Goal: Task Accomplishment & Management: Manage account settings

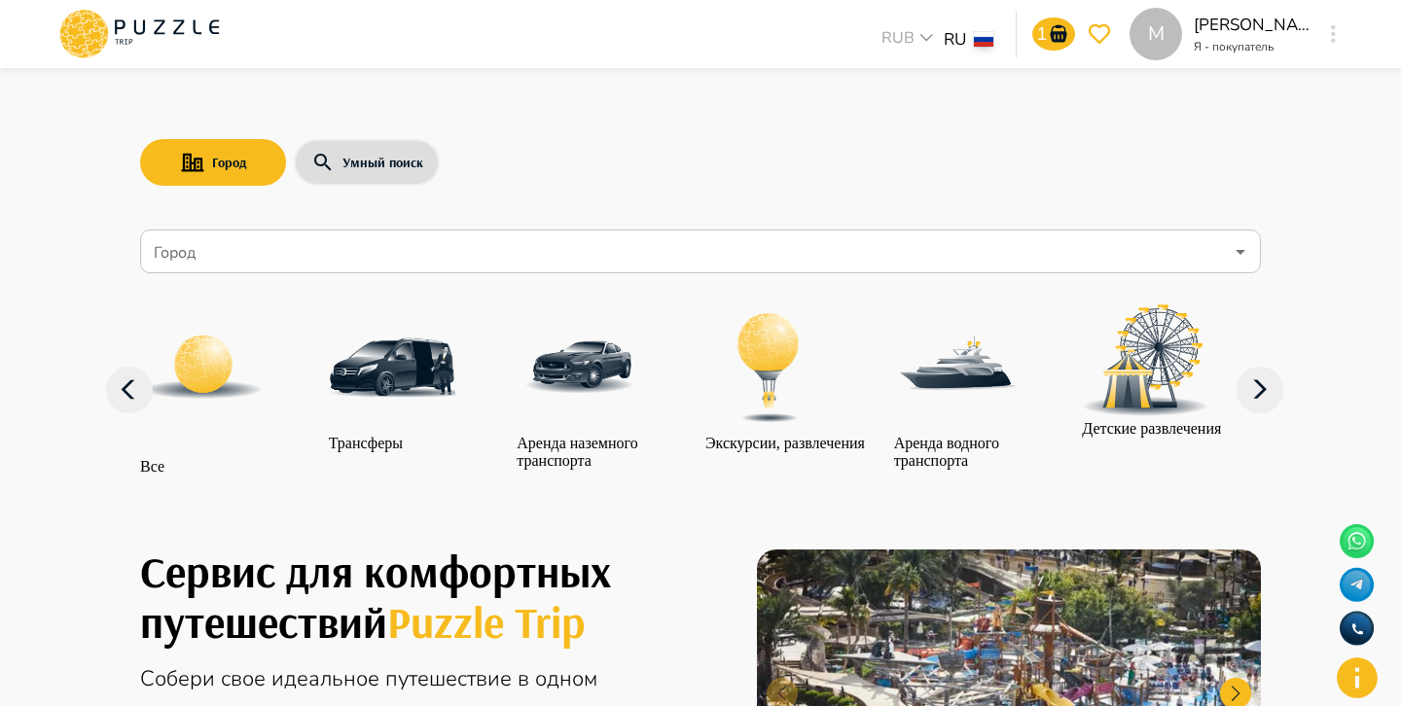
click at [784, 244] on input "Город" at bounding box center [686, 251] width 1073 height 37
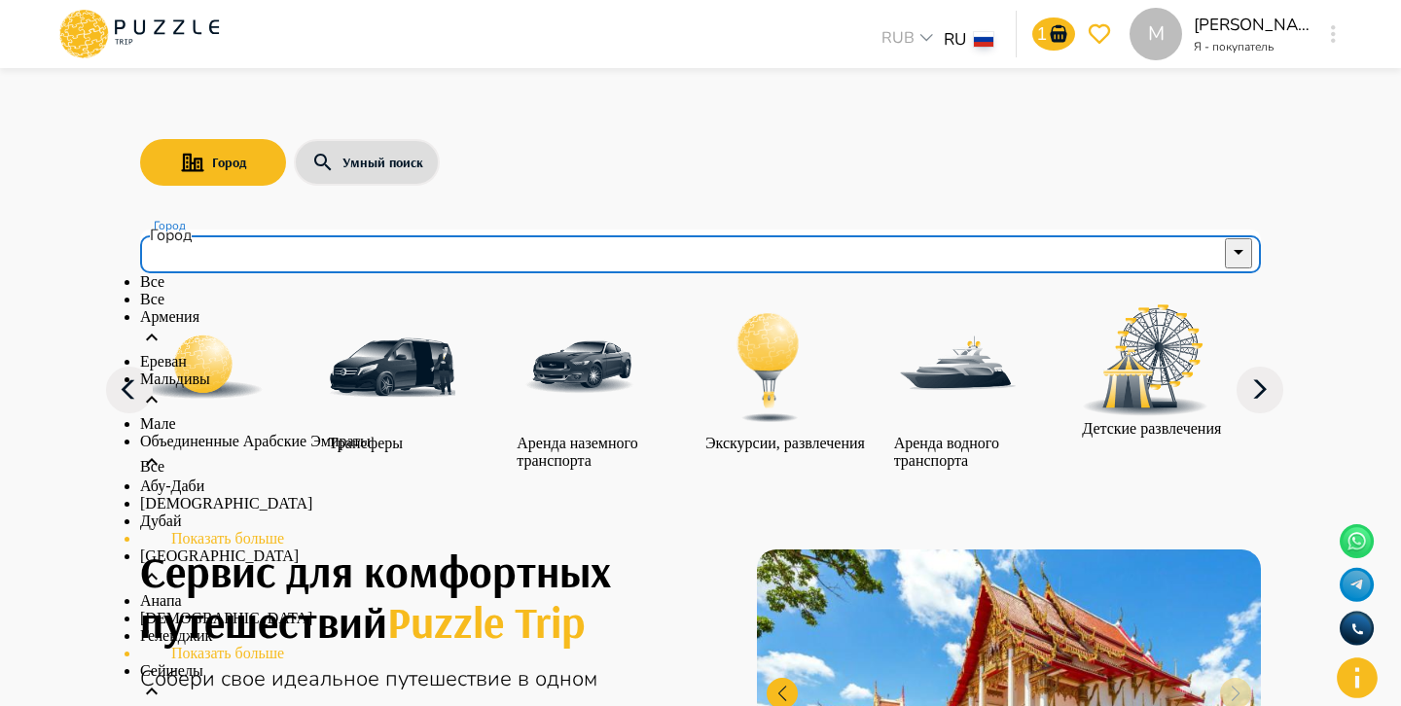
click at [850, 353] on div "Армения" at bounding box center [700, 330] width 1120 height 45
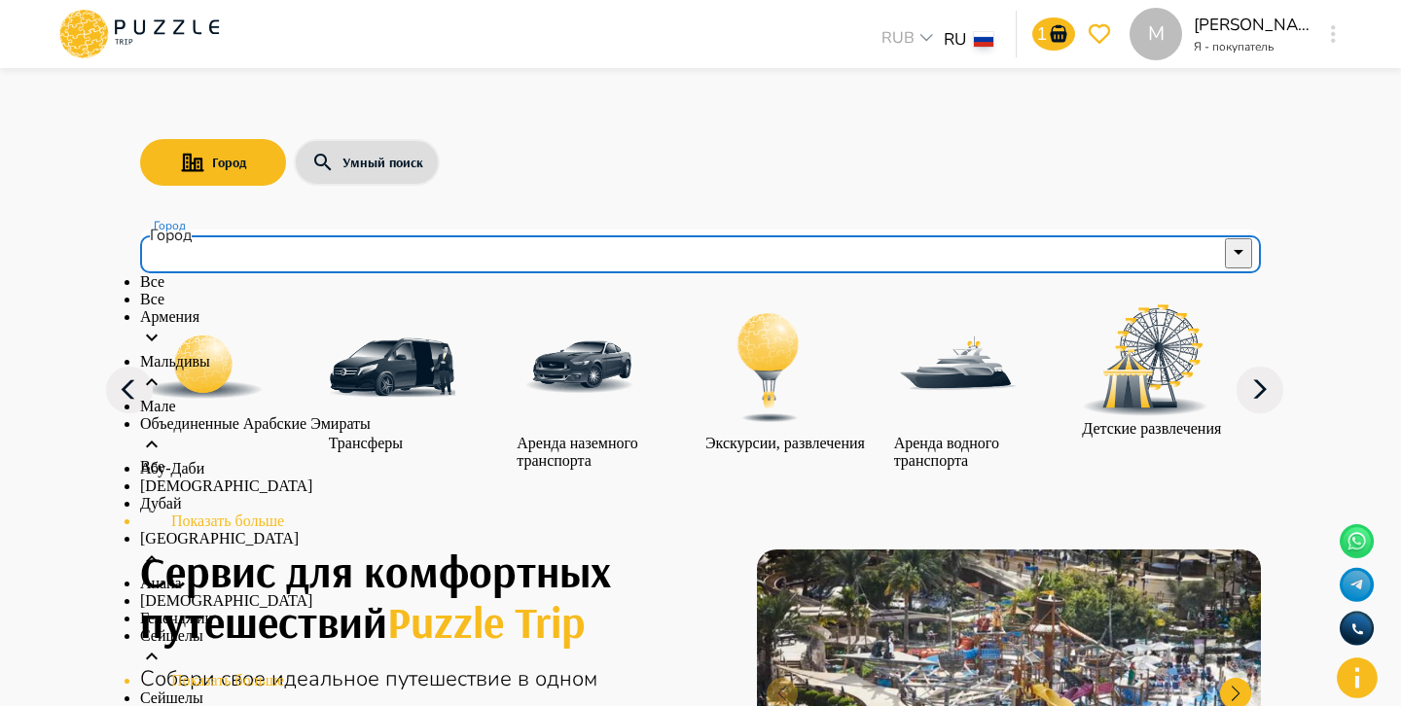
click at [847, 398] on li "Мальдивы" at bounding box center [700, 375] width 1120 height 45
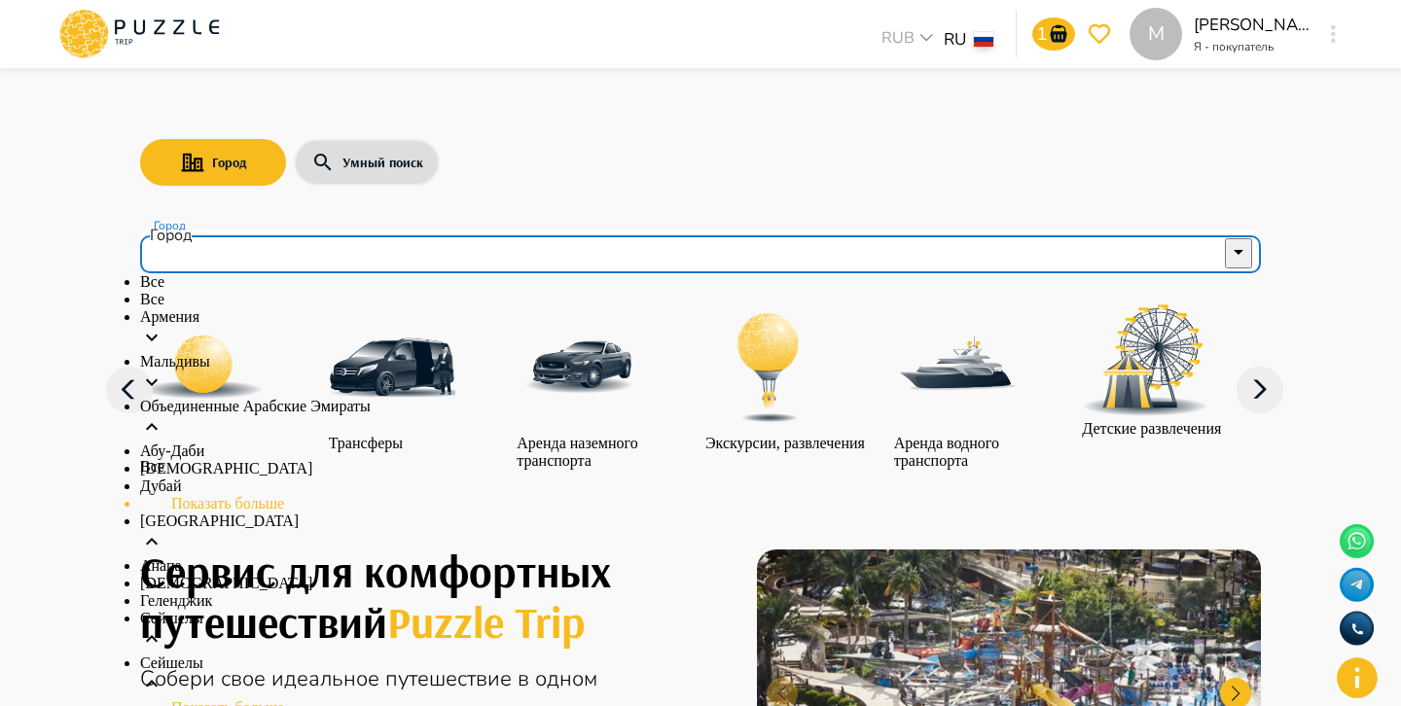
click at [840, 443] on div "Объединенные Арабские Эмираты" at bounding box center [700, 420] width 1120 height 45
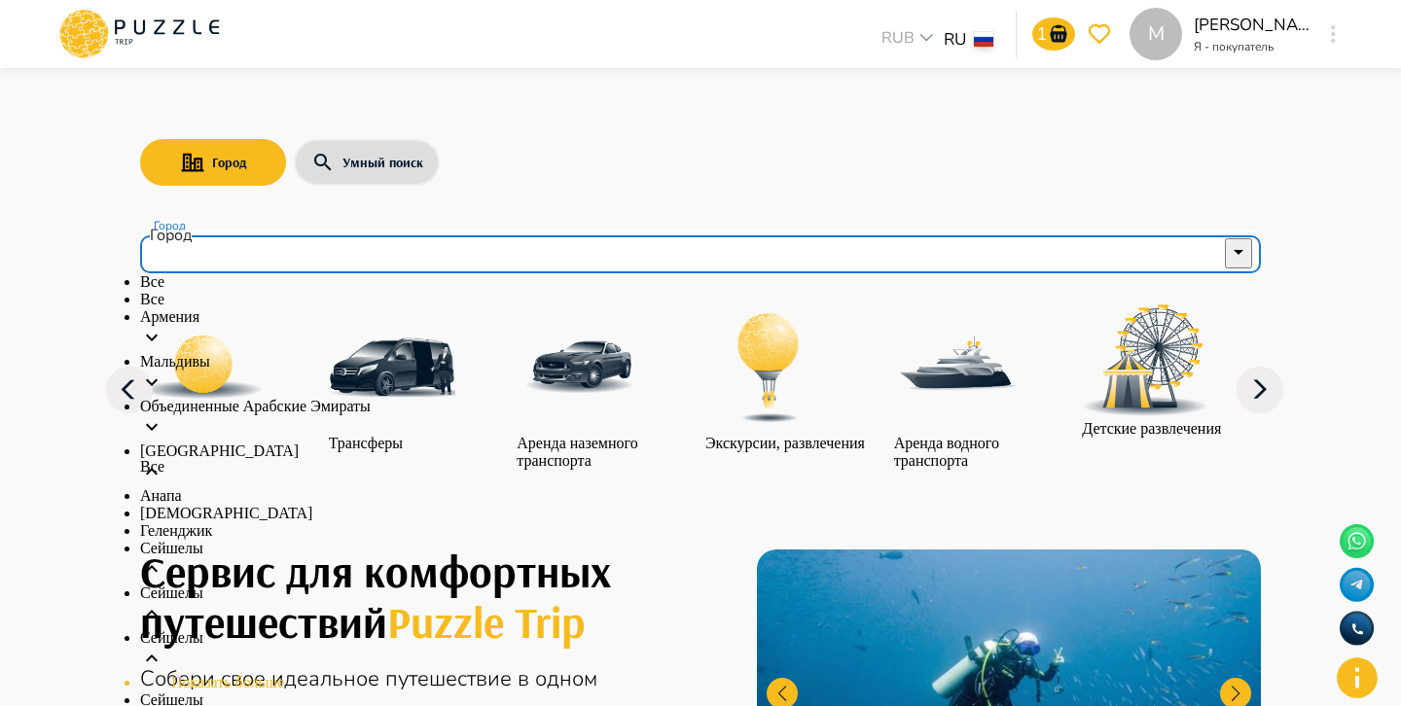
scroll to position [67, 0]
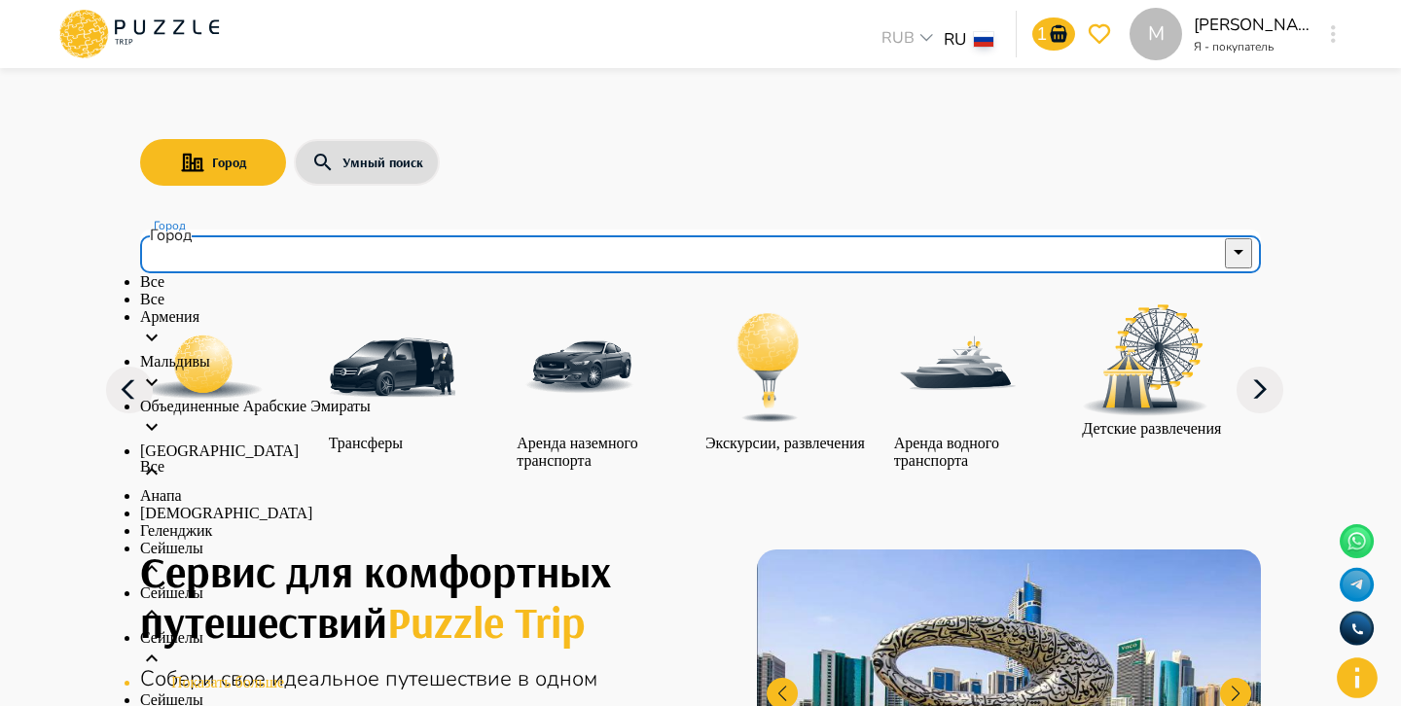
click at [811, 443] on div "Россия" at bounding box center [700, 465] width 1120 height 45
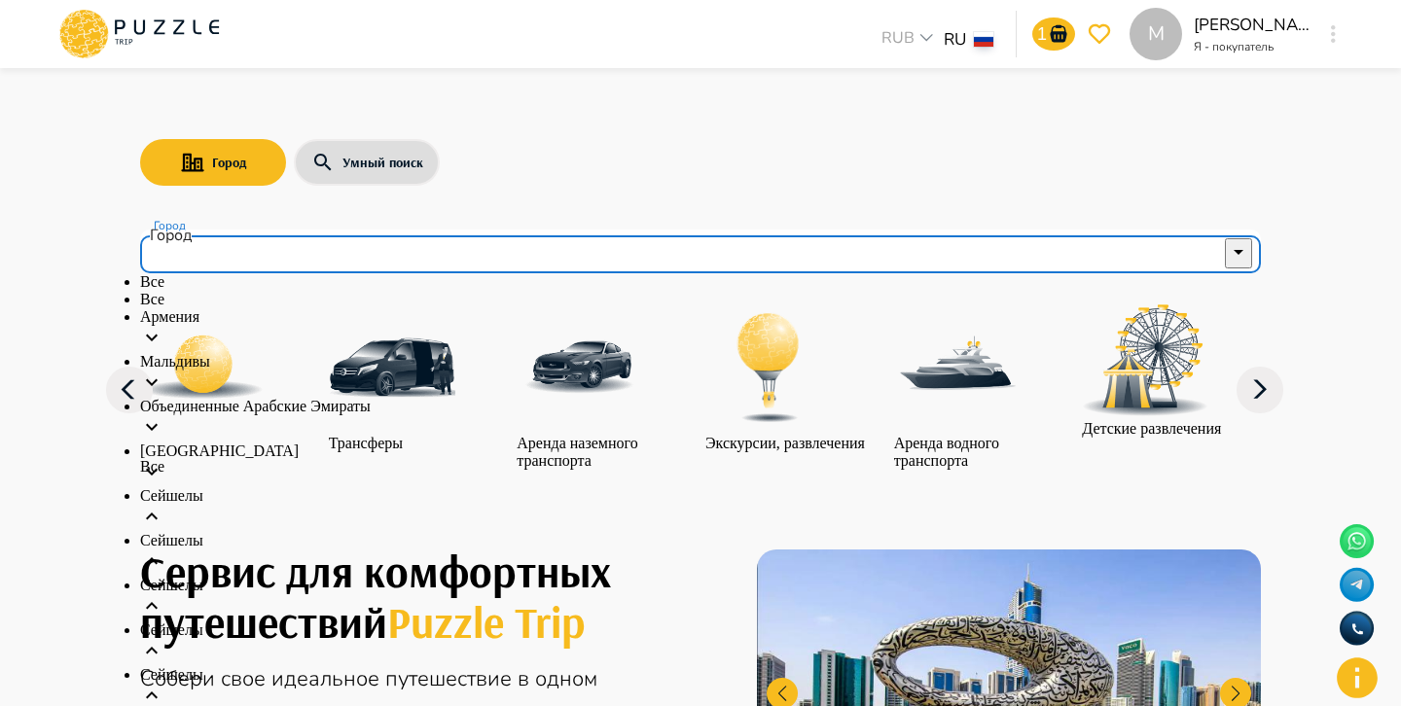
scroll to position [182, 0]
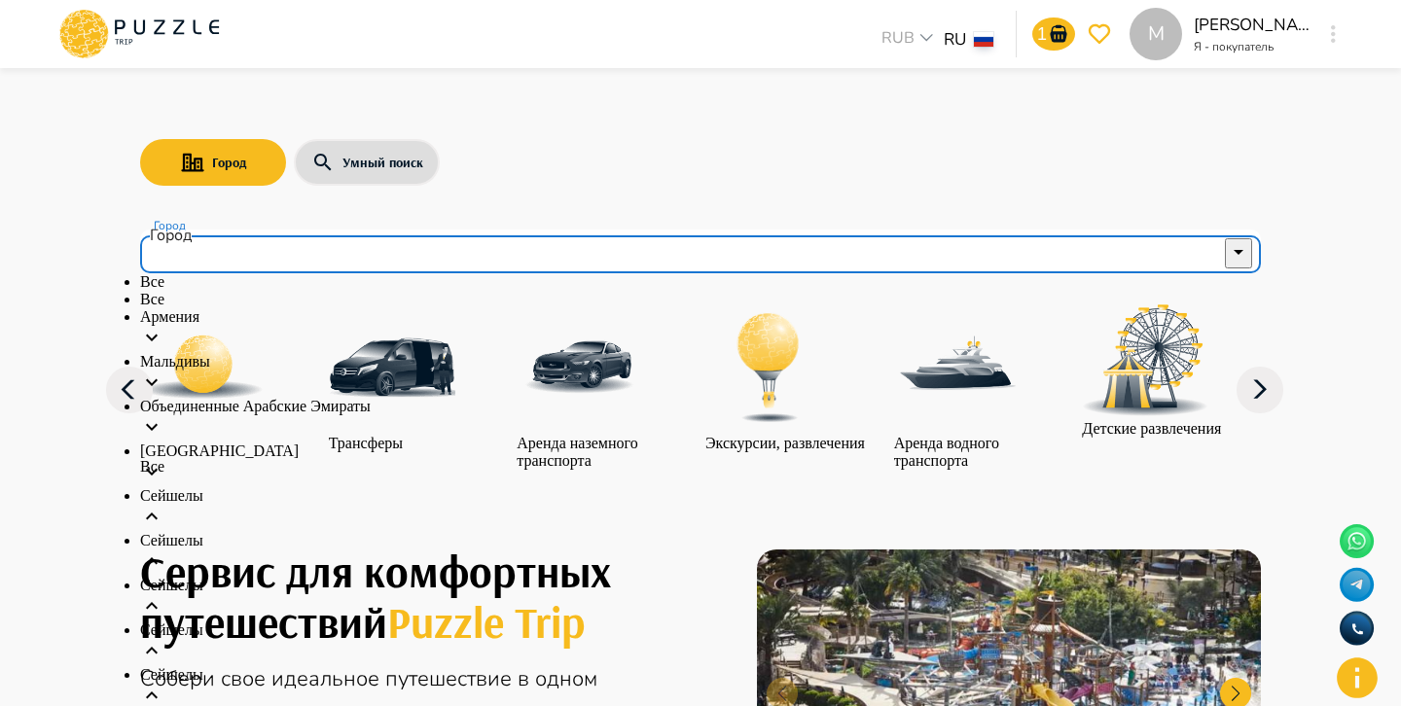
click at [761, 487] on div "Сейшелы" at bounding box center [700, 509] width 1120 height 45
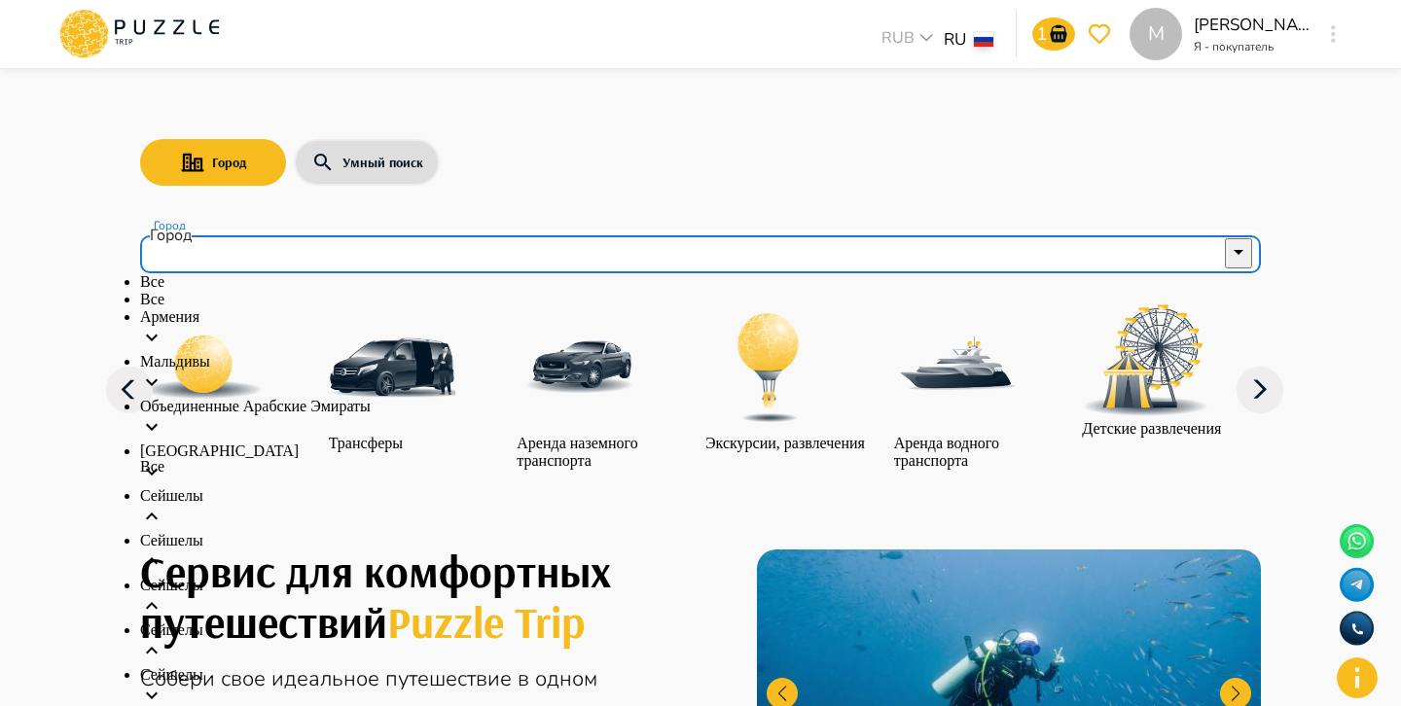
scroll to position [324, 0]
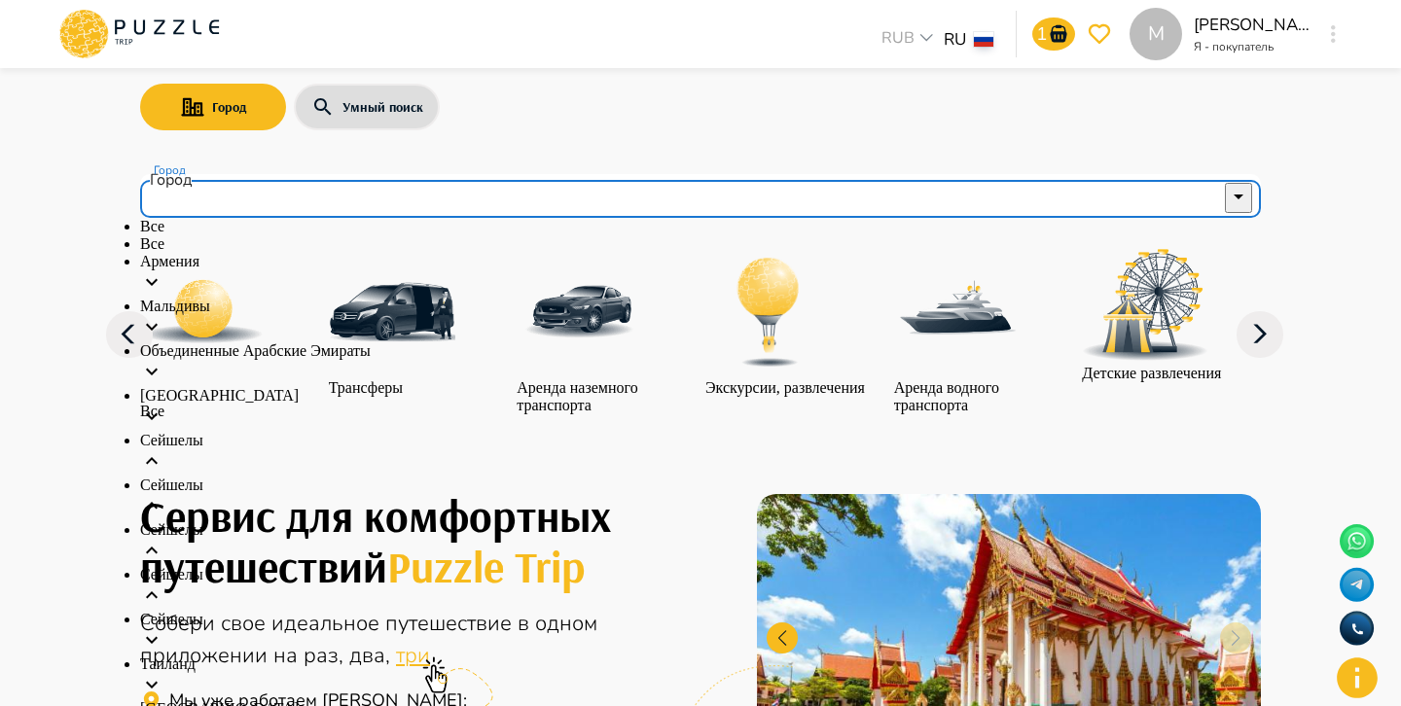
scroll to position [42, 0]
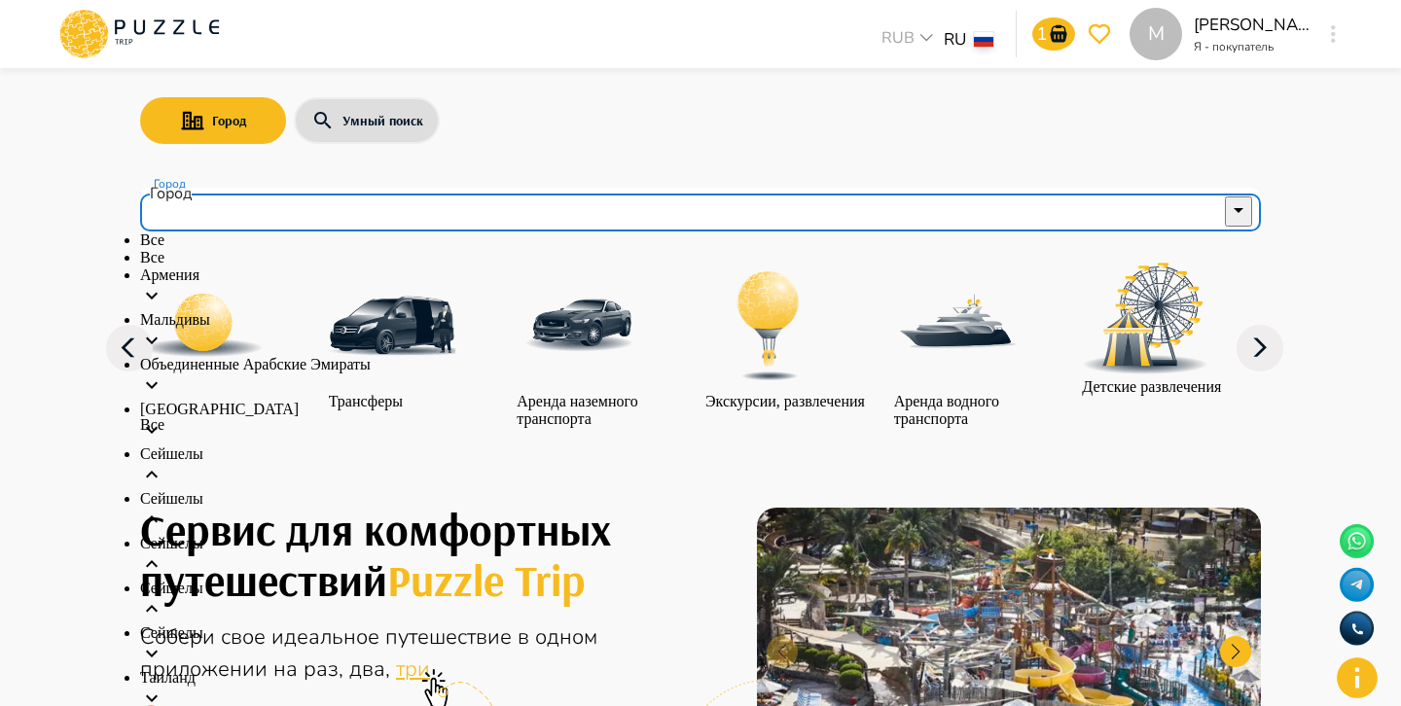
click at [718, 624] on div "Сейшелы" at bounding box center [700, 646] width 1120 height 45
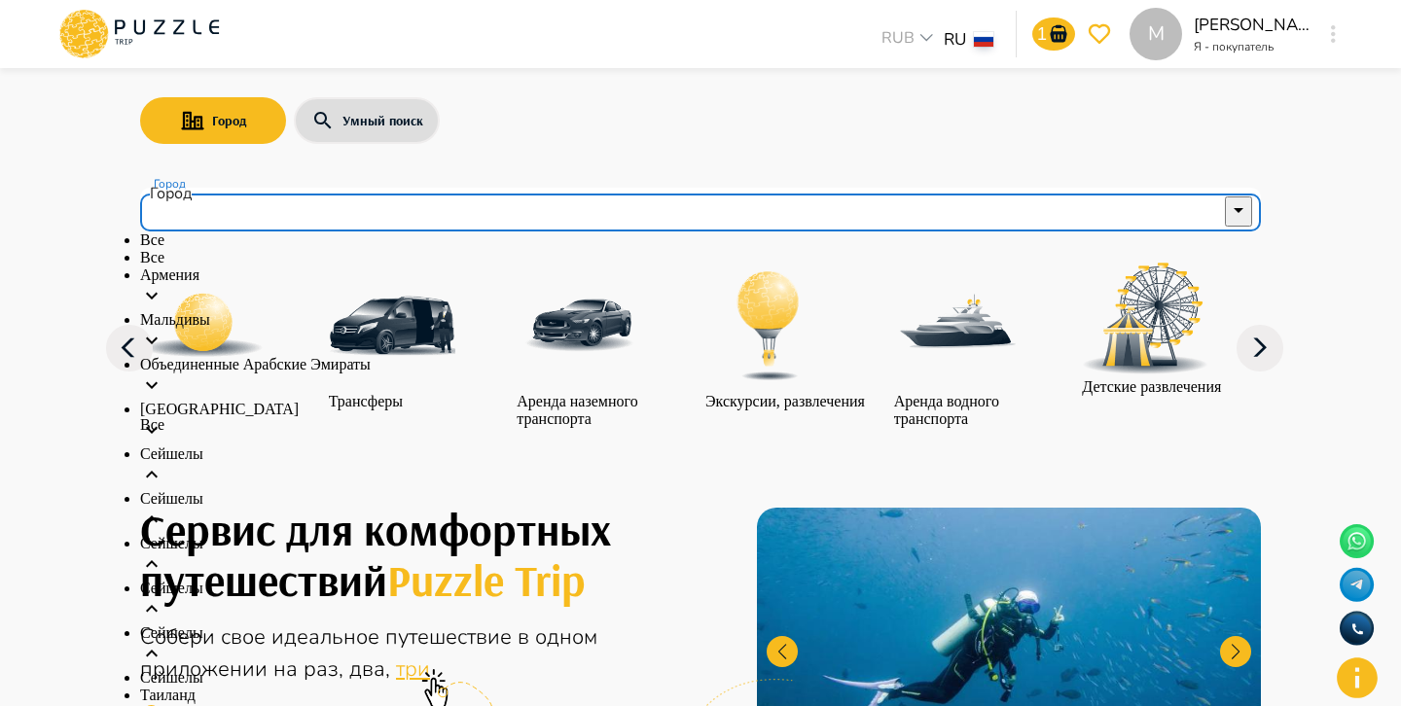
click at [712, 580] on div "Сейшелы" at bounding box center [700, 602] width 1120 height 45
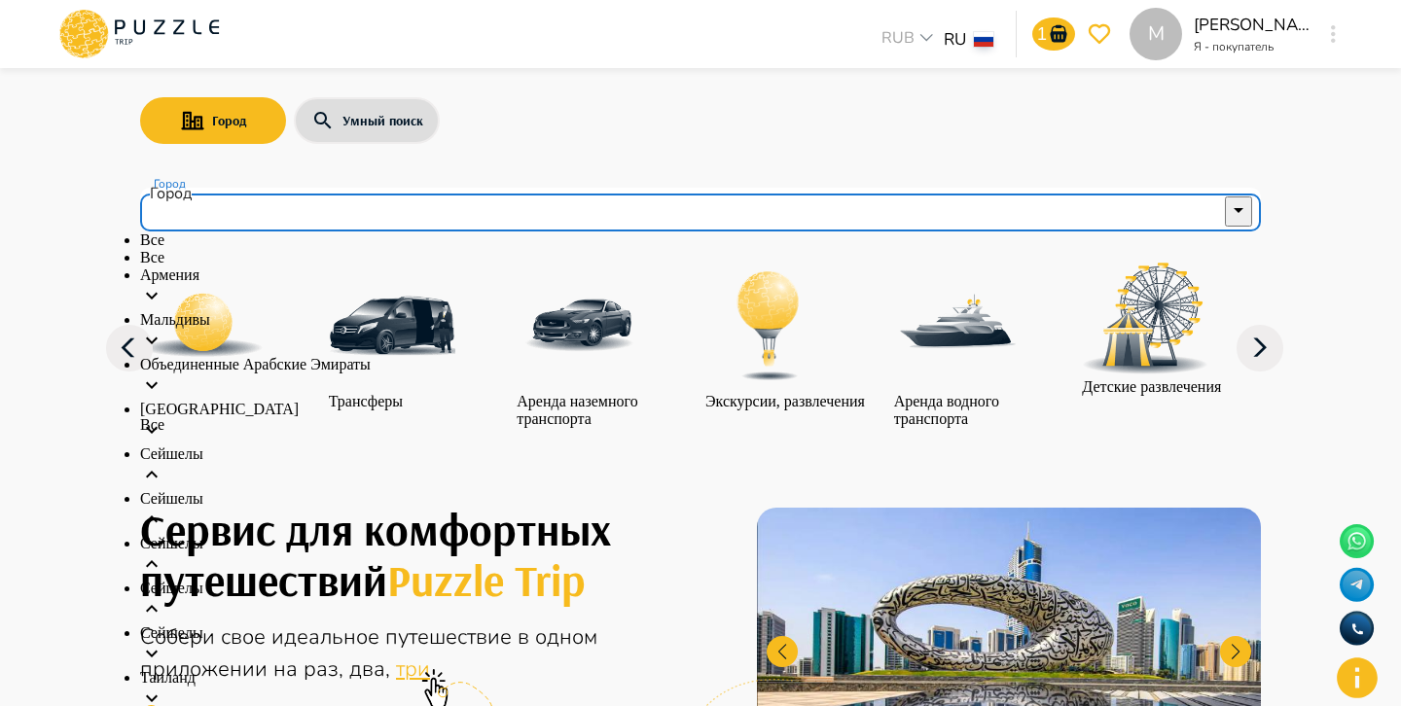
click at [643, 467] on div "Сейшелы" at bounding box center [700, 467] width 1120 height 45
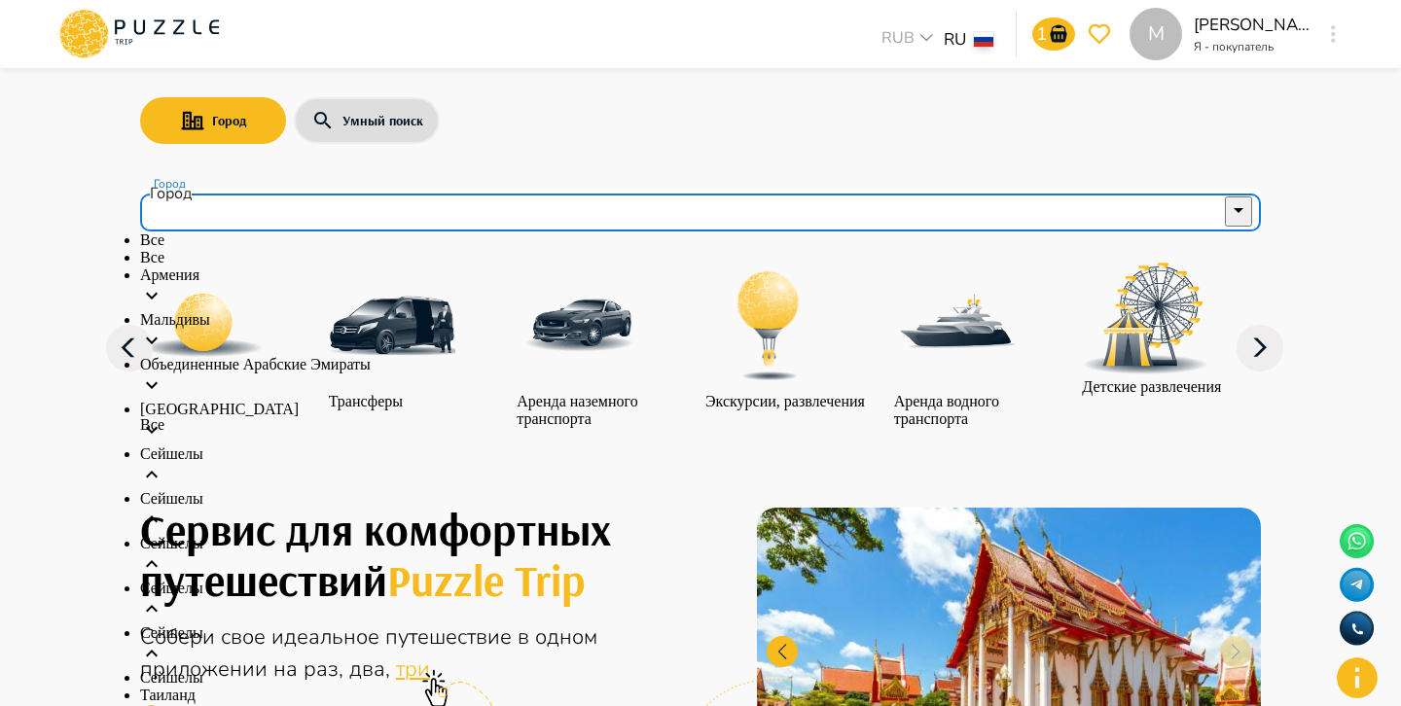
click at [625, 580] on div "Сейшелы" at bounding box center [700, 602] width 1120 height 45
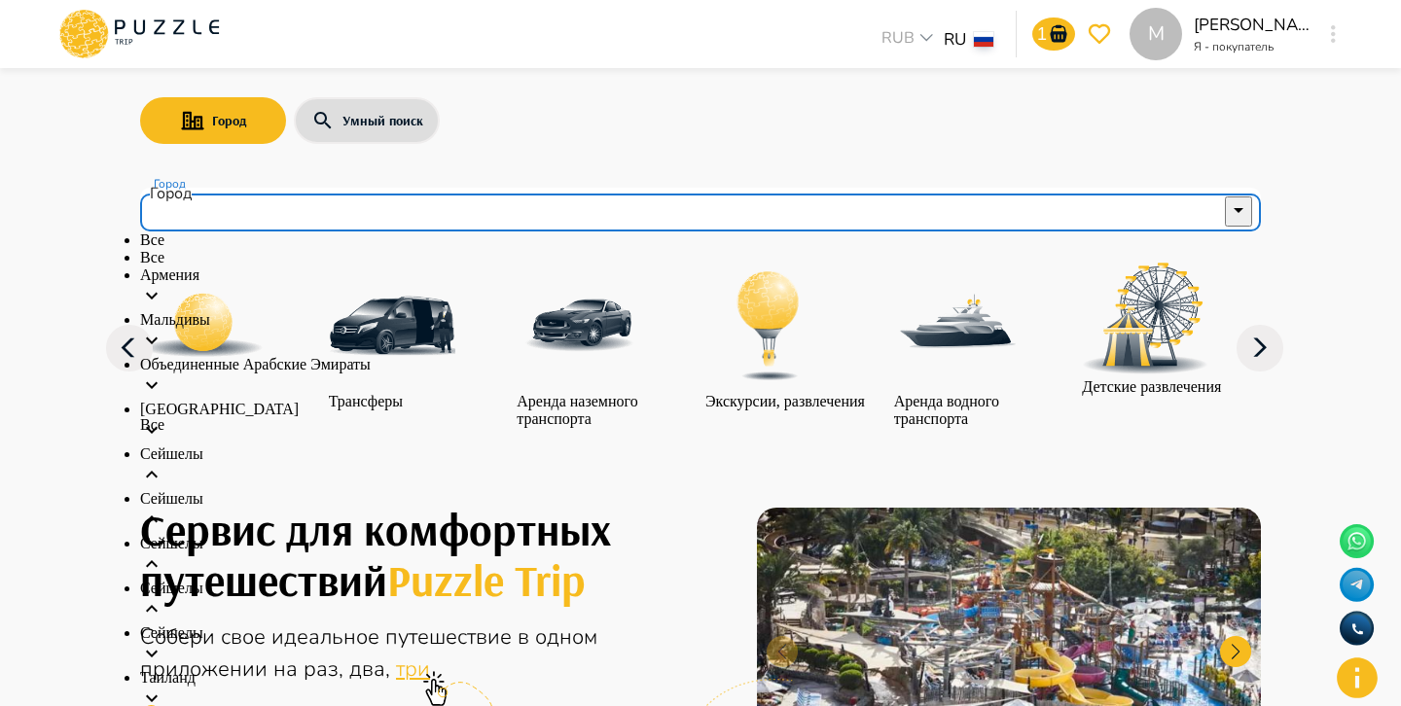
scroll to position [0, 0]
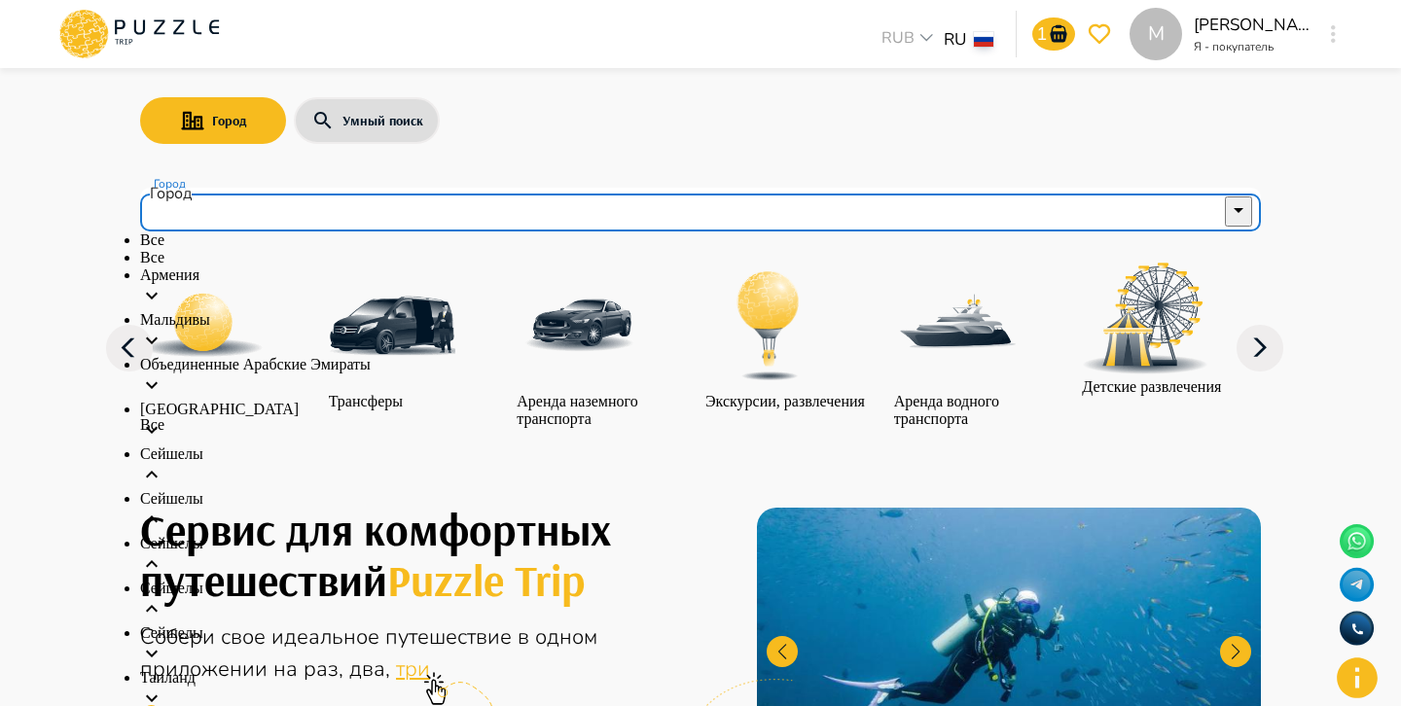
click at [989, 208] on input "Город" at bounding box center [686, 210] width 1073 height 37
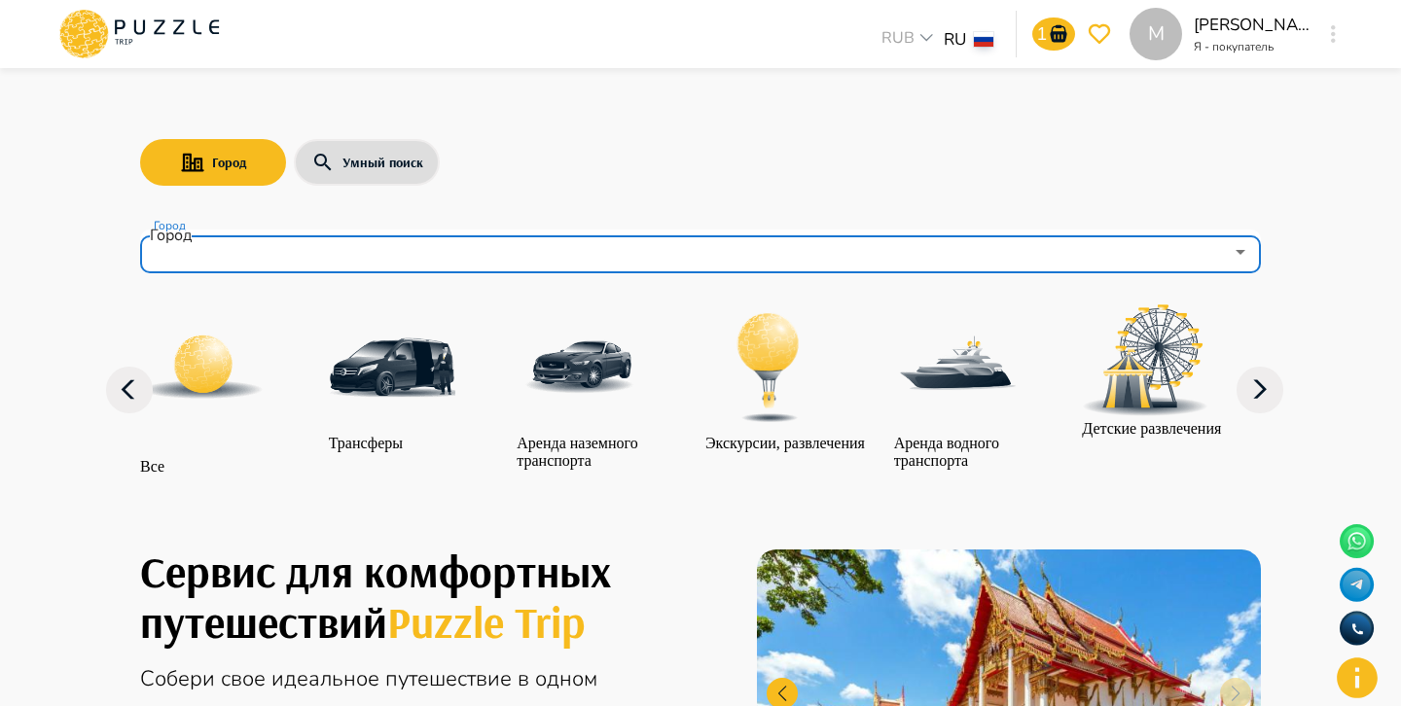
click at [992, 256] on input "Город" at bounding box center [686, 251] width 1073 height 37
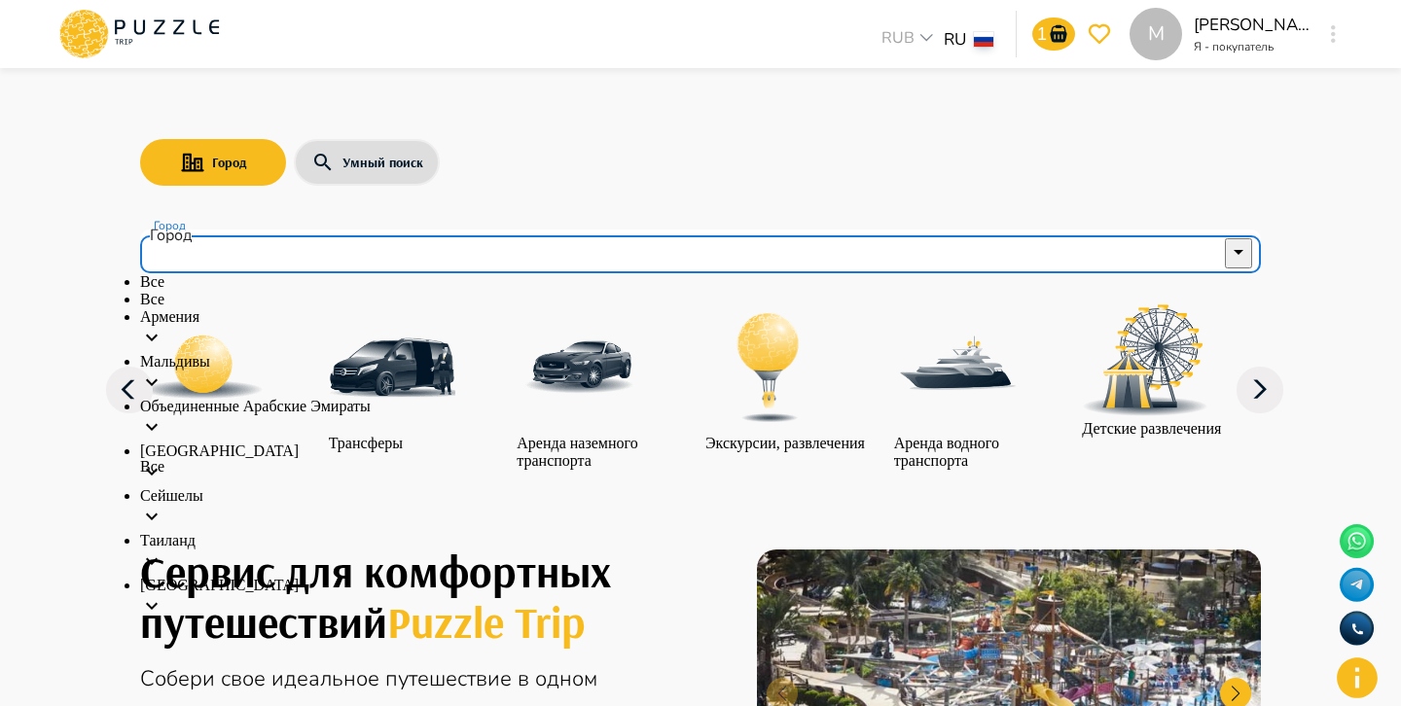
click at [797, 353] on div "Армения" at bounding box center [700, 330] width 1120 height 45
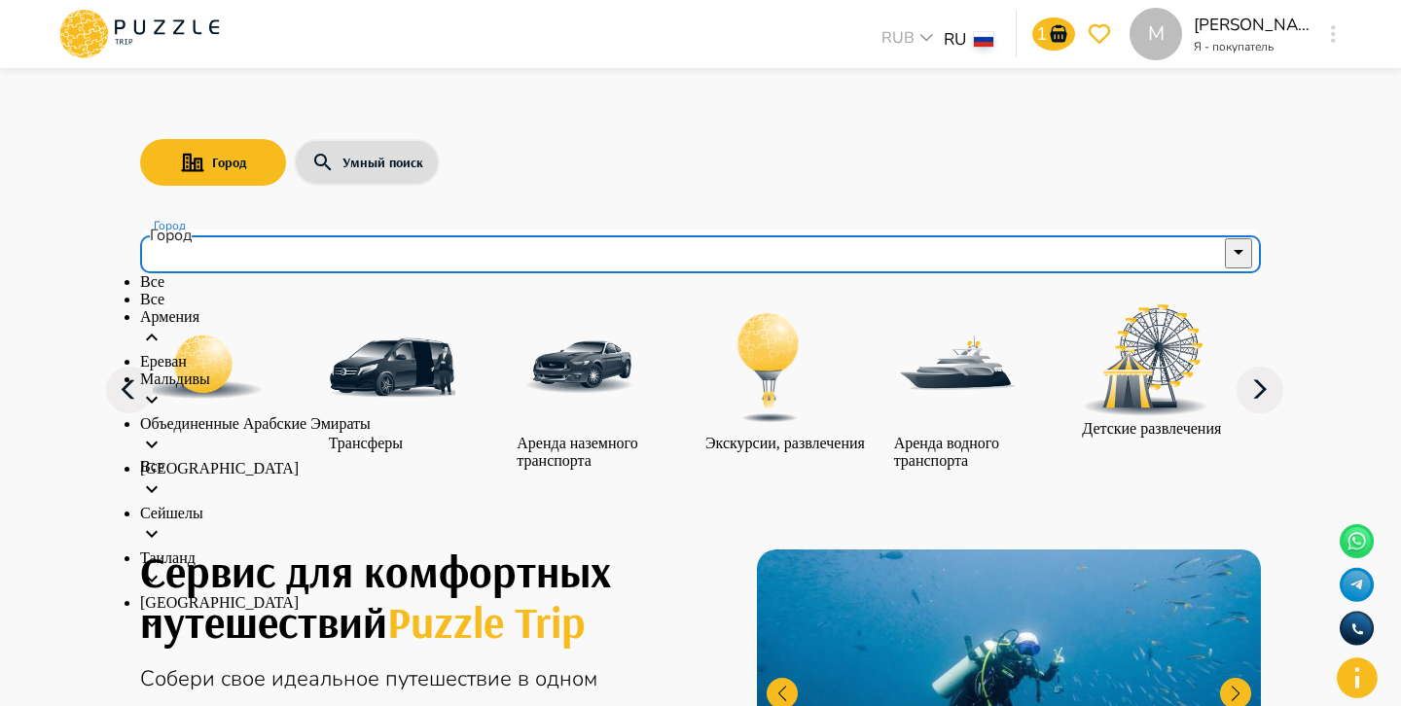
click at [789, 415] on div "Мальдивы" at bounding box center [700, 393] width 1120 height 45
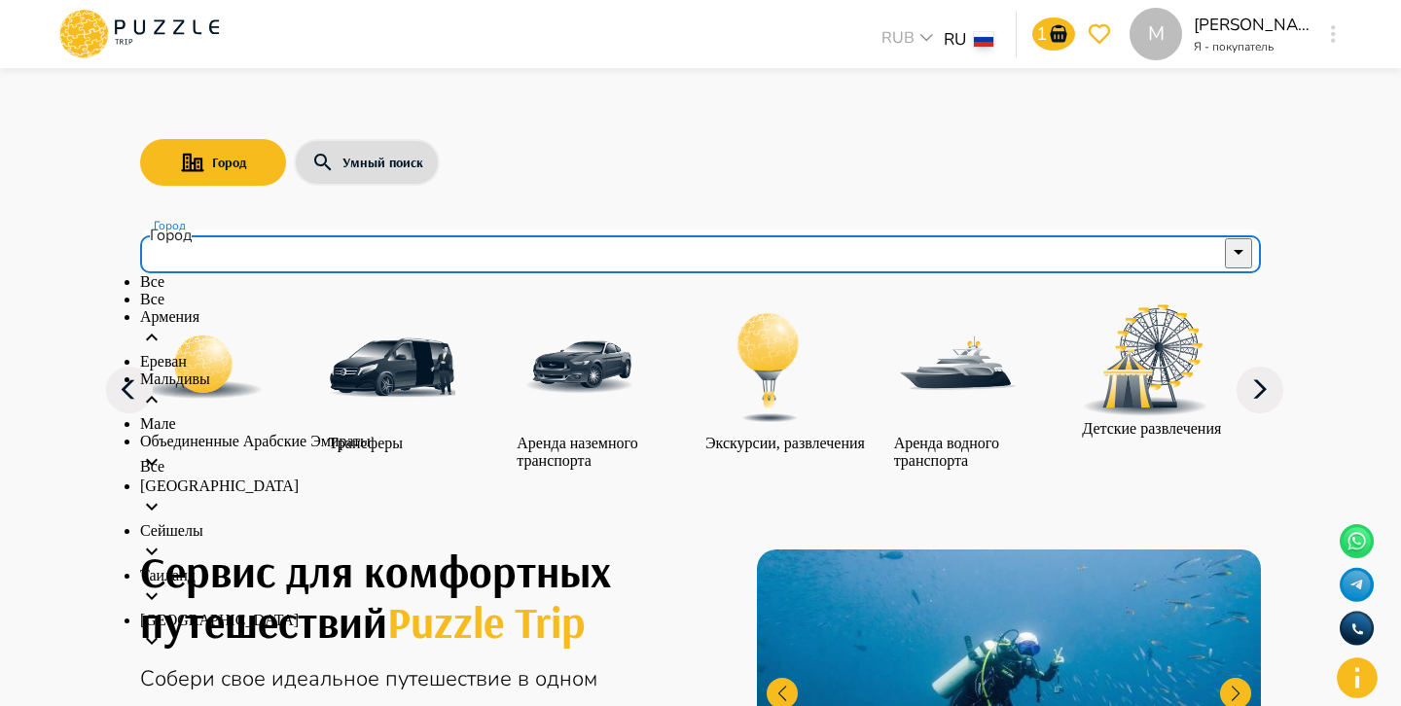
scroll to position [102, 0]
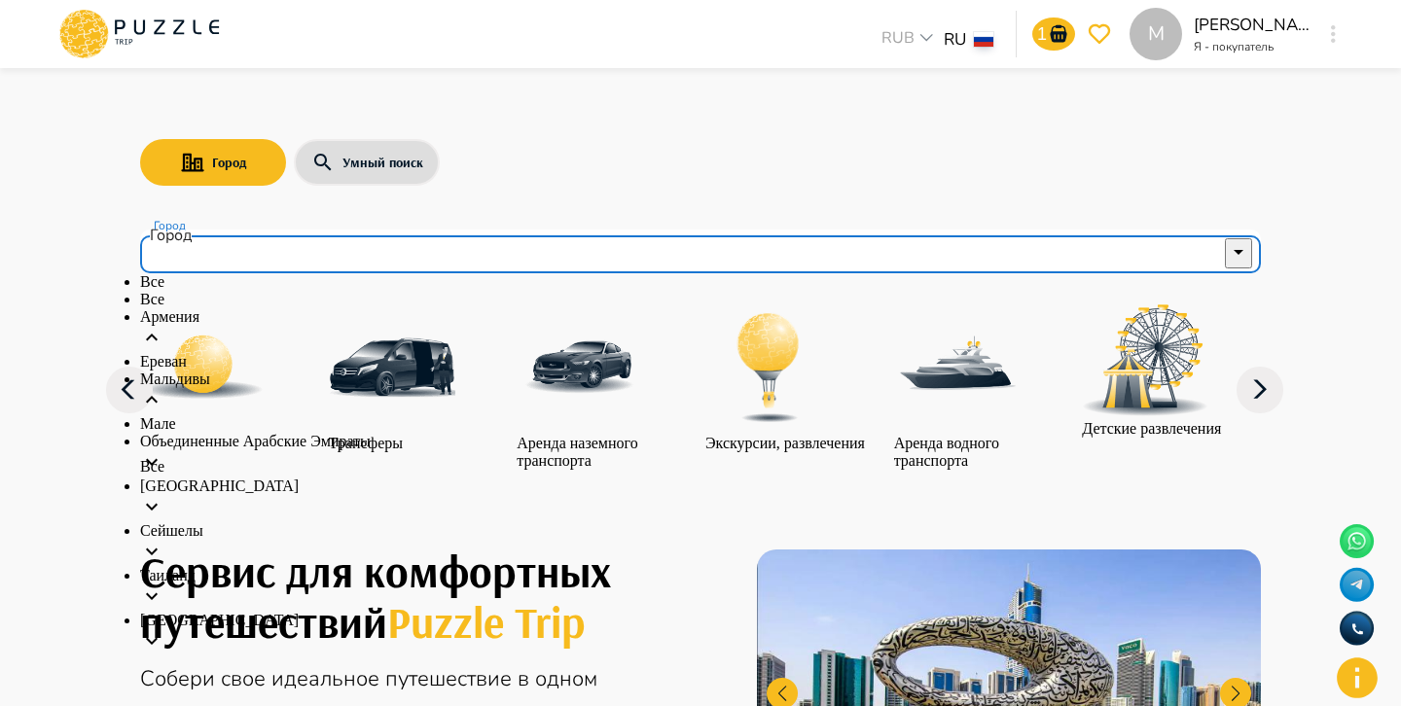
click at [763, 433] on div "Объединенные Арабские Эмираты" at bounding box center [700, 455] width 1120 height 45
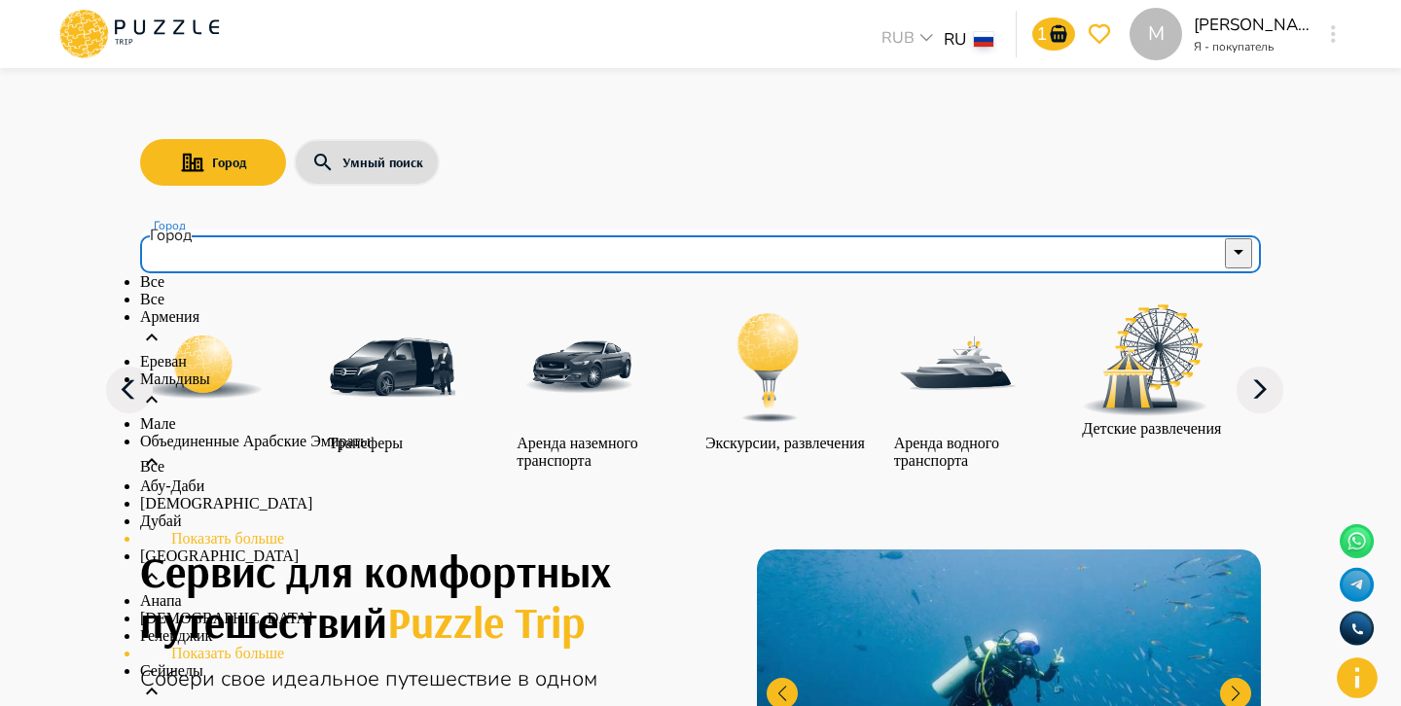
click at [439, 244] on input "Город" at bounding box center [686, 251] width 1073 height 37
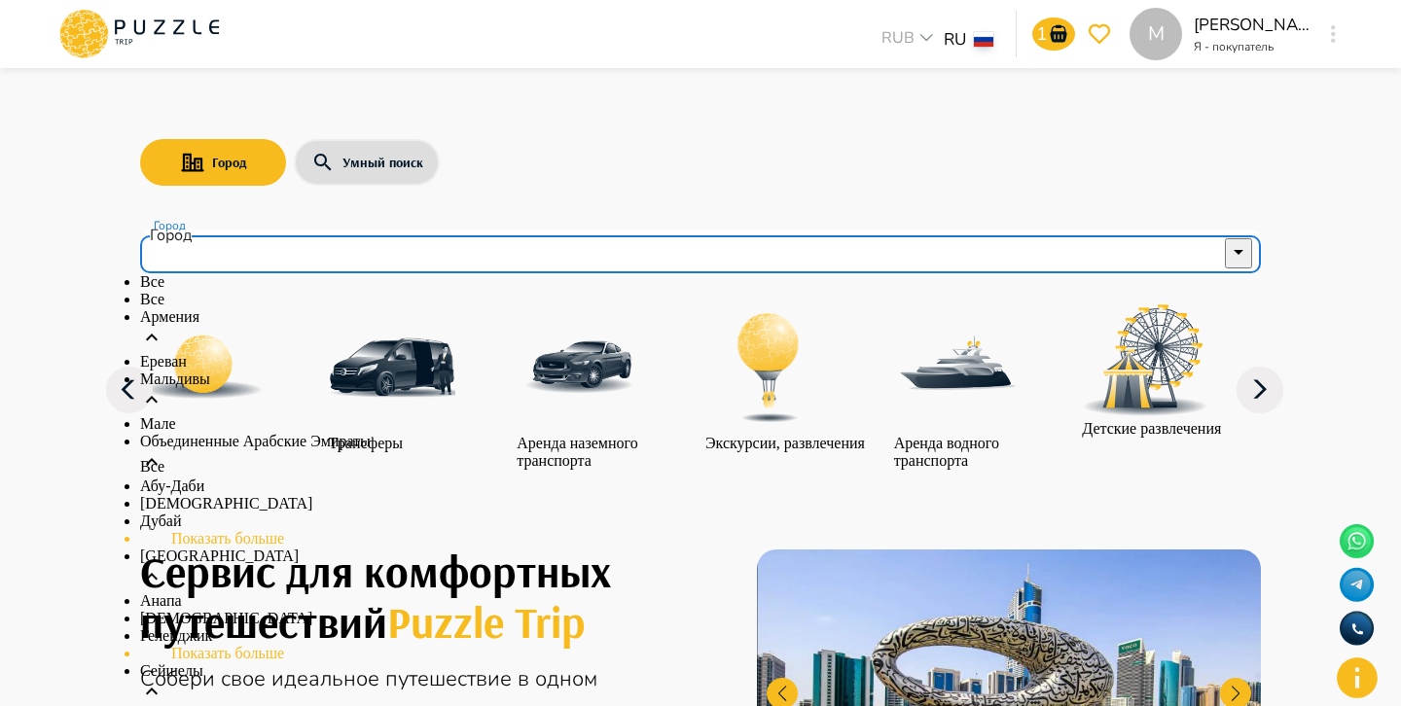
click at [495, 257] on input "Город" at bounding box center [686, 251] width 1073 height 37
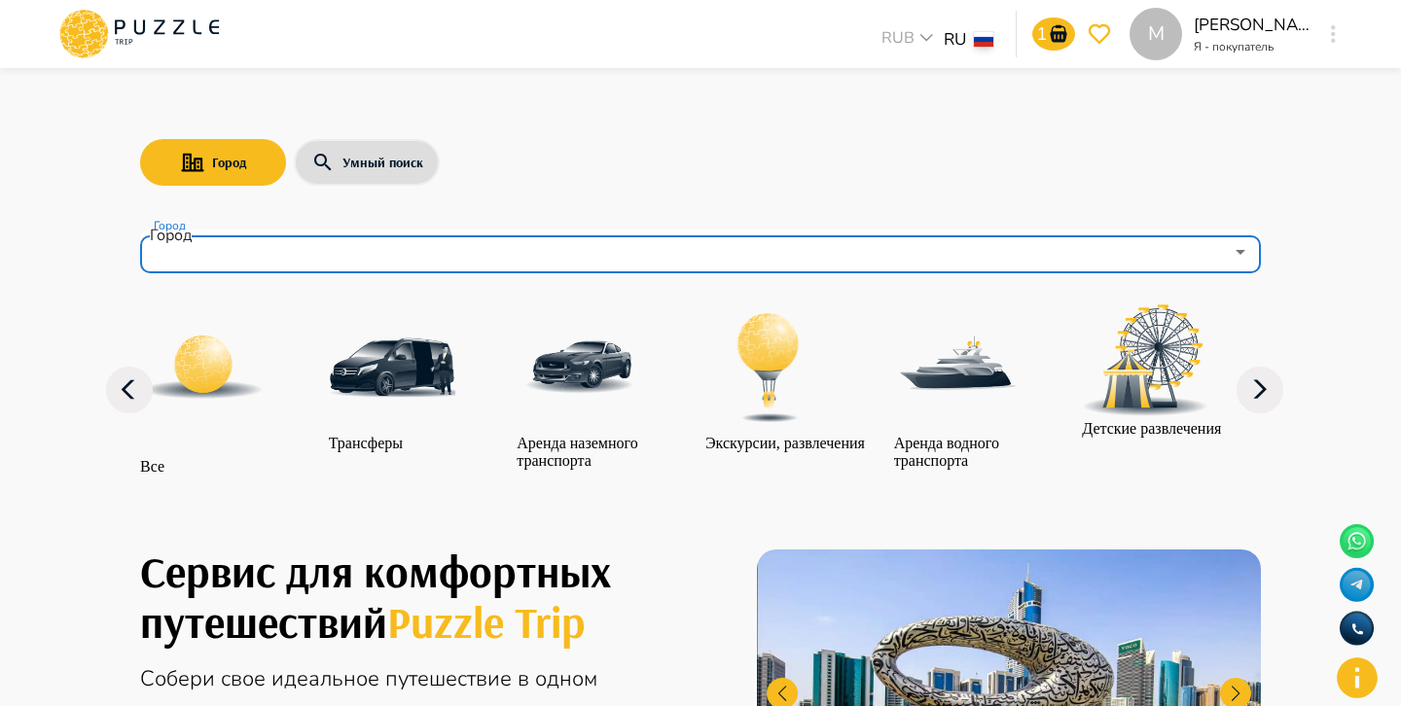
click at [560, 240] on input "Город" at bounding box center [686, 251] width 1073 height 37
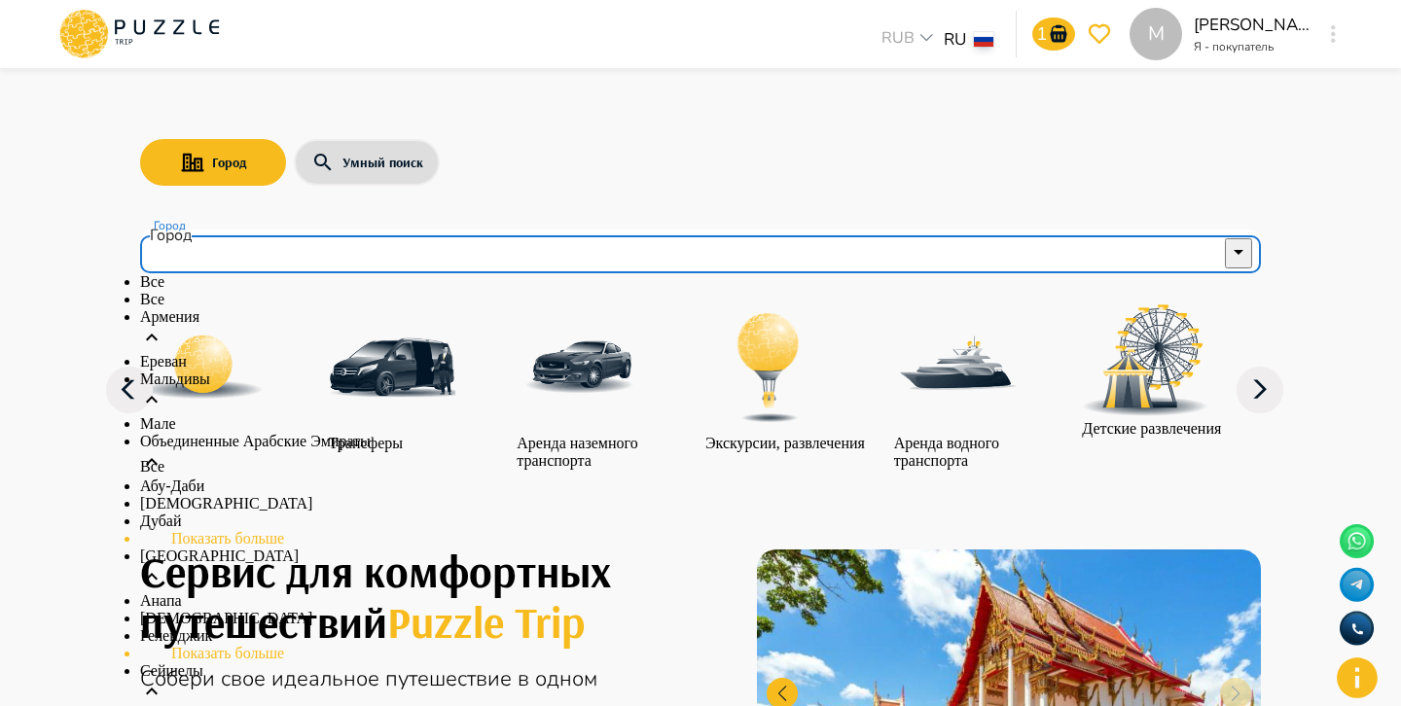
scroll to position [16, 0]
click at [344, 353] on div "Армения" at bounding box center [700, 330] width 1120 height 45
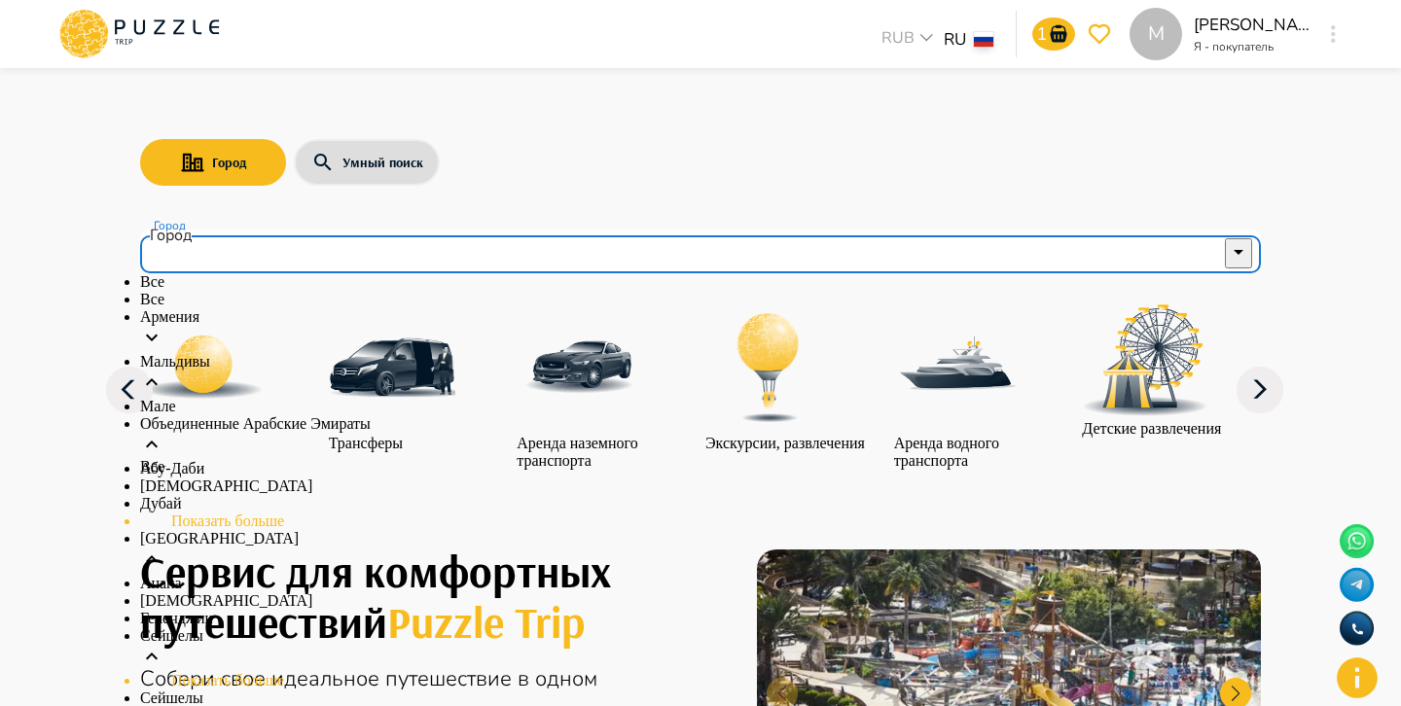
click at [334, 391] on div "Мальдивы" at bounding box center [700, 375] width 1120 height 45
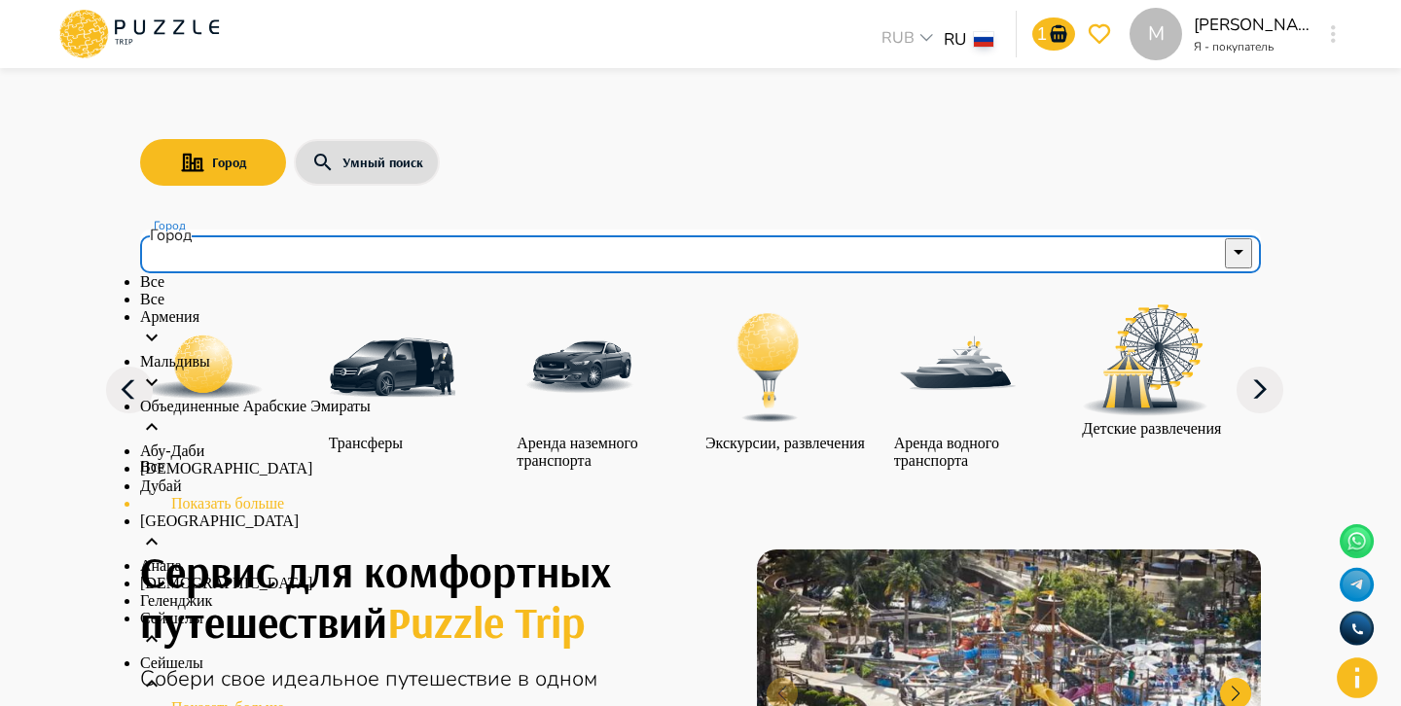
click at [333, 415] on p "Объединенные Арабские Эмираты" at bounding box center [700, 407] width 1120 height 18
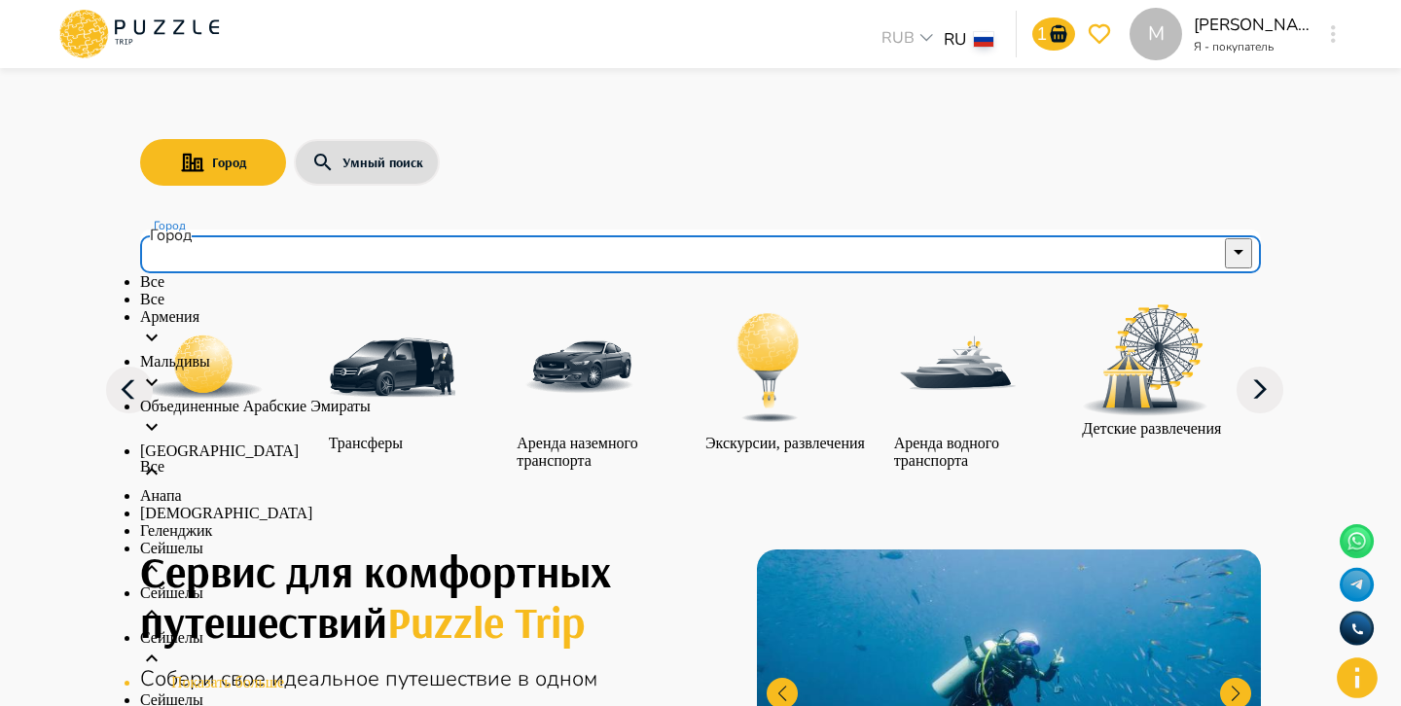
click at [334, 459] on div "Россия" at bounding box center [700, 465] width 1120 height 45
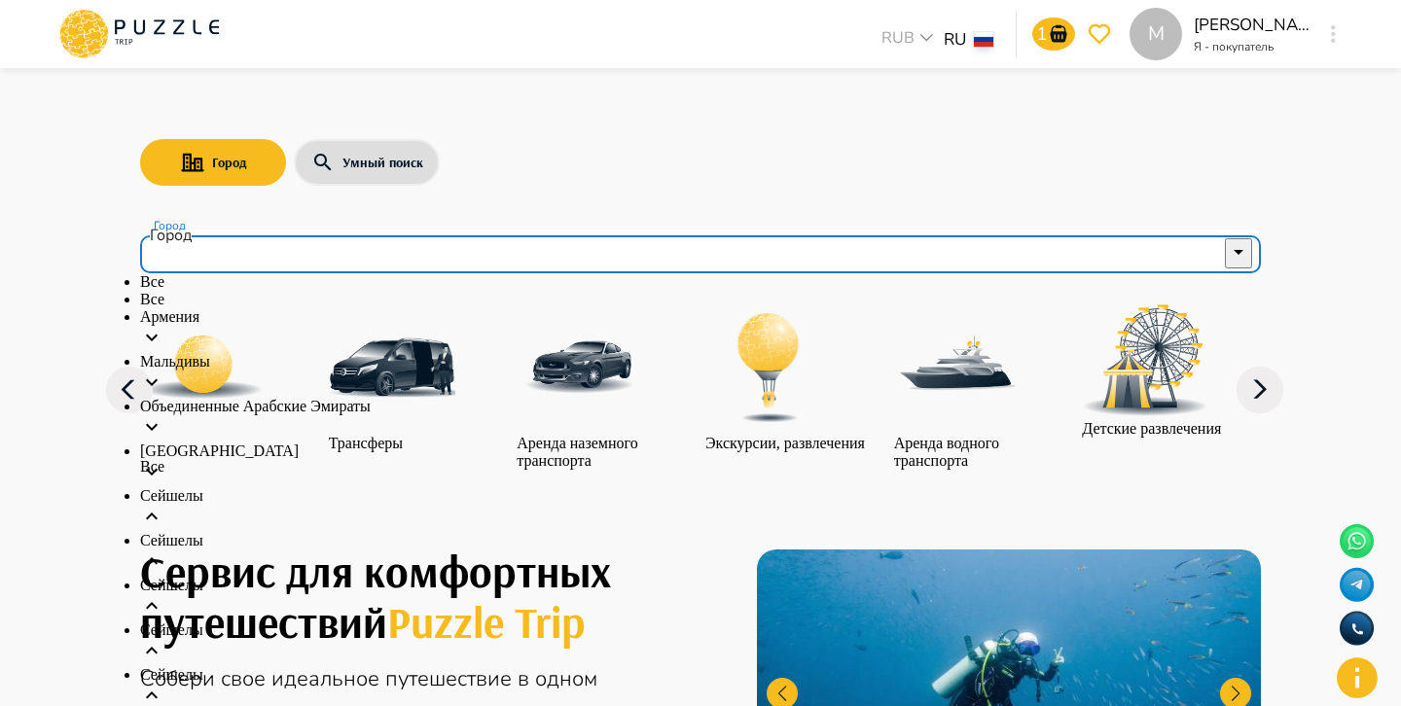
scroll to position [190, 0]
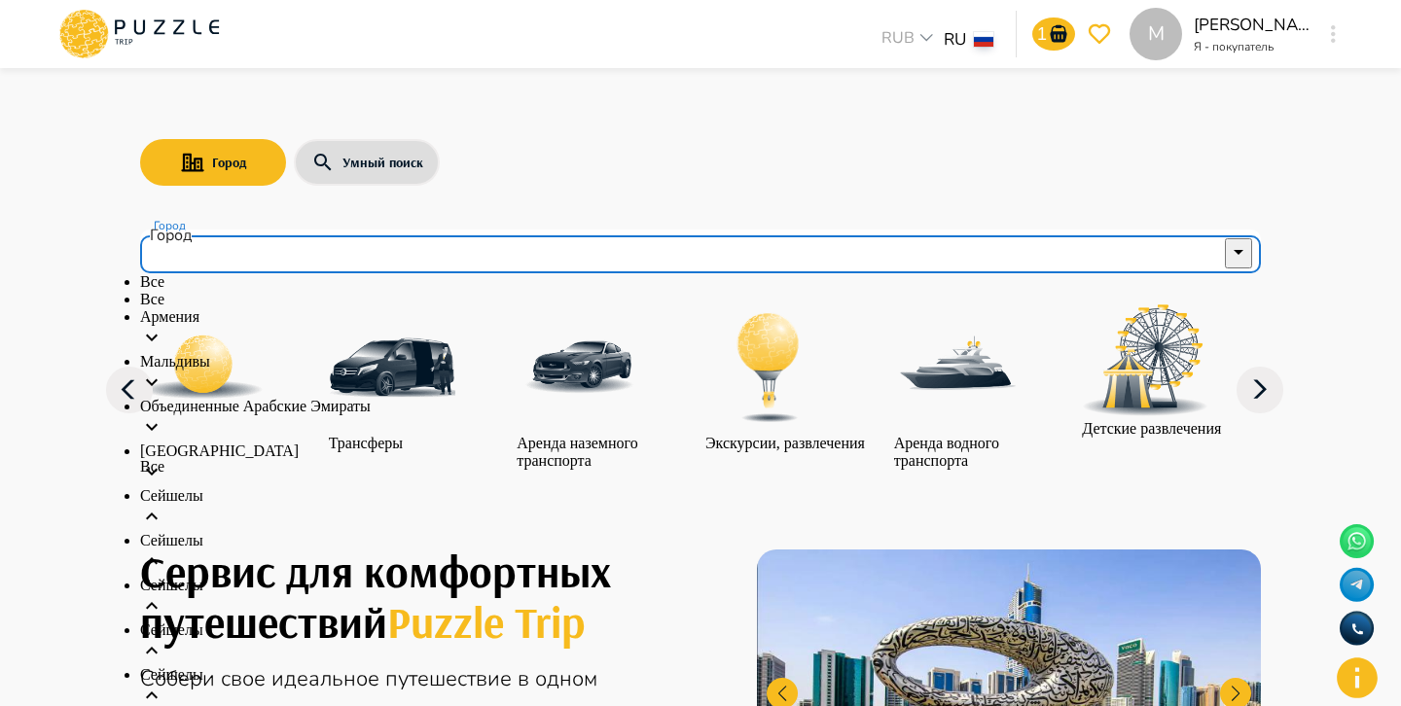
click at [334, 666] on div "Сейшелы" at bounding box center [700, 688] width 1120 height 45
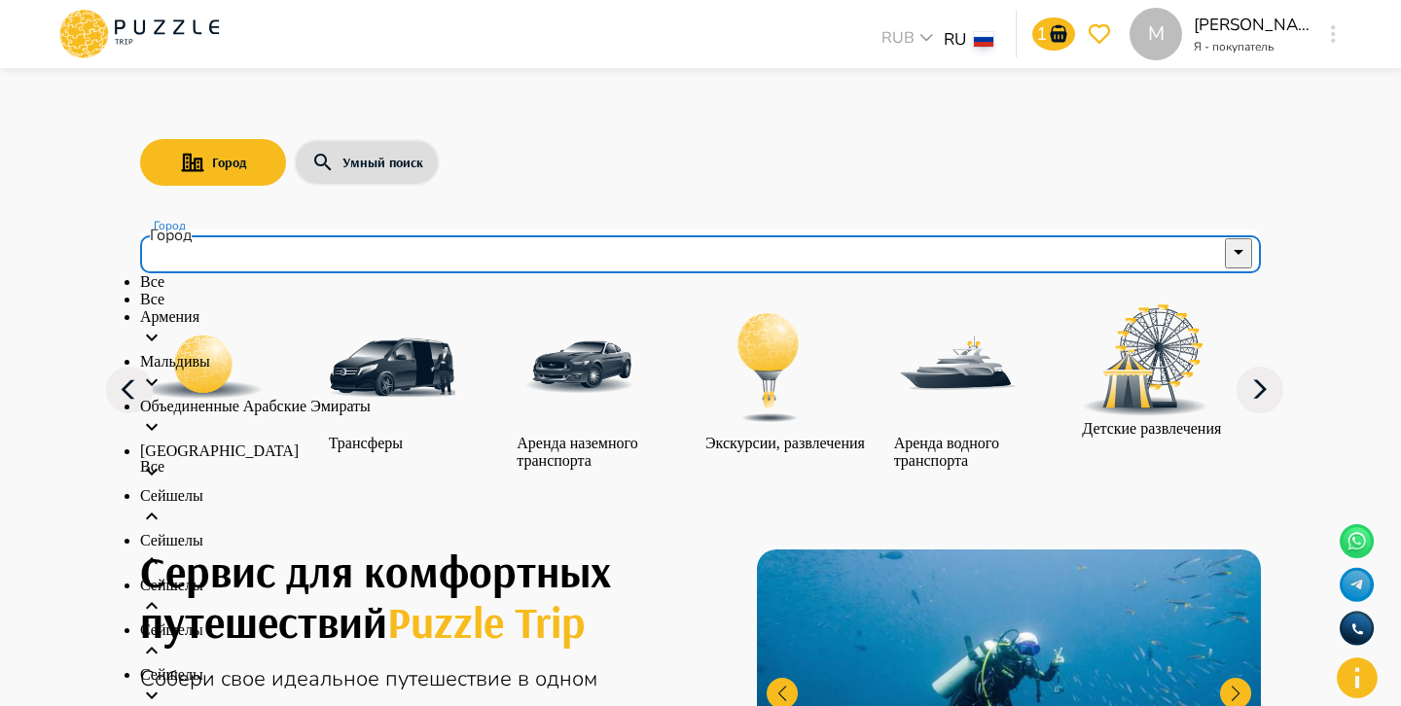
click at [163, 639] on icon at bounding box center [151, 650] width 23 height 23
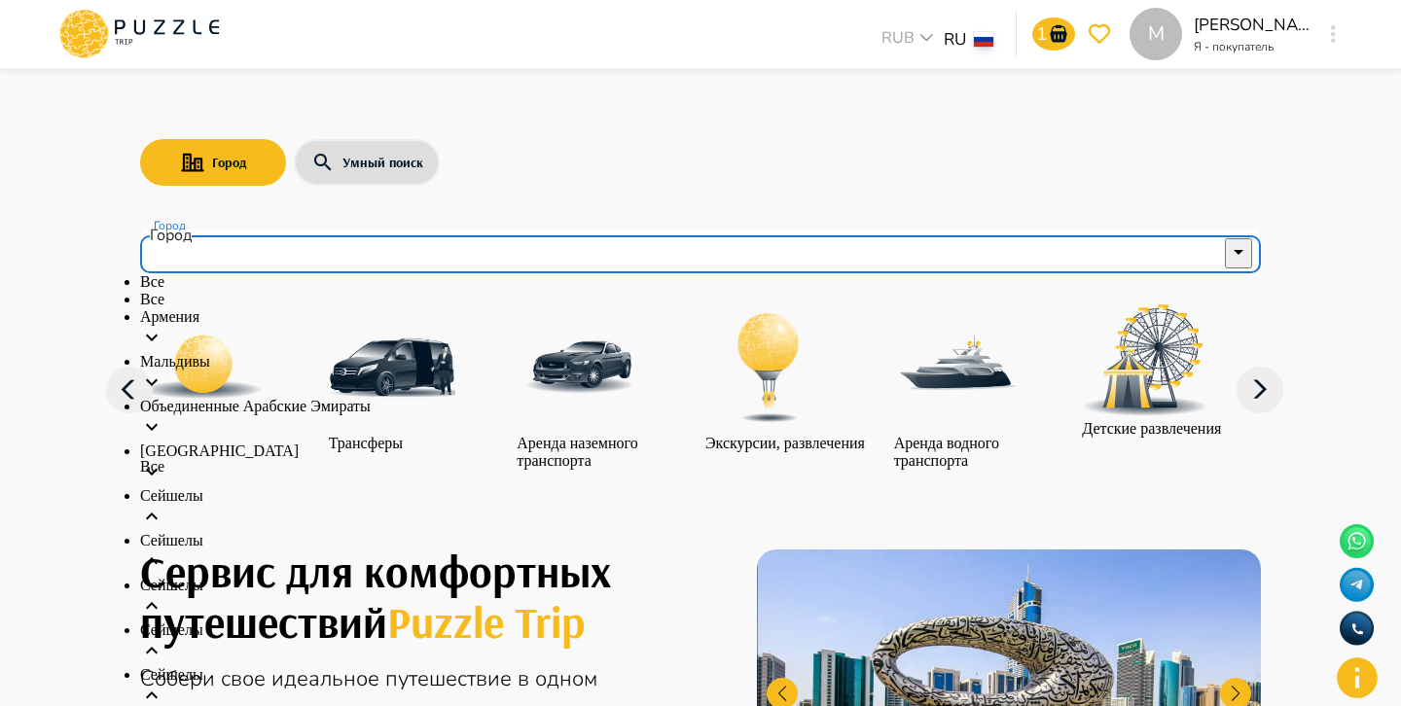
scroll to position [180, 0]
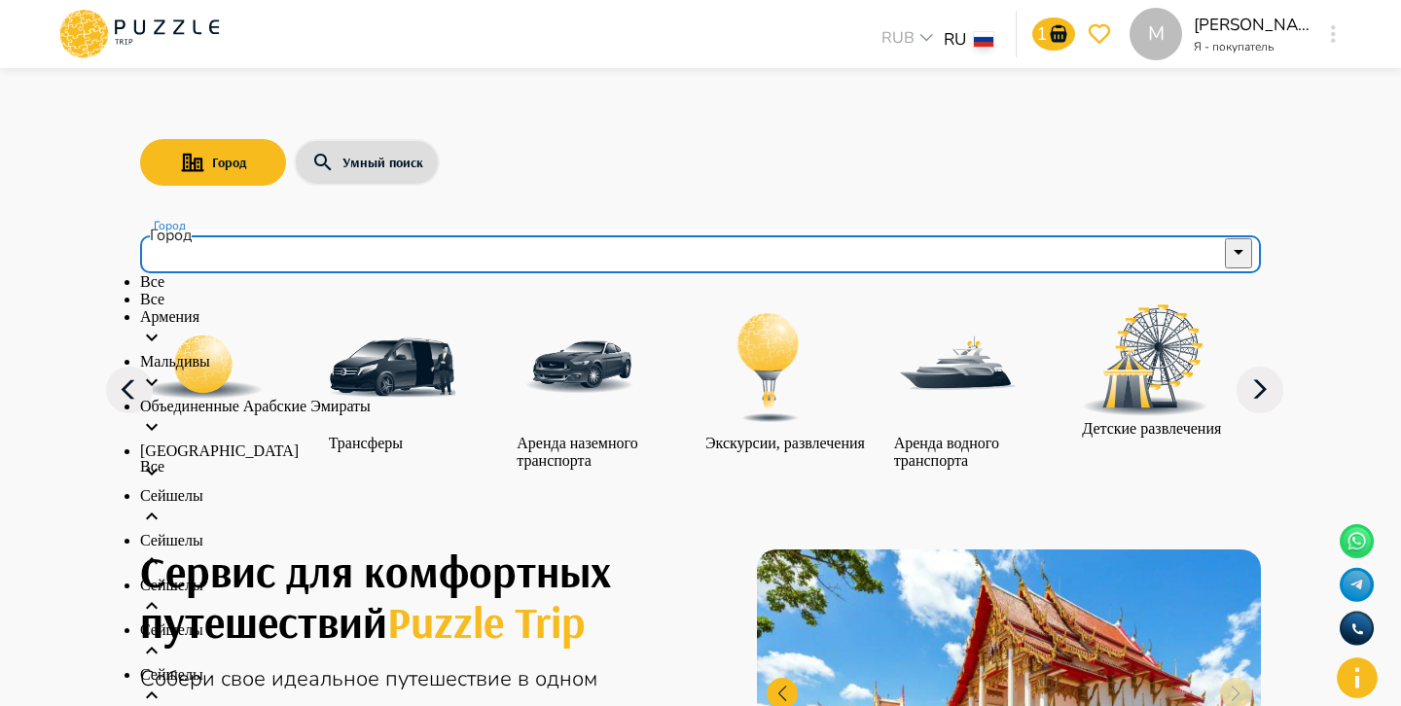
click at [163, 639] on icon at bounding box center [151, 650] width 23 height 23
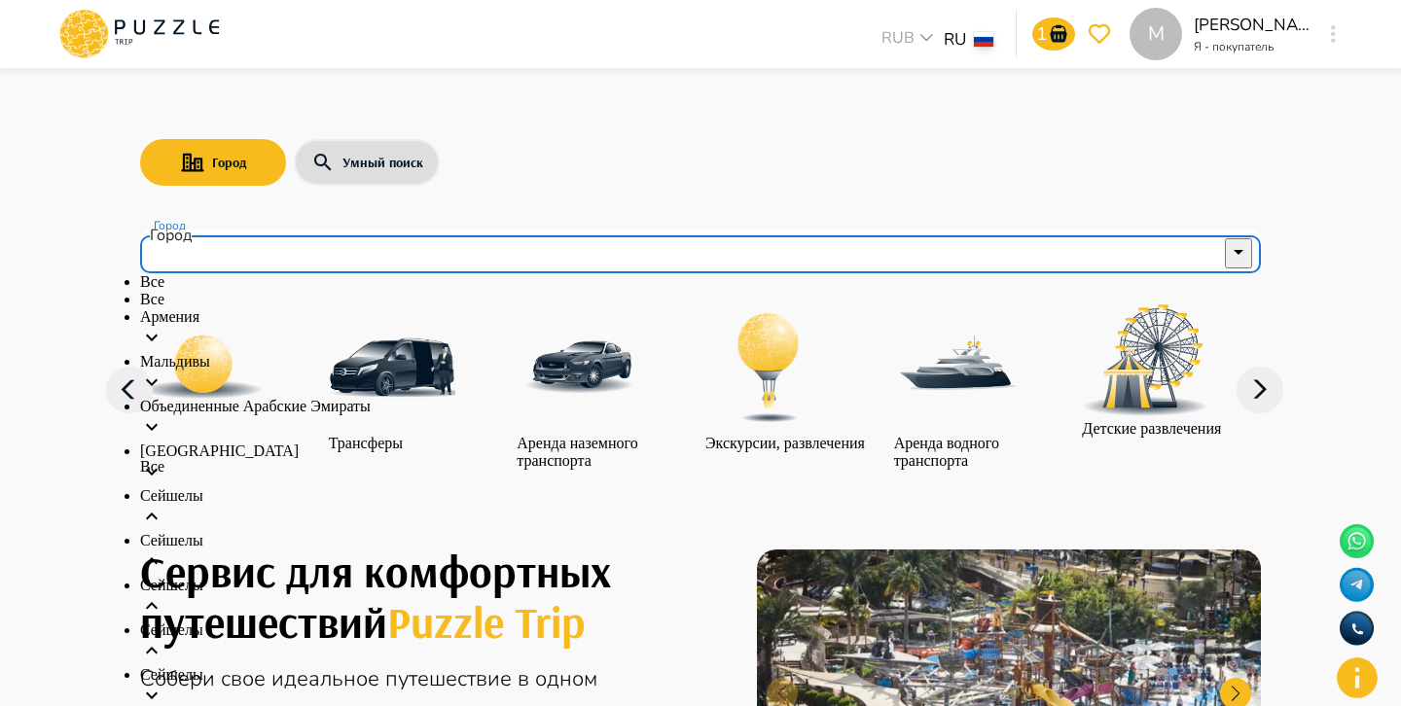
scroll to position [136, 0]
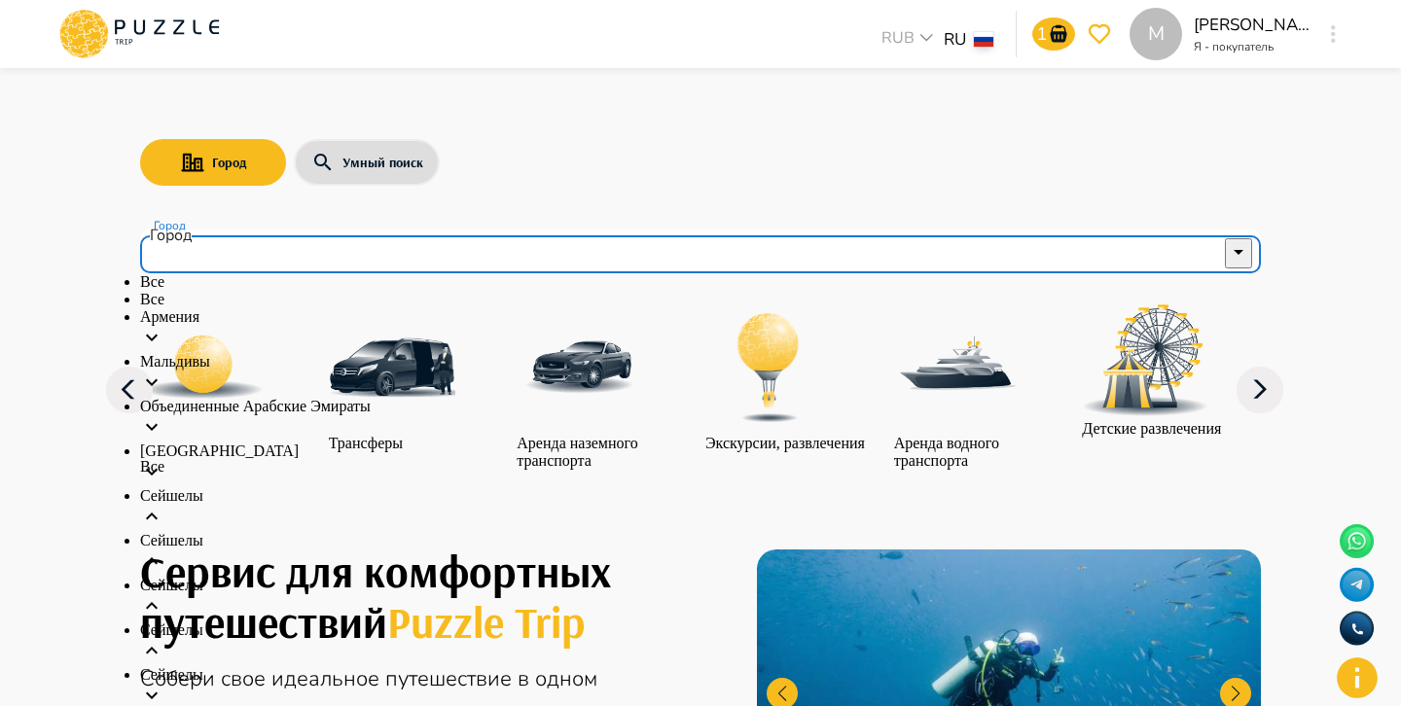
click at [163, 684] on icon at bounding box center [151, 695] width 23 height 23
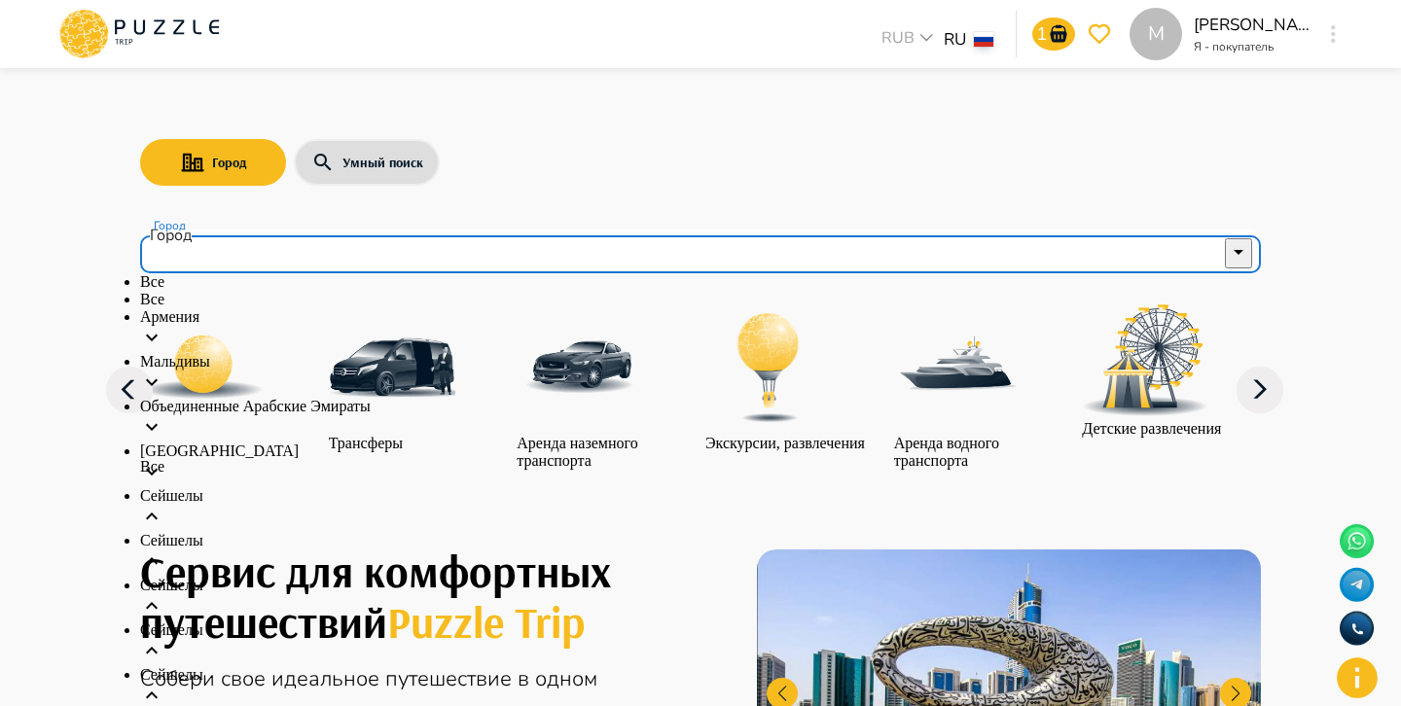
scroll to position [207, 0]
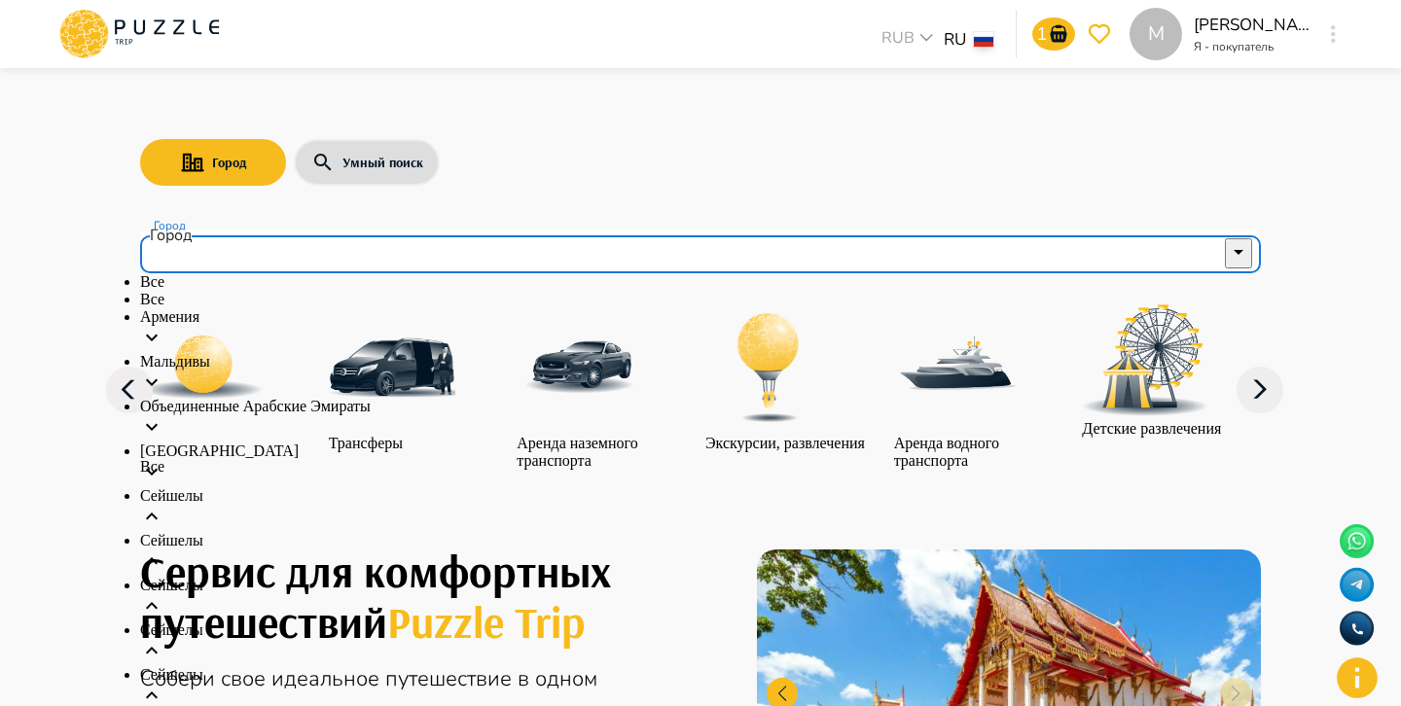
click at [163, 639] on icon at bounding box center [151, 650] width 23 height 23
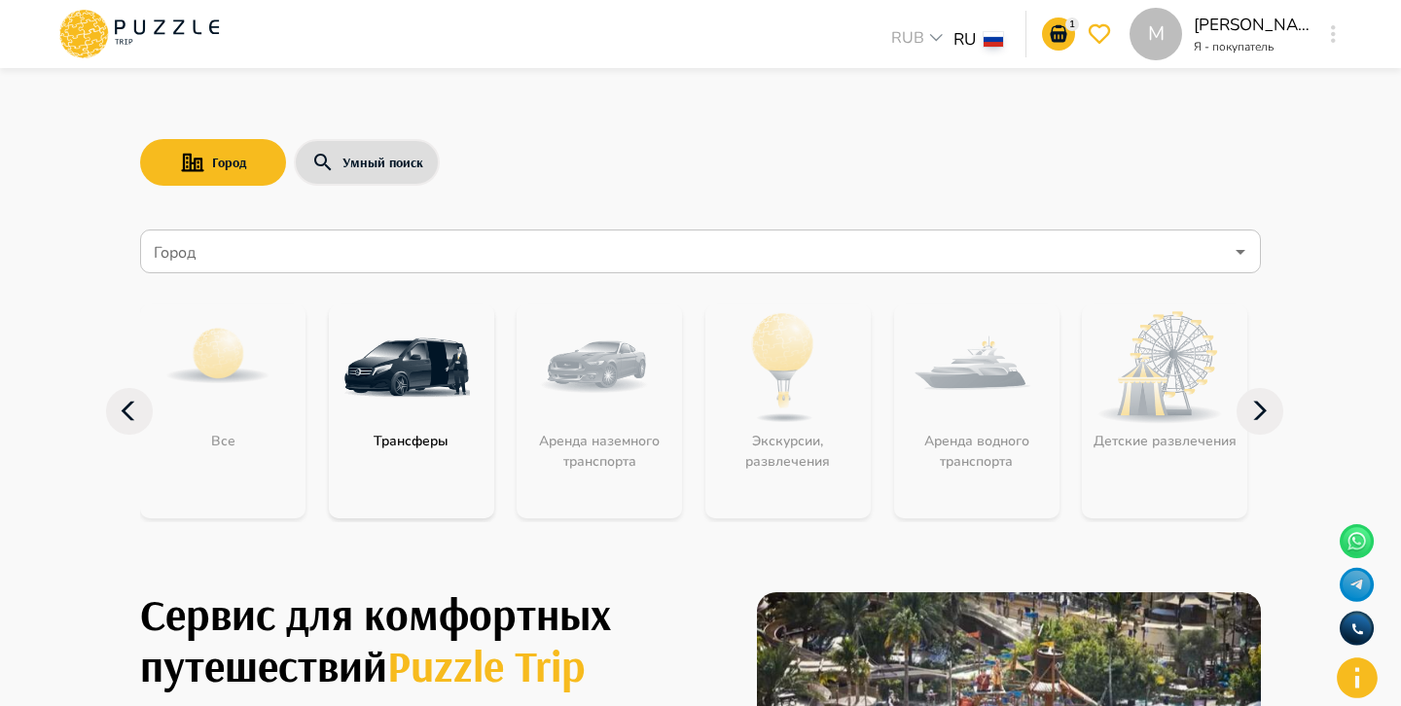
click at [510, 241] on input "Город" at bounding box center [686, 251] width 1073 height 37
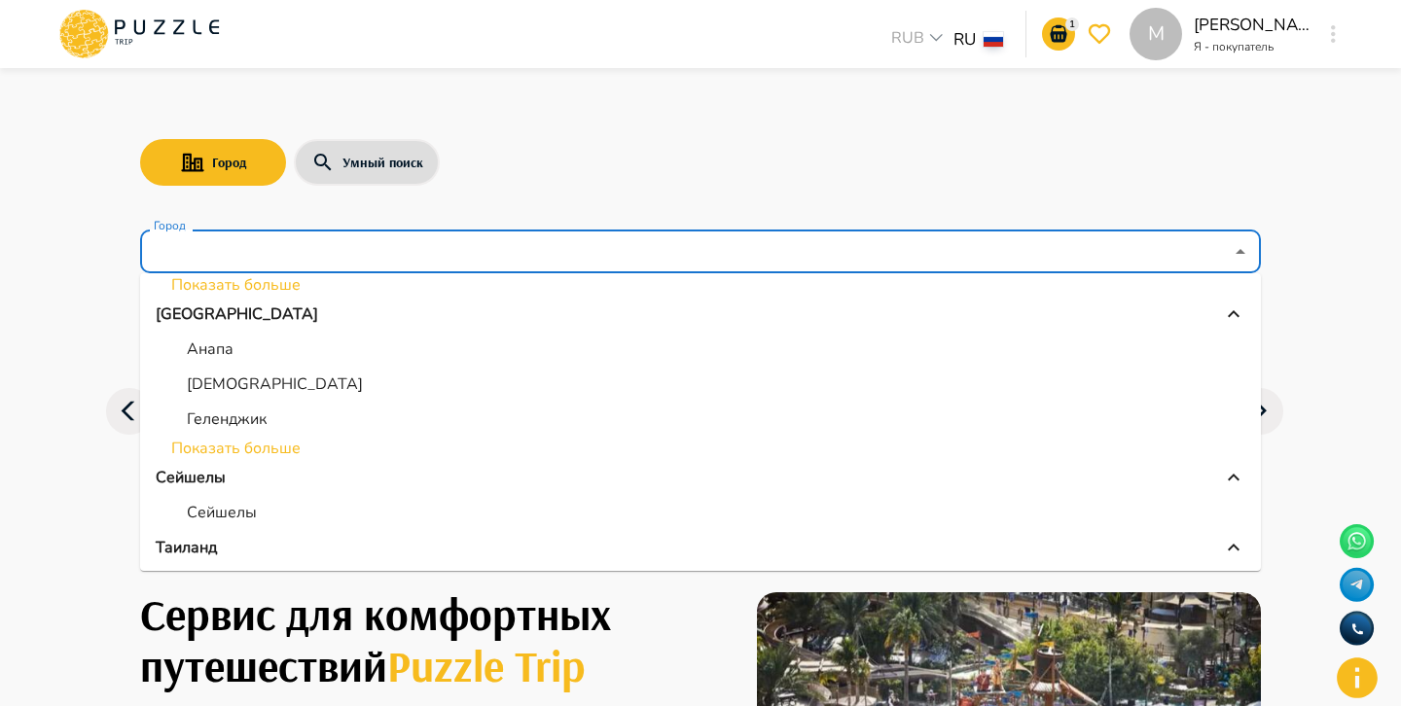
scroll to position [357, 0]
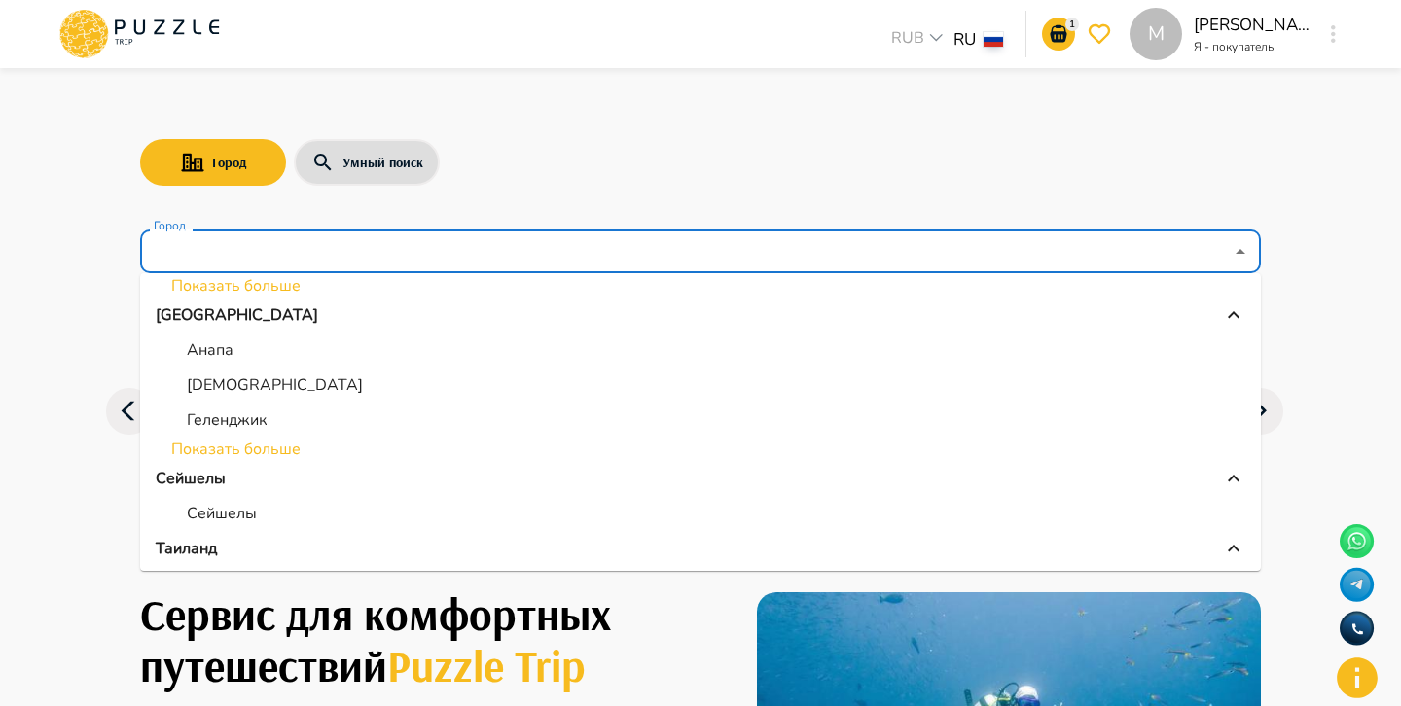
click at [794, 321] on div "Россия" at bounding box center [700, 314] width 1089 height 23
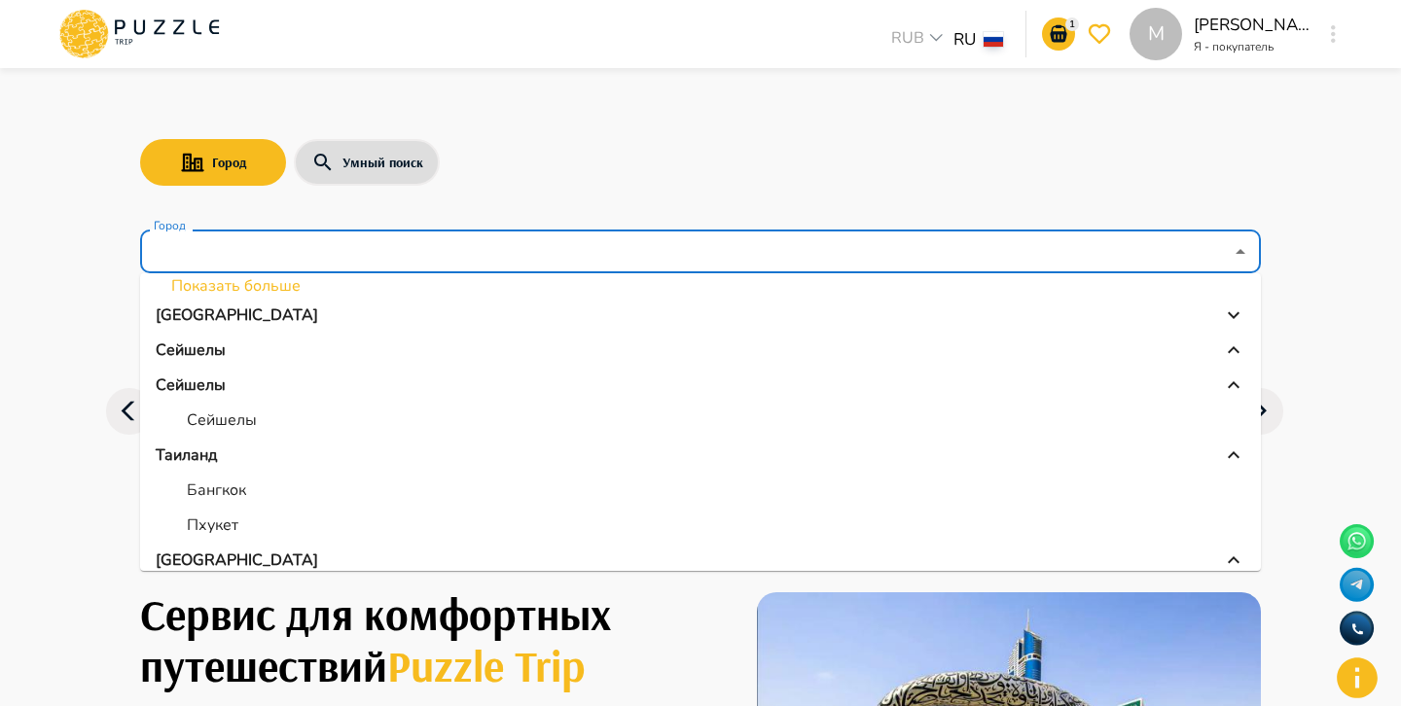
click at [694, 463] on div "Таиланд" at bounding box center [700, 454] width 1089 height 23
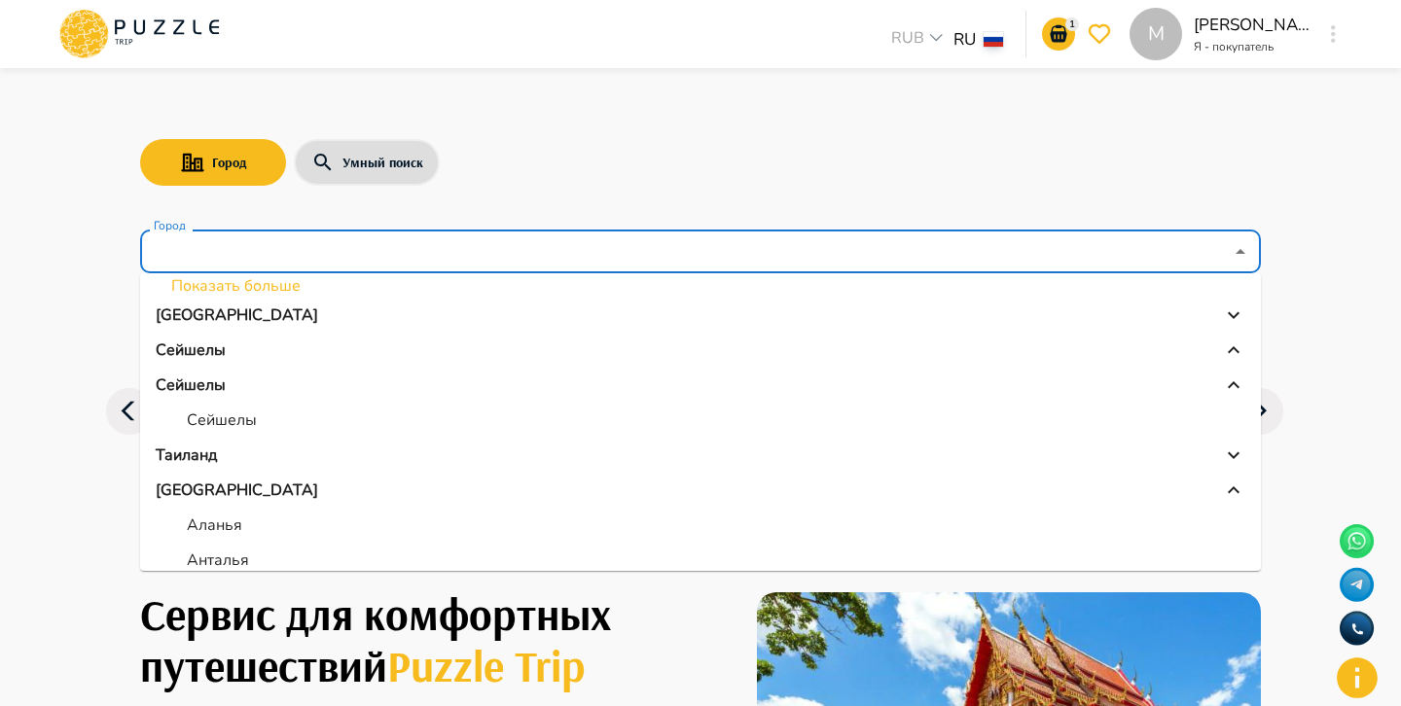
click at [682, 494] on div "Турция" at bounding box center [700, 490] width 1089 height 23
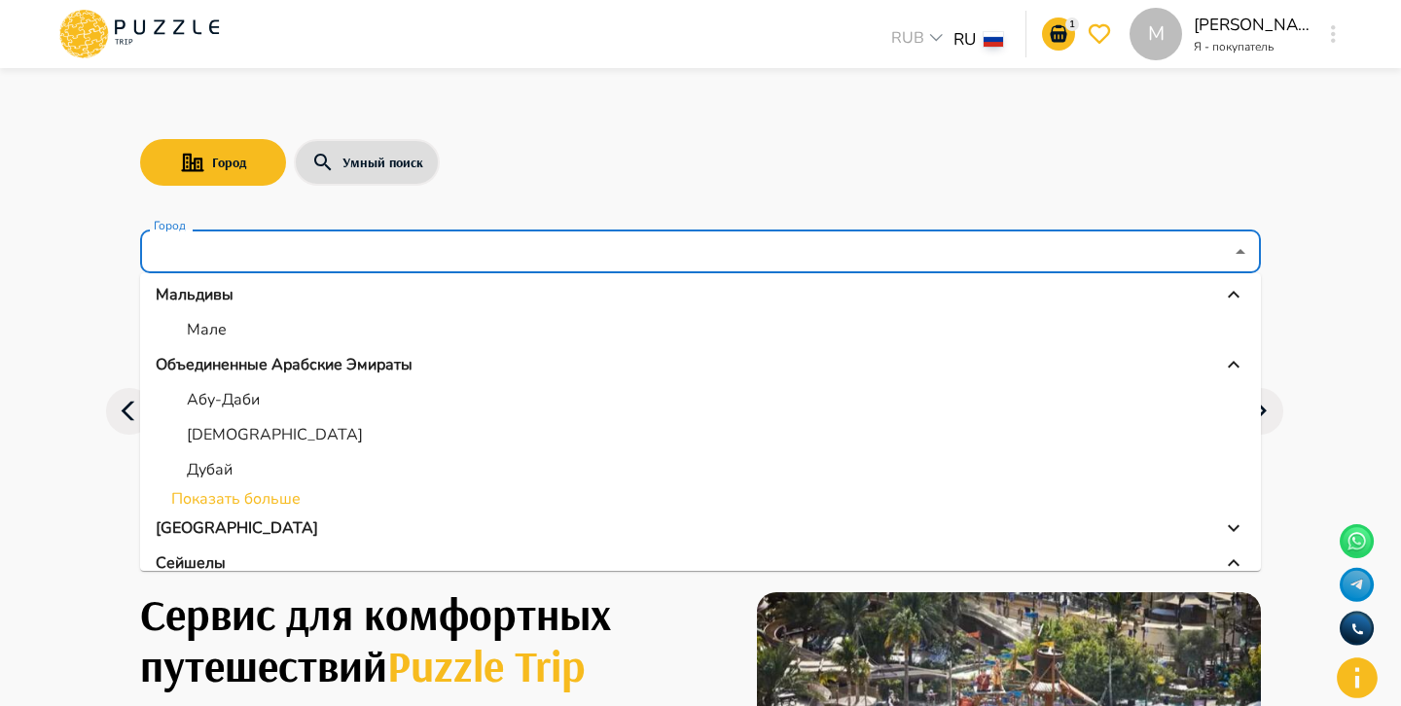
scroll to position [144, 0]
click at [633, 355] on div "Объединенные Арабские Эмираты" at bounding box center [700, 364] width 1089 height 23
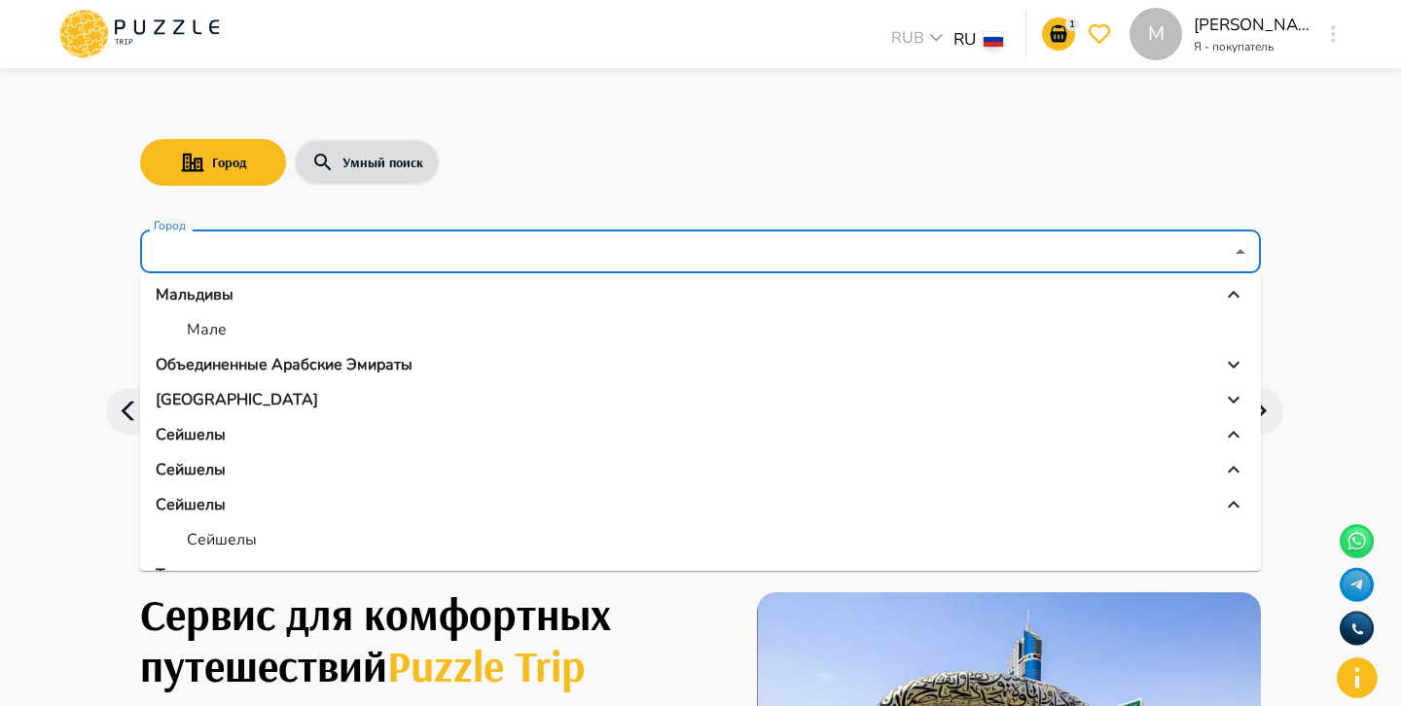
click at [616, 420] on li "Сейшелы" at bounding box center [700, 434] width 1120 height 35
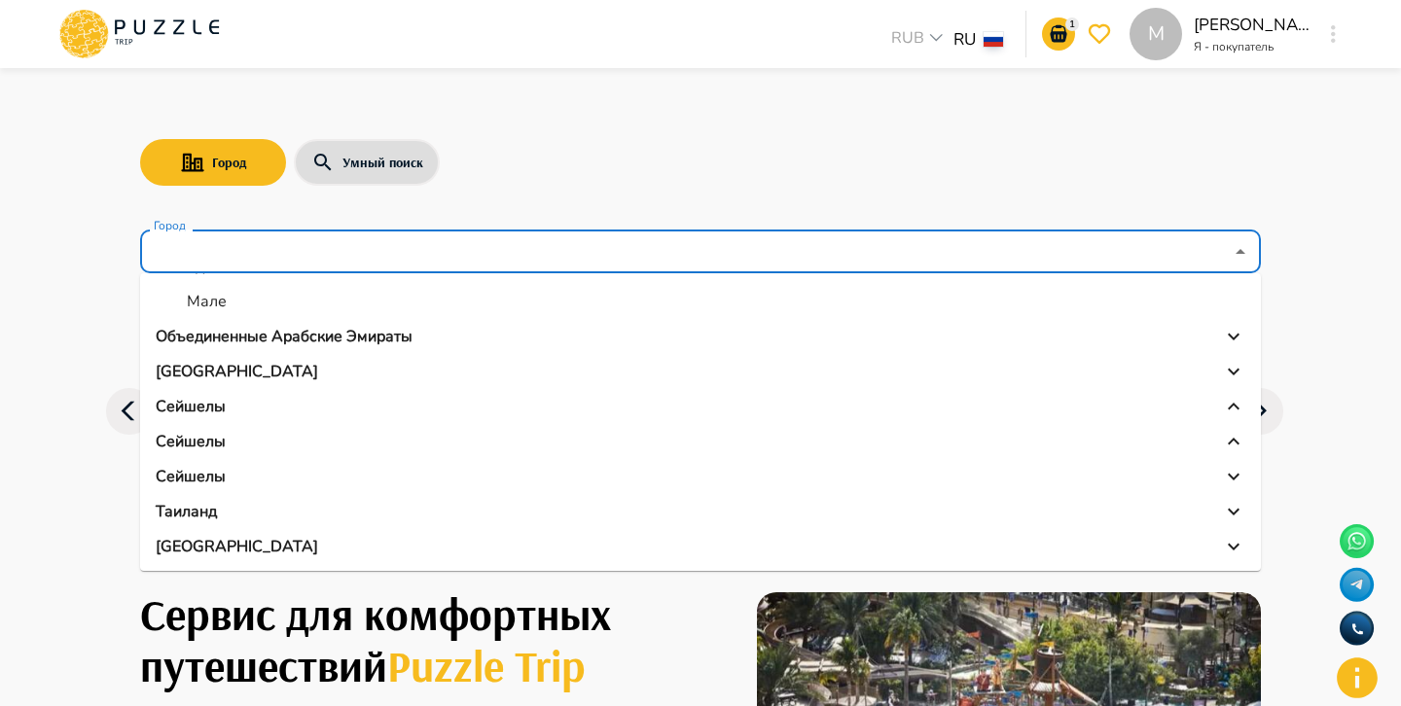
scroll to position [0, 0]
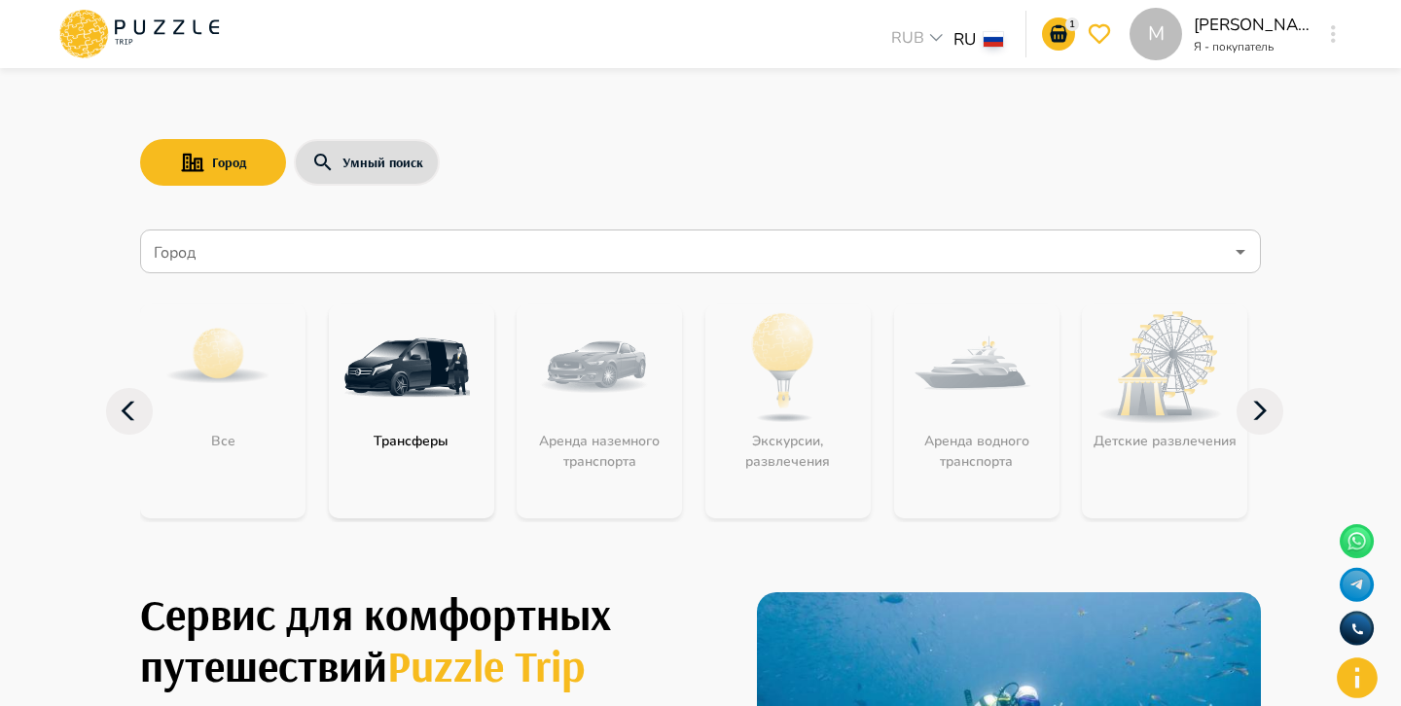
click at [585, 179] on div "Город Умный поиск" at bounding box center [700, 162] width 1120 height 56
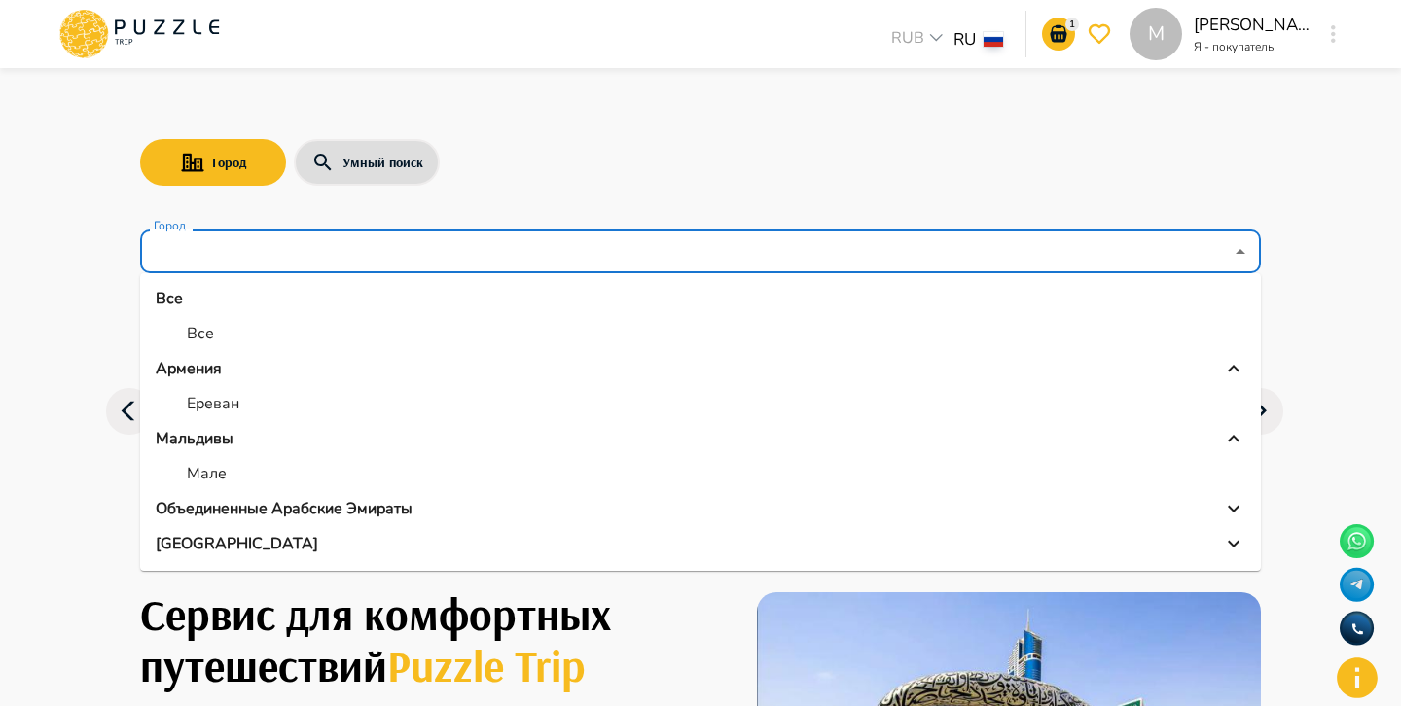
click at [513, 236] on input "Город" at bounding box center [686, 251] width 1073 height 37
click at [358, 331] on li "Все" at bounding box center [700, 333] width 1120 height 35
type input "***"
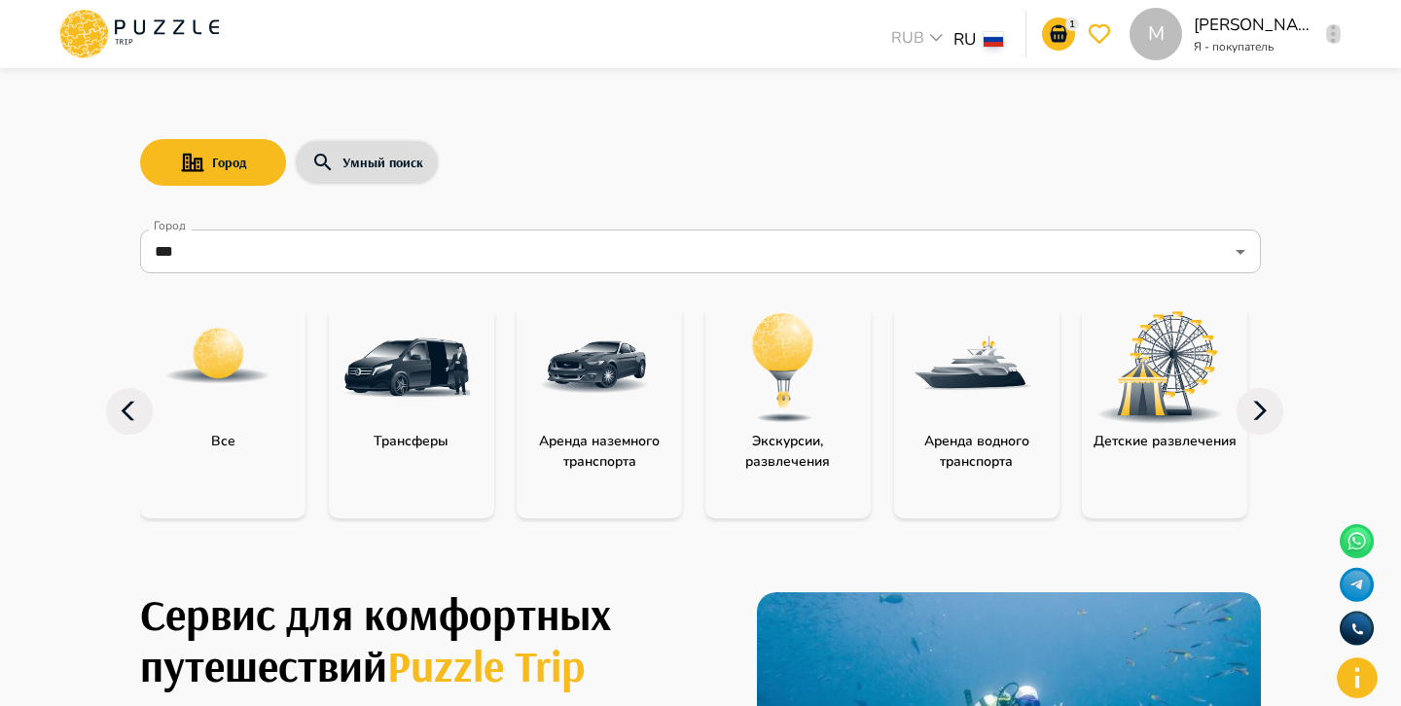
click at [1337, 36] on button "button" at bounding box center [1333, 33] width 15 height 27
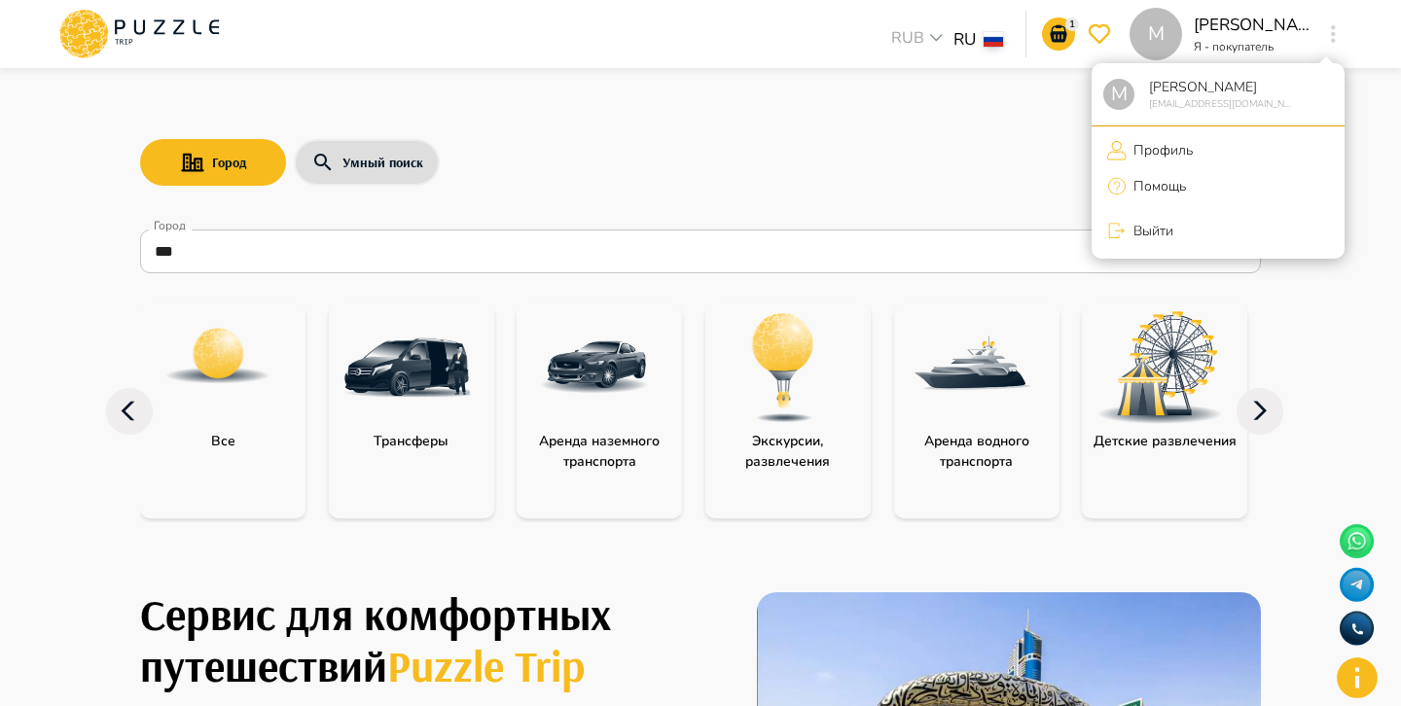
click at [1171, 159] on p "Профиль" at bounding box center [1159, 150] width 66 height 20
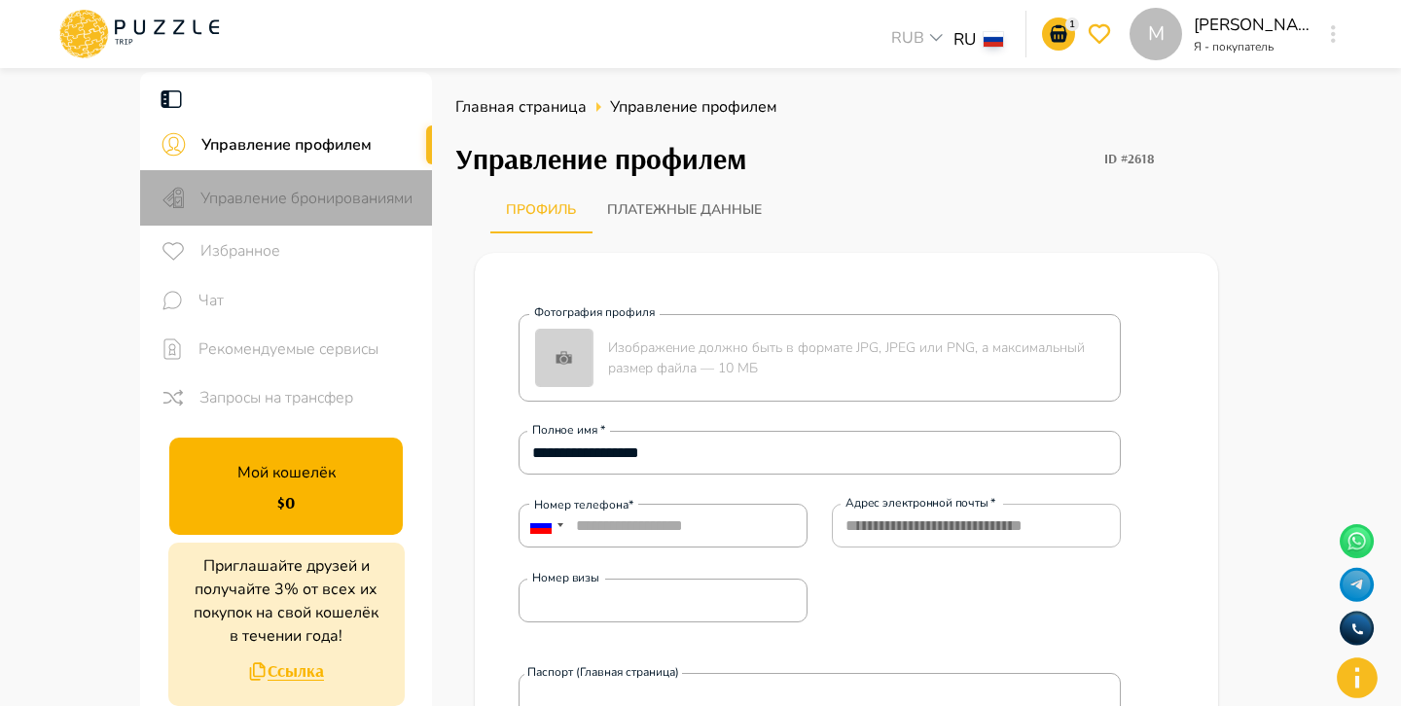
click at [326, 188] on span "Управление бронированиями" at bounding box center [308, 198] width 216 height 23
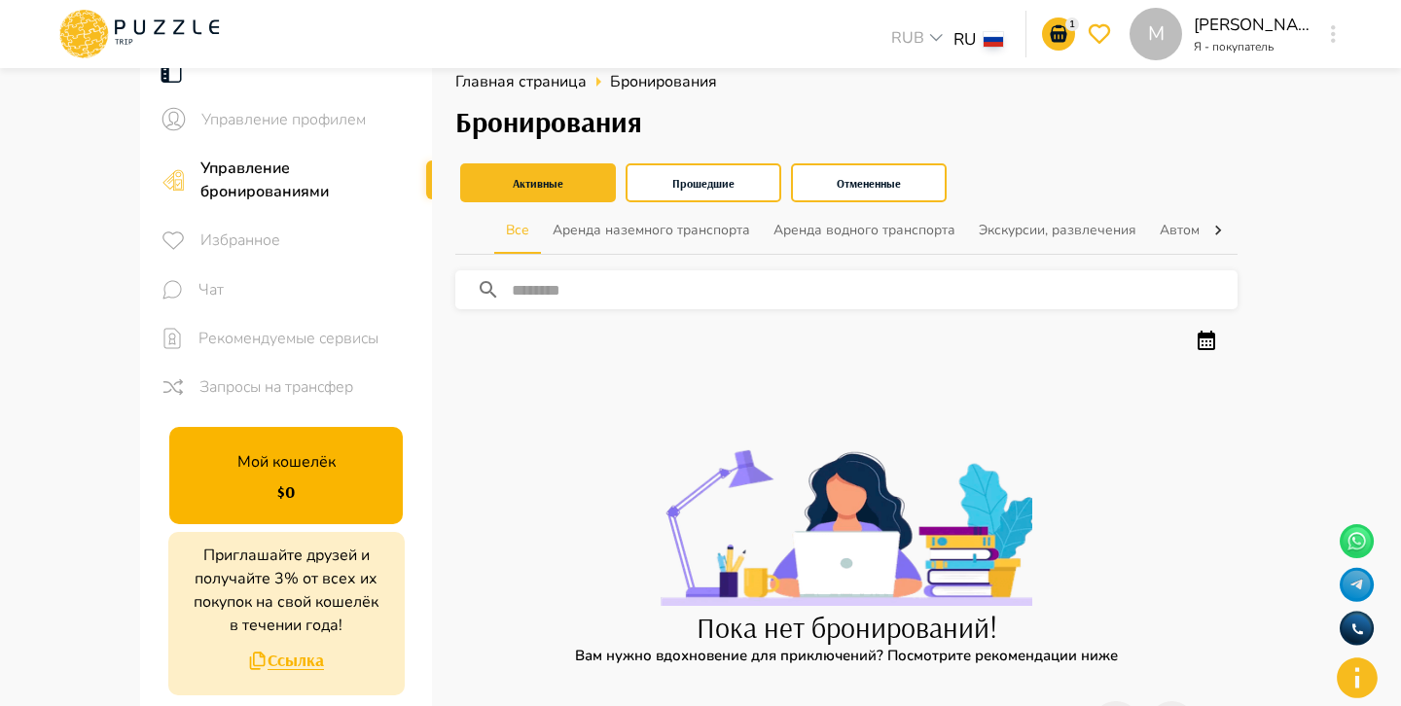
scroll to position [34, 0]
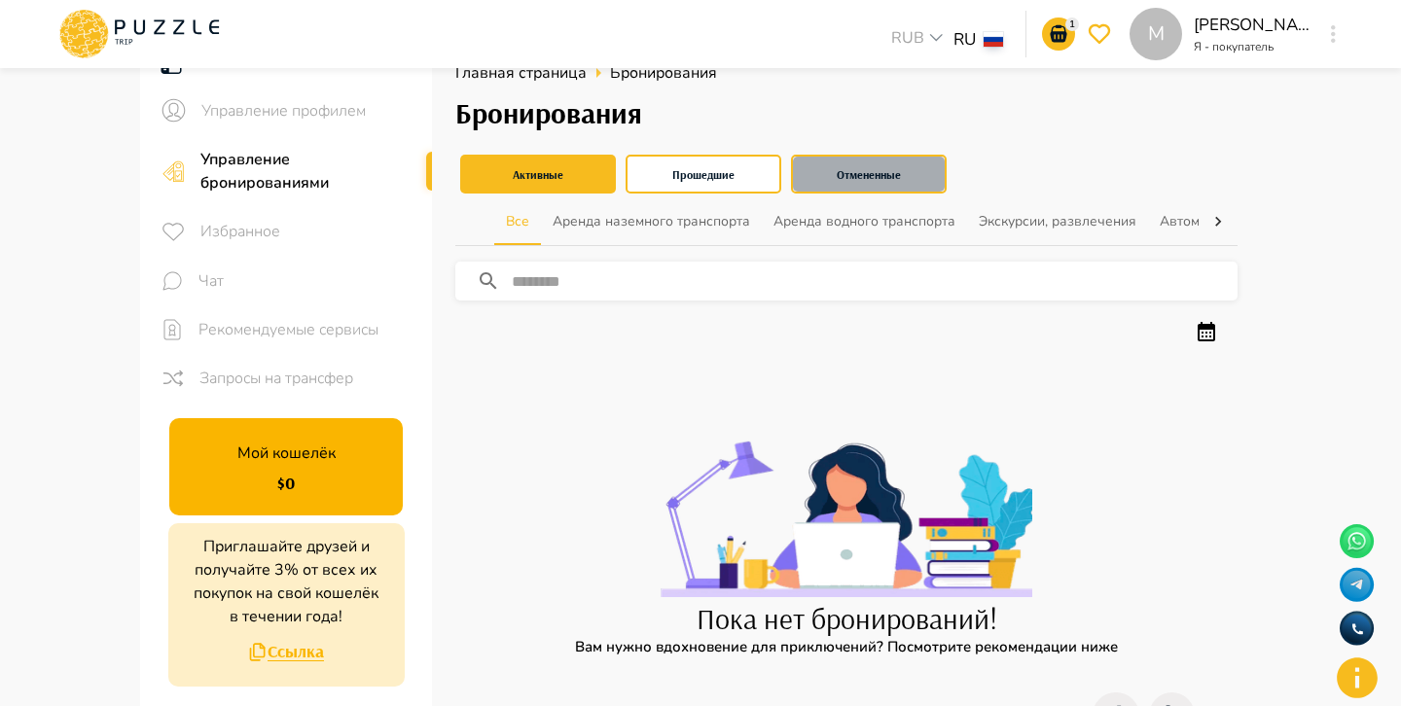
click at [886, 161] on button "Отмененные" at bounding box center [869, 174] width 156 height 39
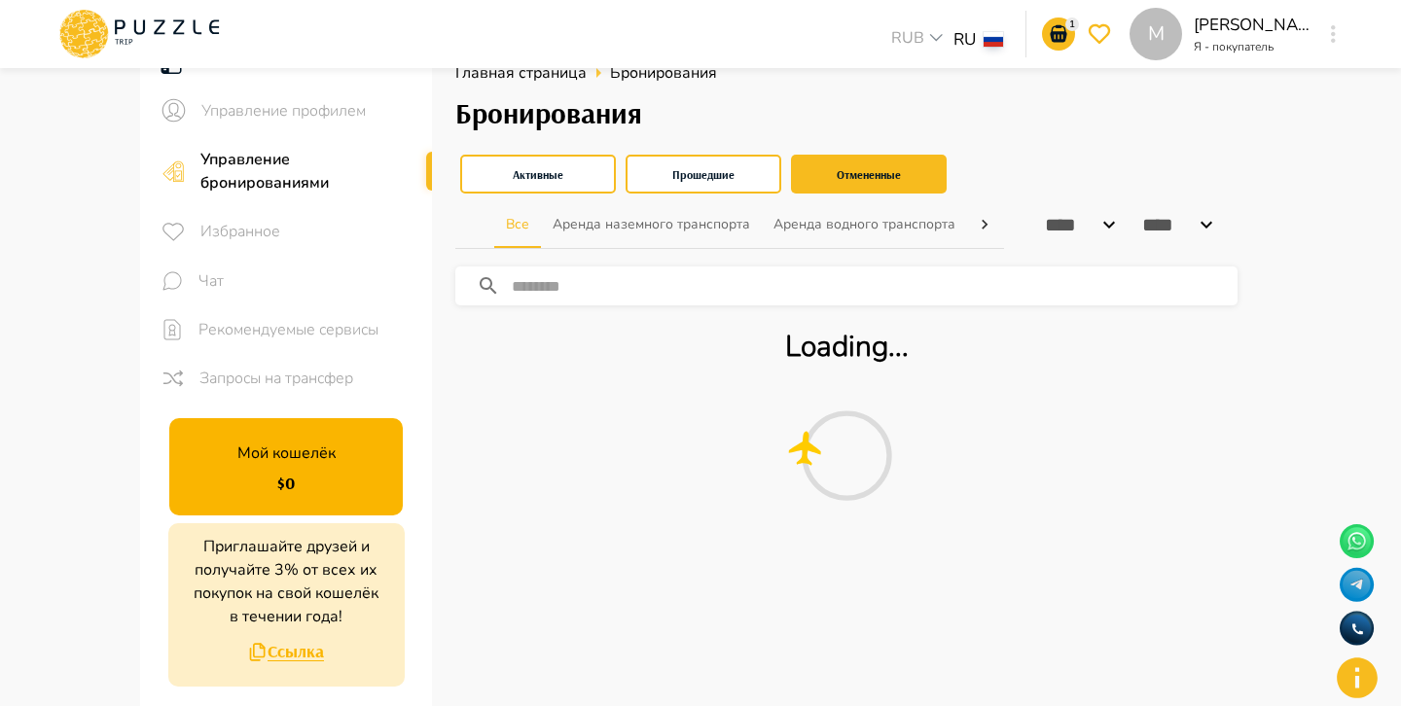
scroll to position [0, 0]
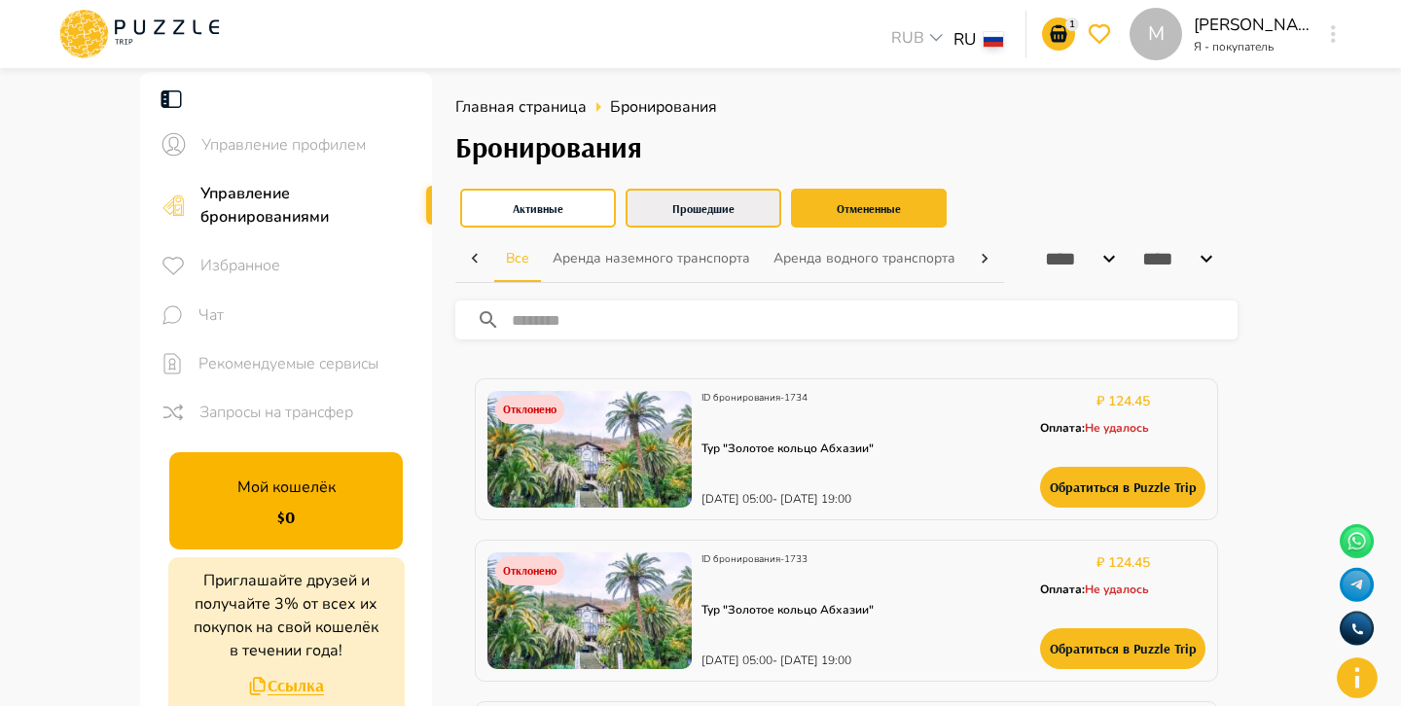
click at [731, 195] on button "Прошедшие" at bounding box center [703, 208] width 156 height 39
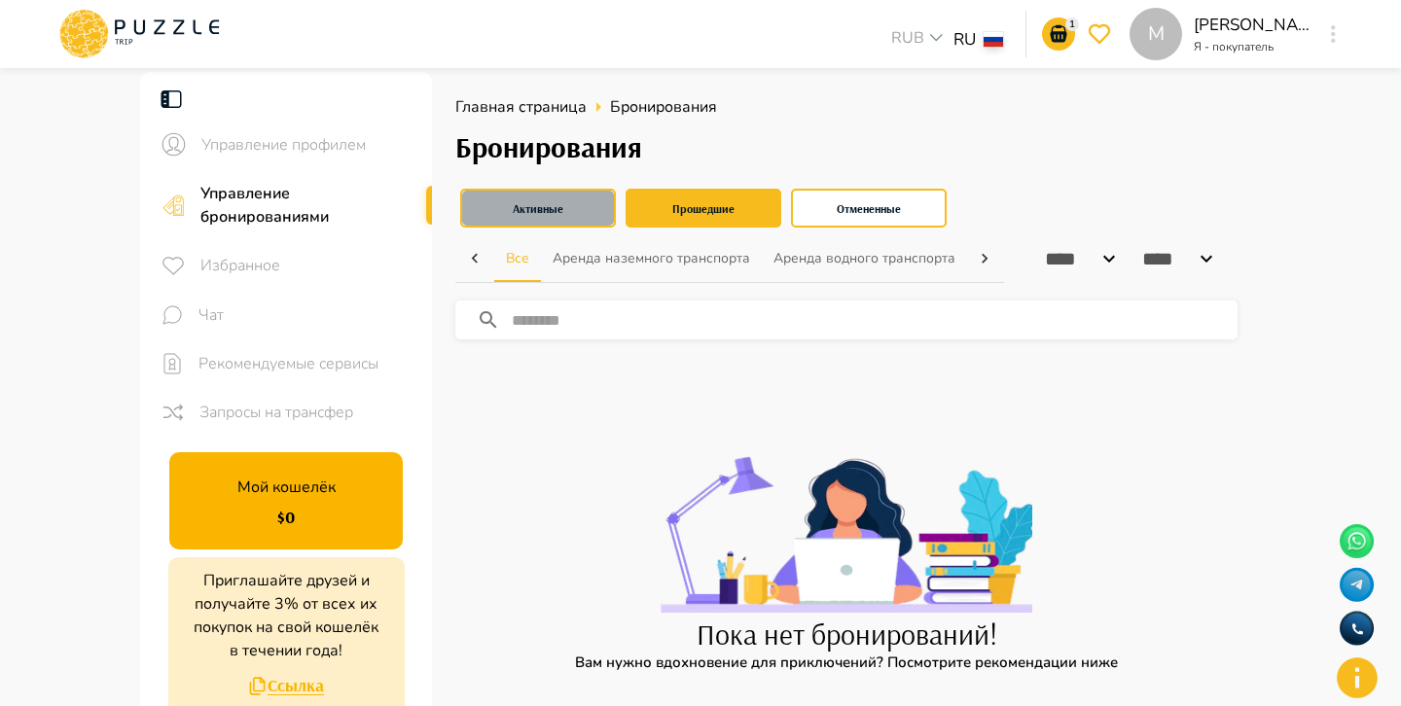
click at [600, 211] on button "Активные" at bounding box center [538, 208] width 156 height 39
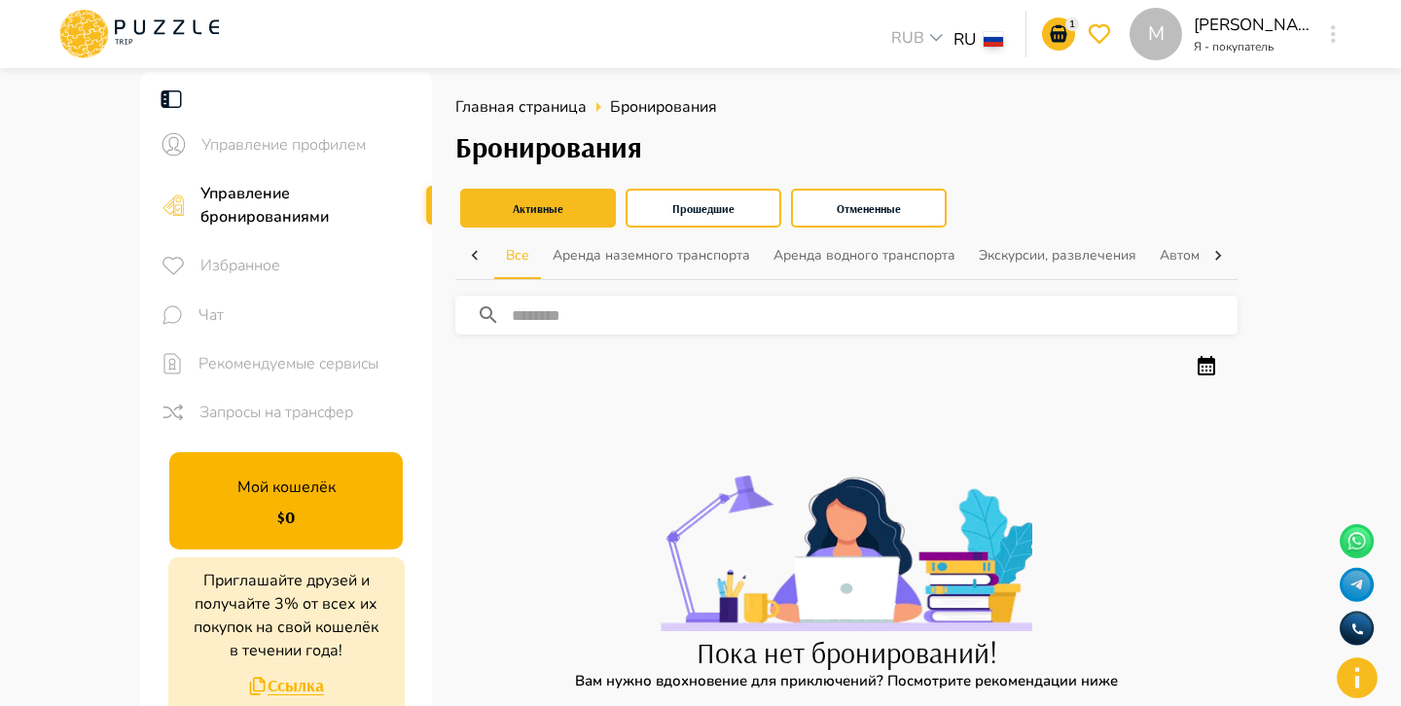
click at [278, 263] on span "Избранное" at bounding box center [308, 265] width 216 height 23
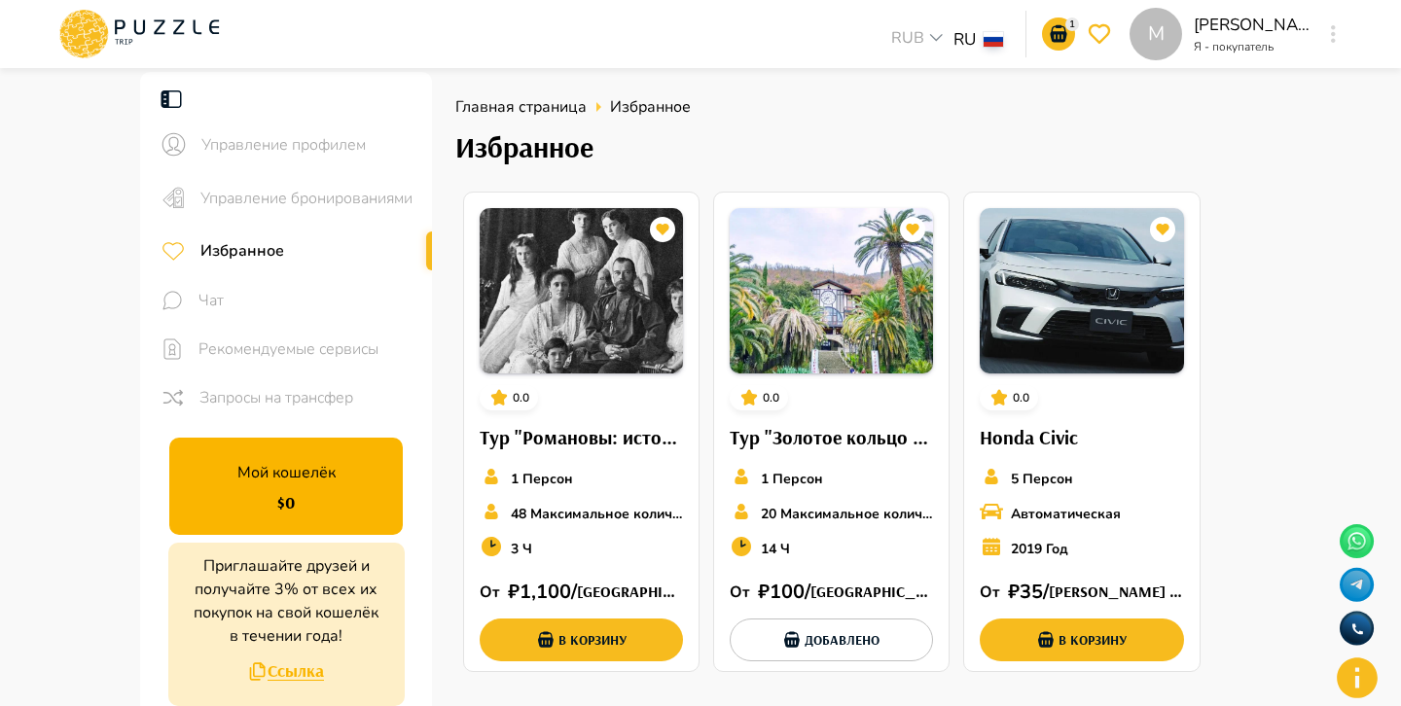
click at [319, 355] on span "Рекомендуемые сервисы" at bounding box center [307, 348] width 218 height 23
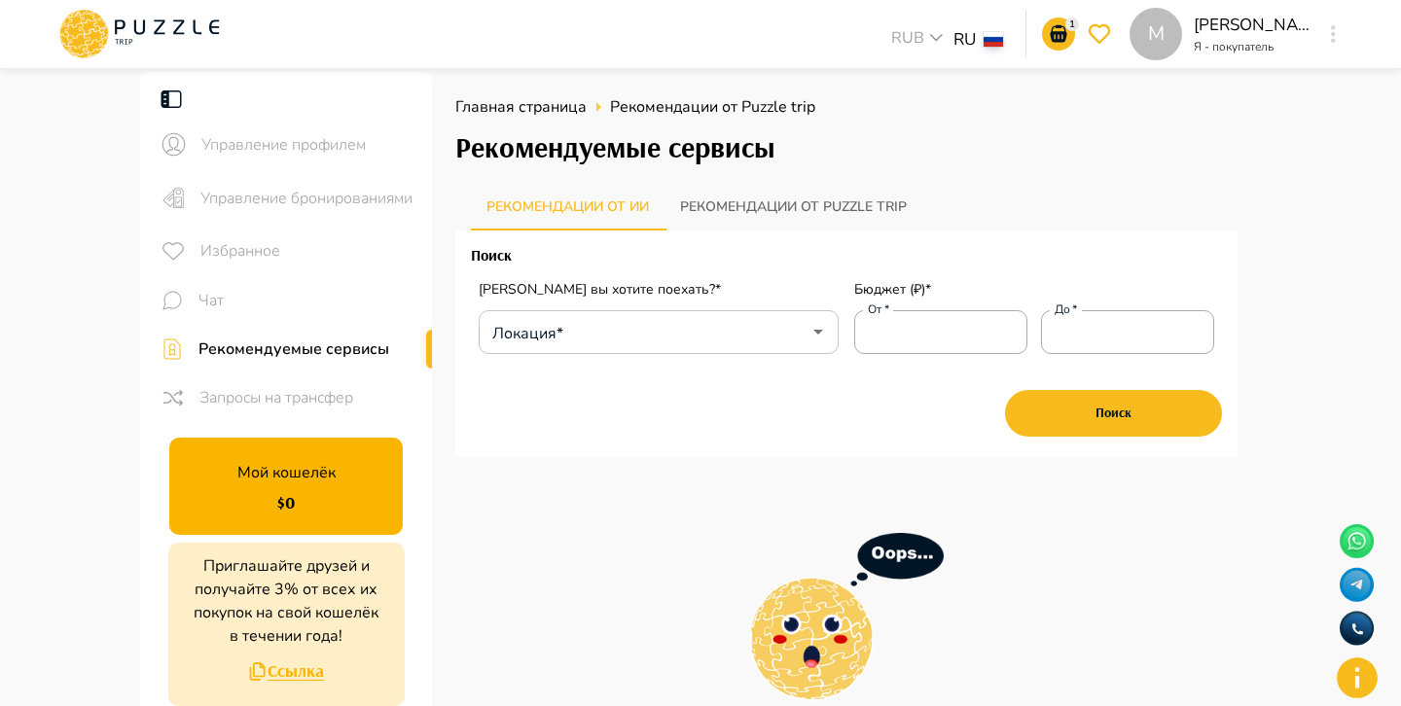
click at [579, 348] on input "Локация*" at bounding box center [644, 331] width 312 height 37
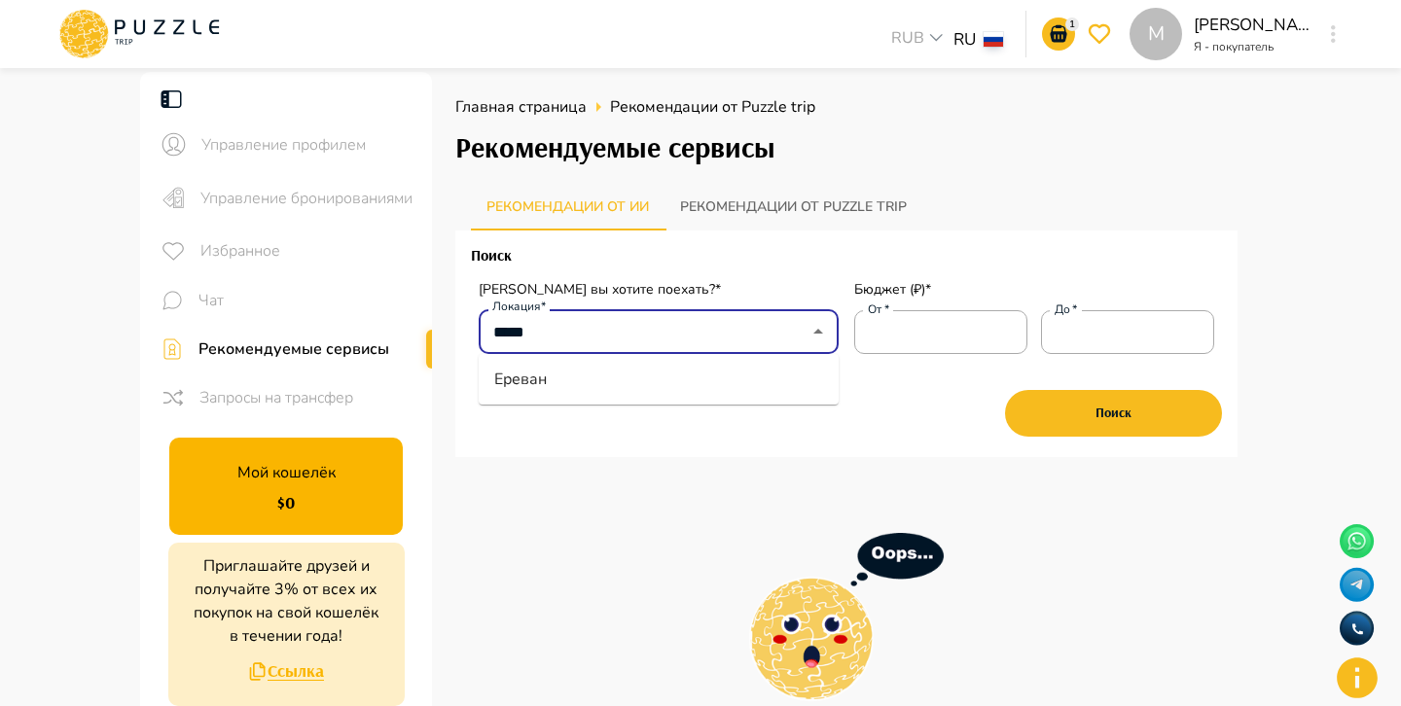
type input "******"
click at [603, 379] on li "Ереван" at bounding box center [659, 379] width 360 height 35
type input "******"
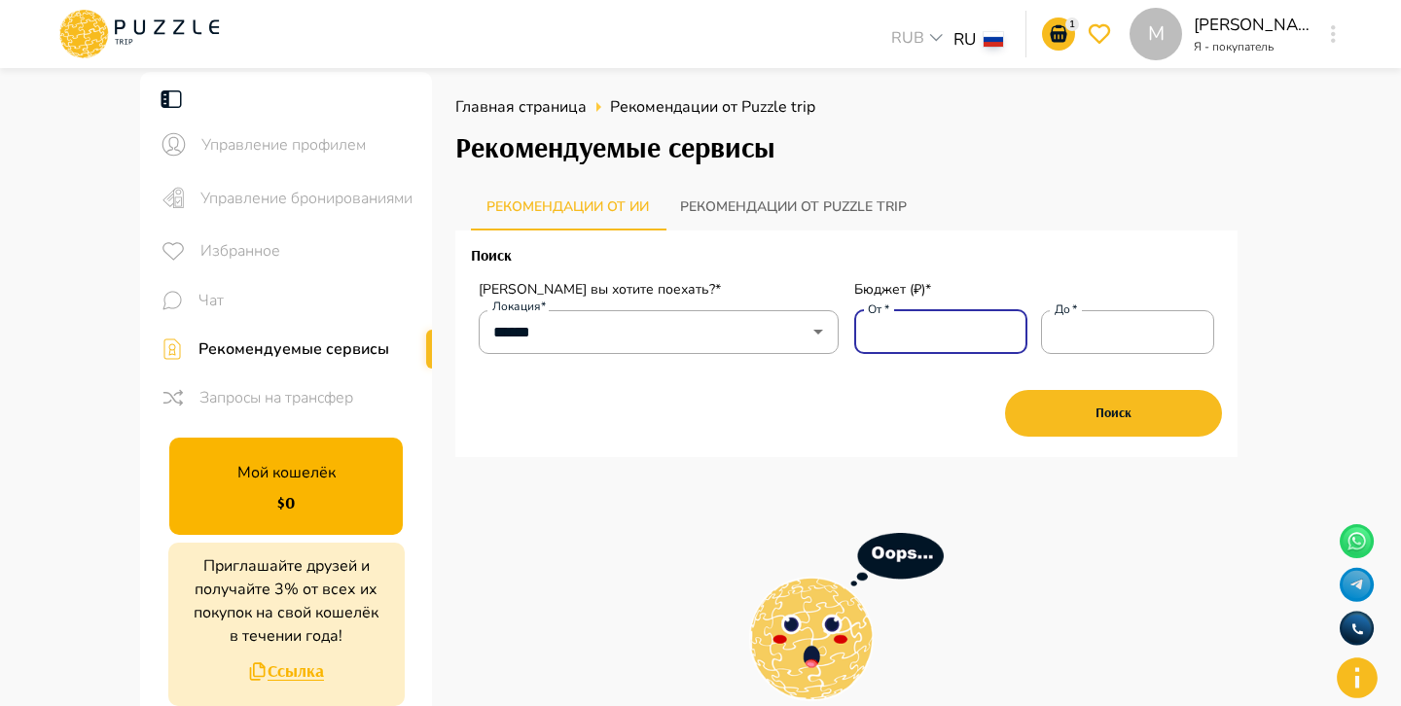
click at [941, 334] on input "От   *" at bounding box center [940, 331] width 173 height 39
type input "*"
type input "**"
type input "***"
type input "****"
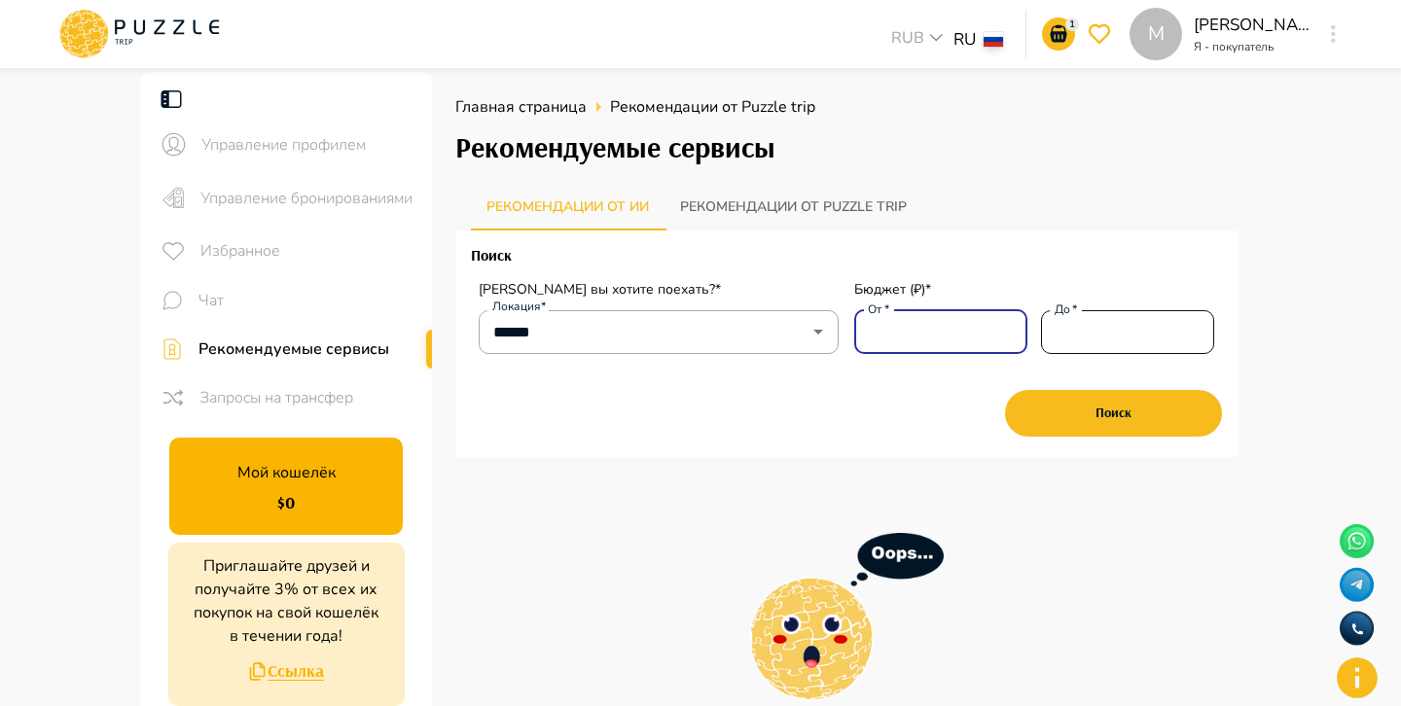
type input "****"
click at [1104, 340] on input "До   *" at bounding box center [1127, 331] width 173 height 39
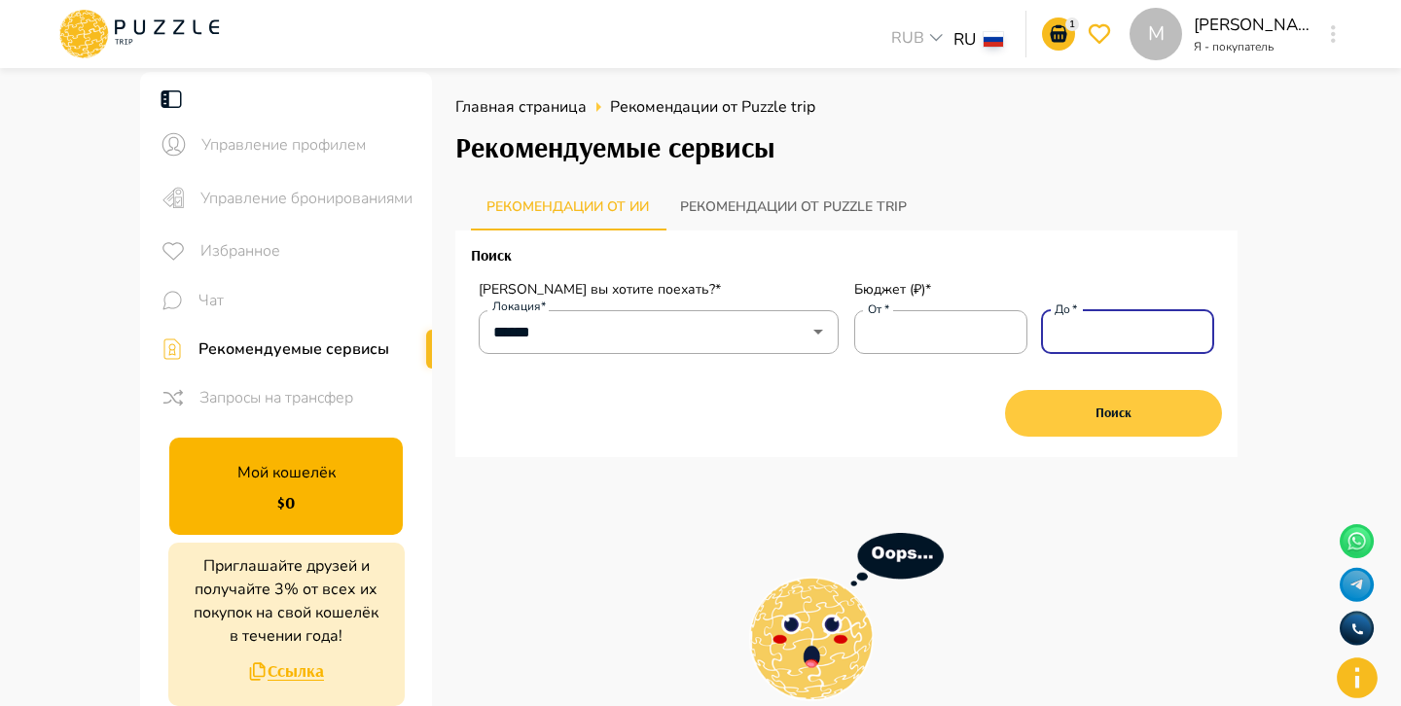
type input "****"
click at [1132, 402] on button "Поиск" at bounding box center [1113, 413] width 217 height 47
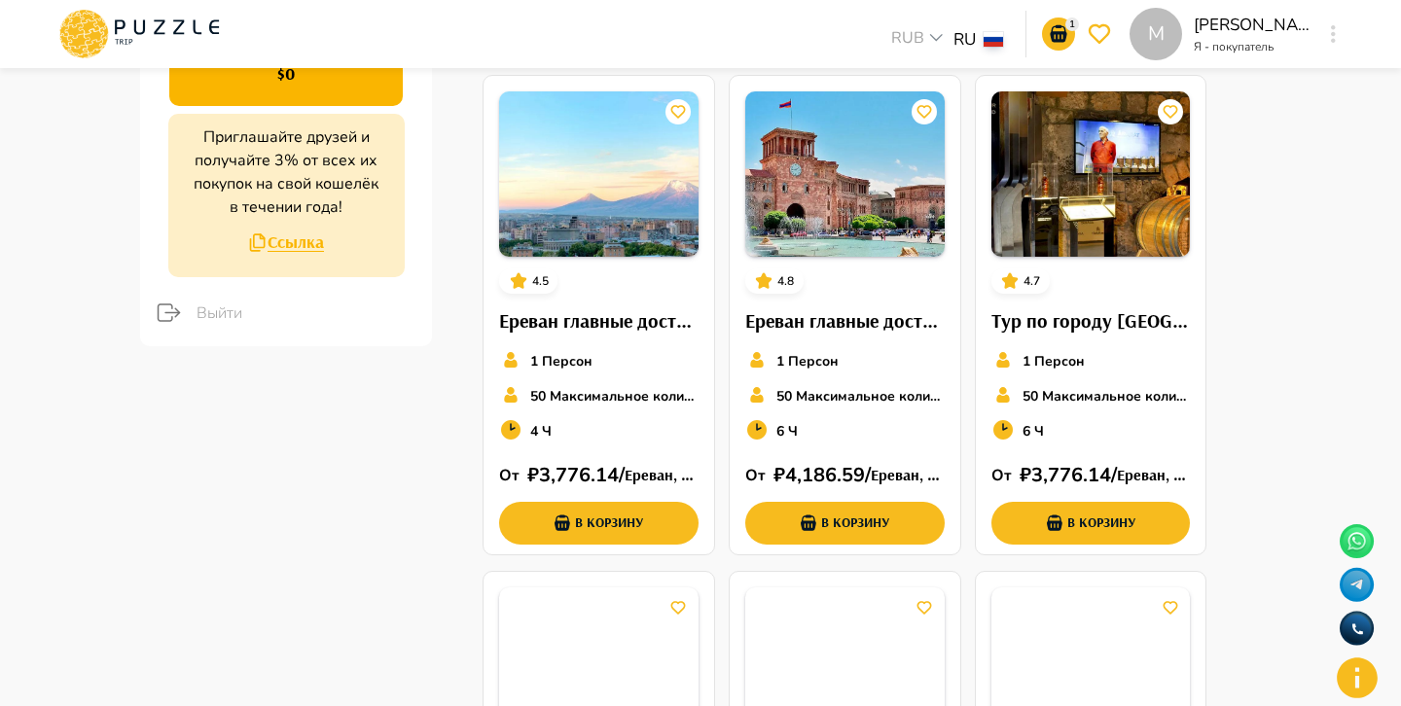
scroll to position [431, 0]
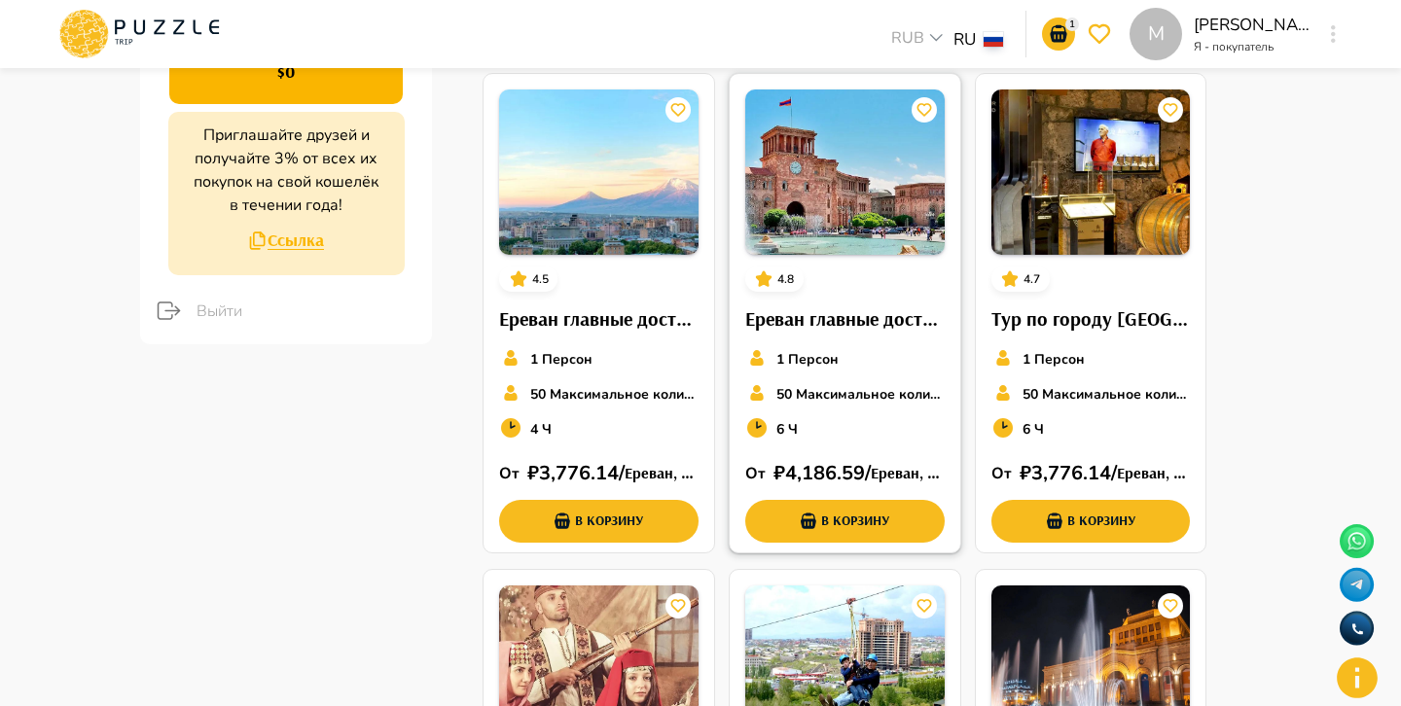
click at [904, 212] on img at bounding box center [844, 171] width 199 height 165
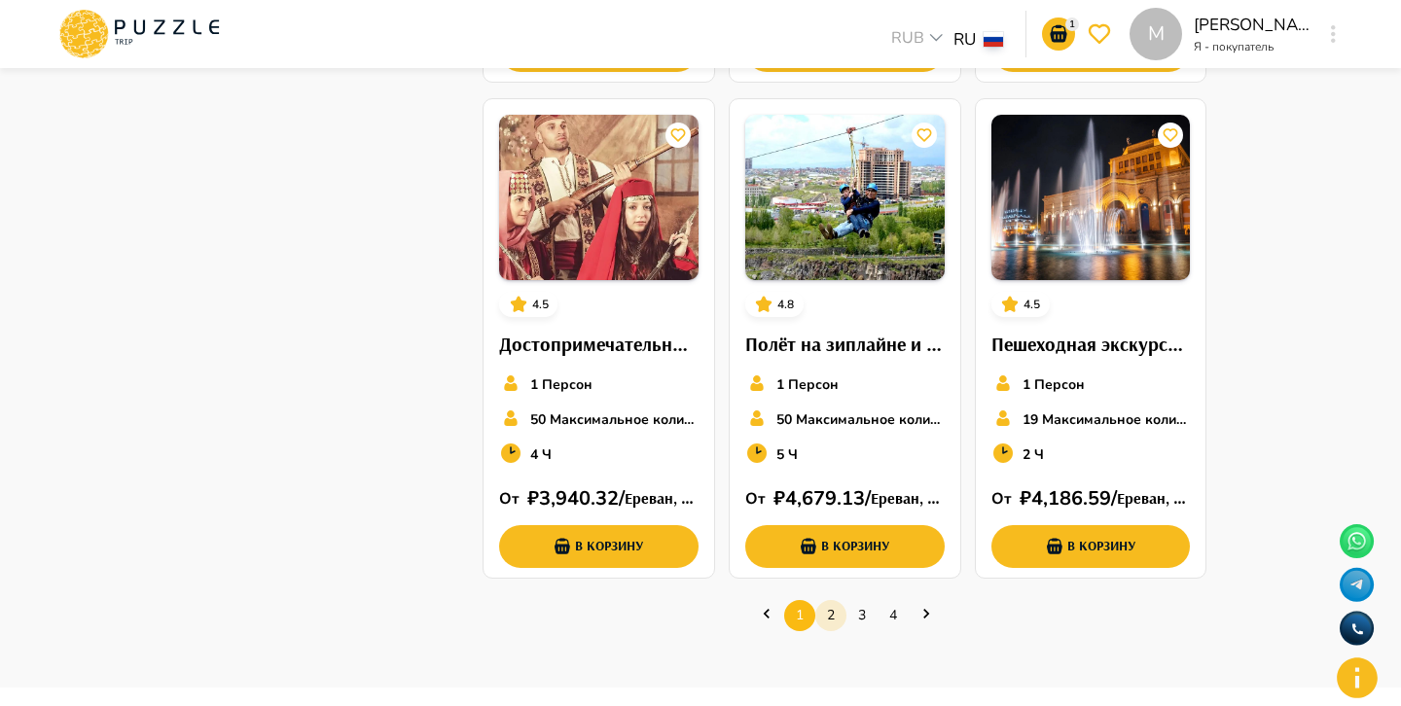
click at [830, 621] on link "2" at bounding box center [830, 615] width 31 height 30
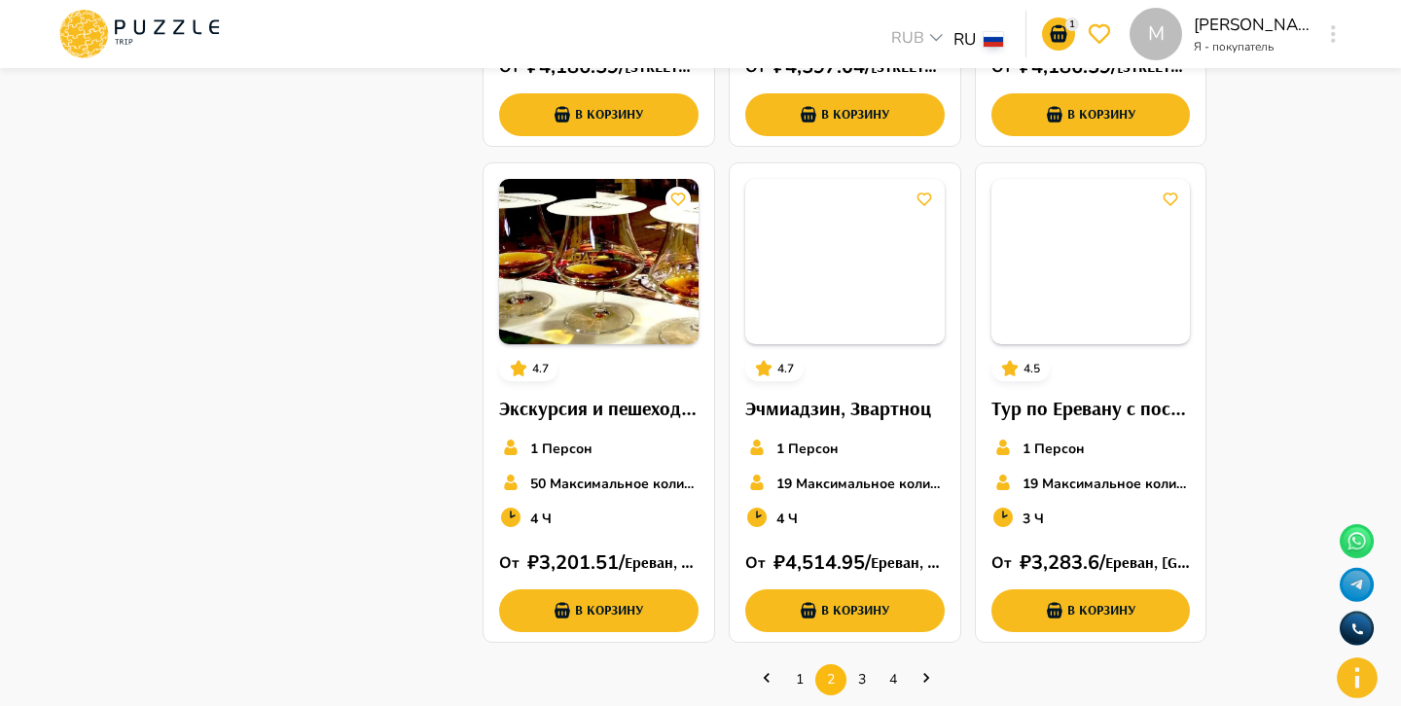
scroll to position [838, 0]
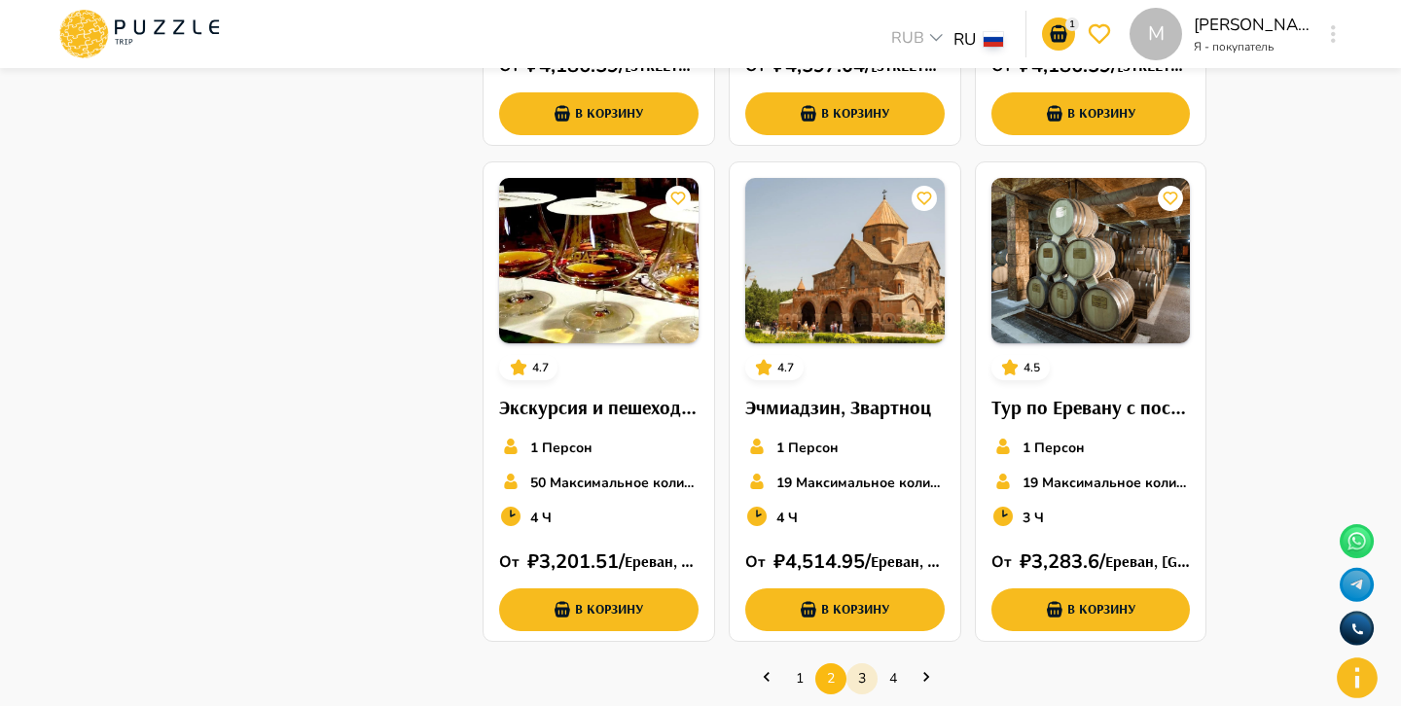
click at [859, 678] on link "3" at bounding box center [861, 678] width 31 height 30
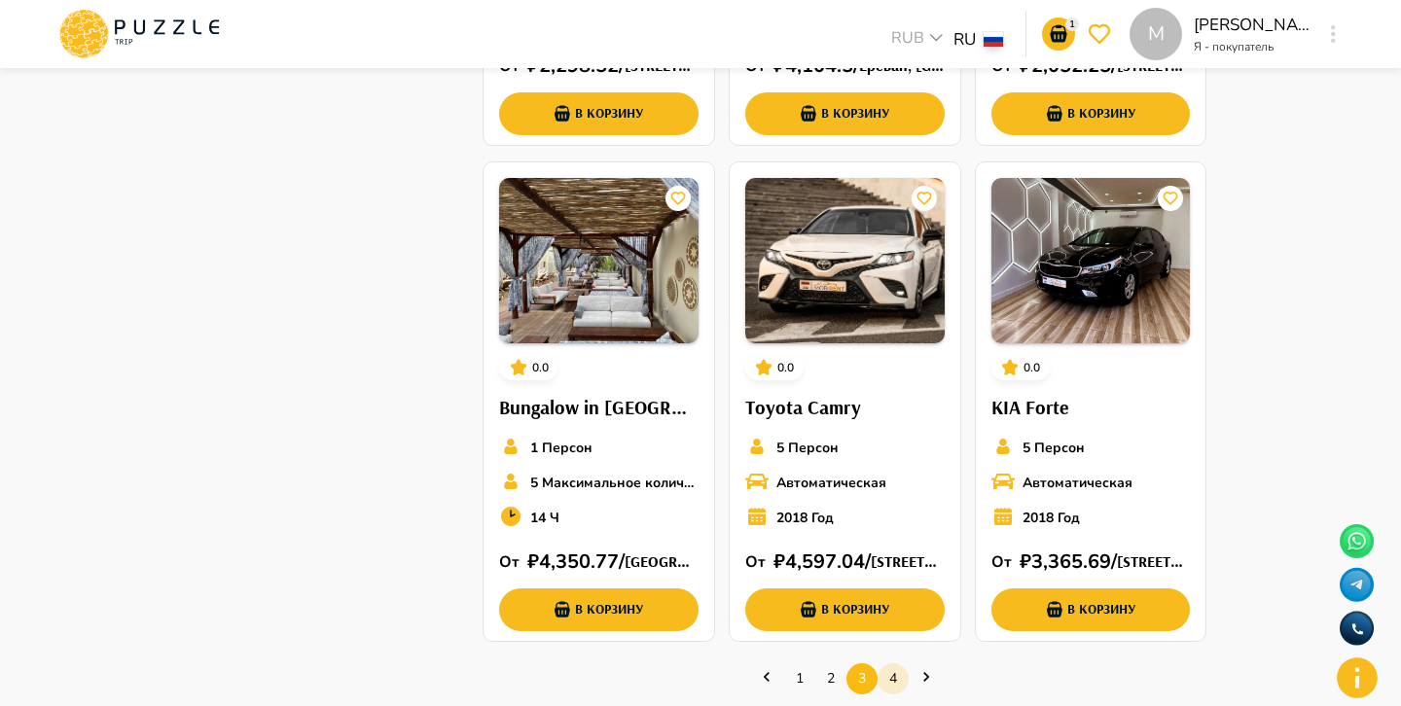
click at [887, 673] on link "4" at bounding box center [892, 678] width 31 height 30
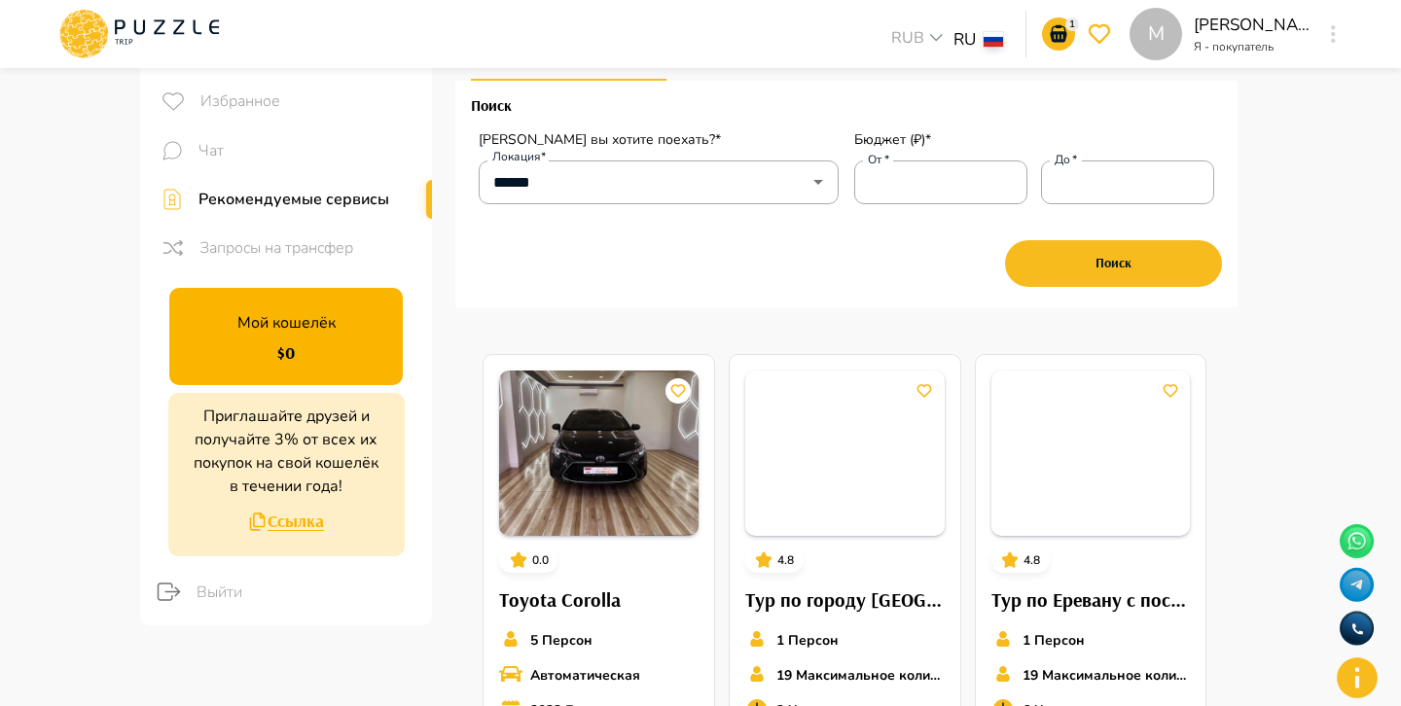
scroll to position [0, 0]
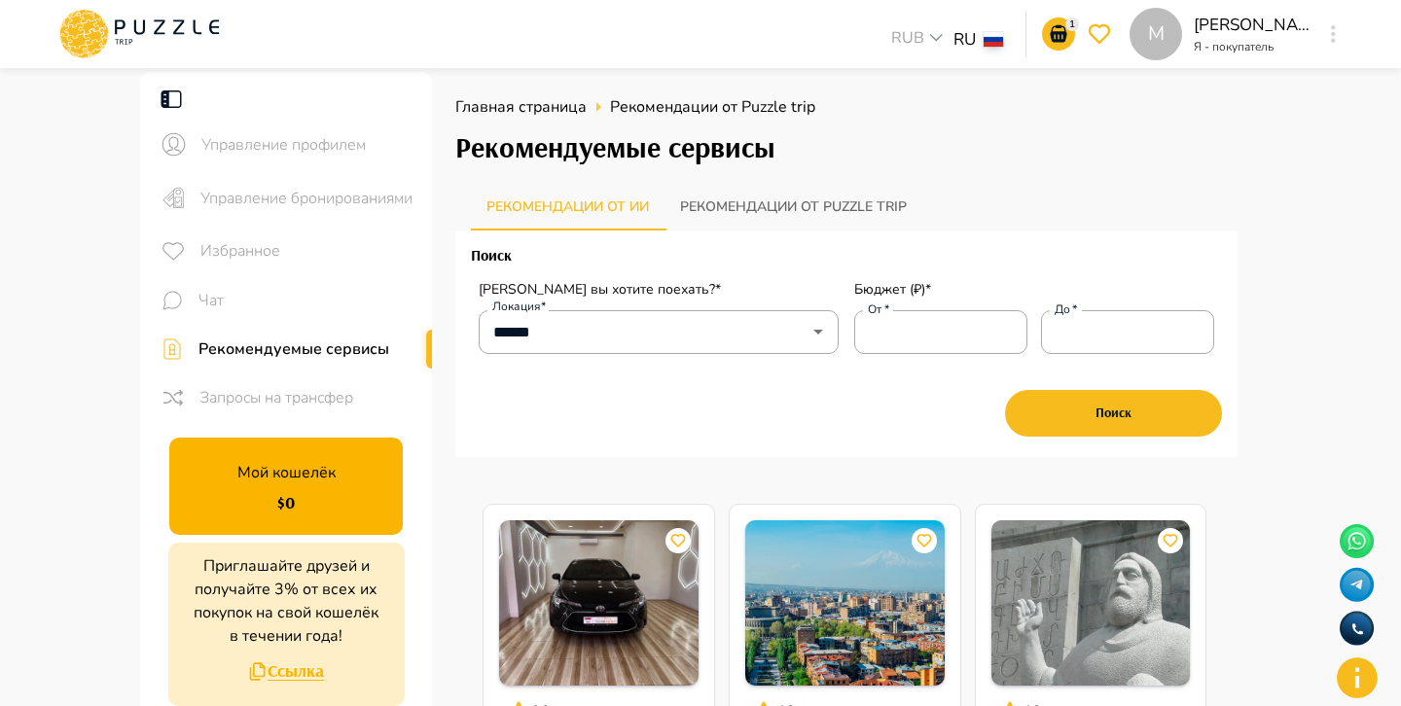
click at [754, 204] on button "Рекомендации от Puzzle trip" at bounding box center [793, 207] width 258 height 47
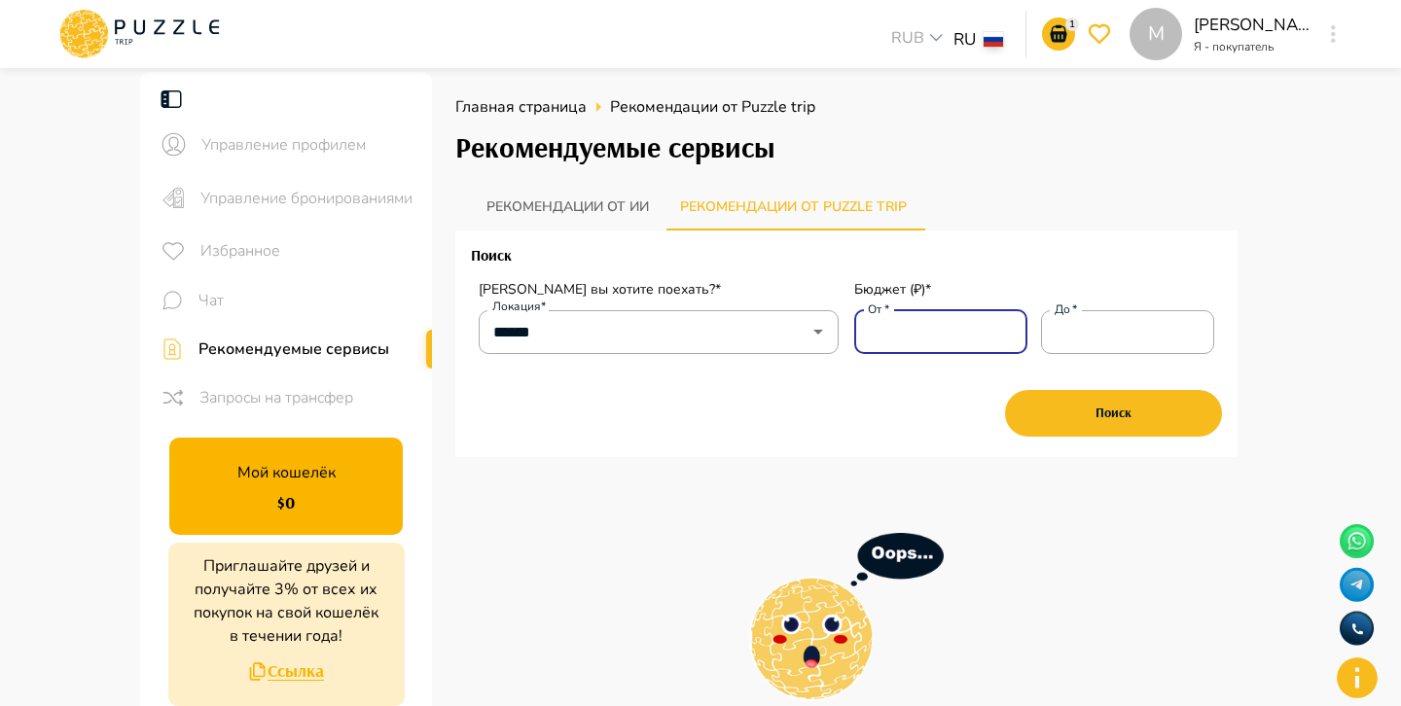
click at [875, 331] on input "****" at bounding box center [940, 331] width 173 height 39
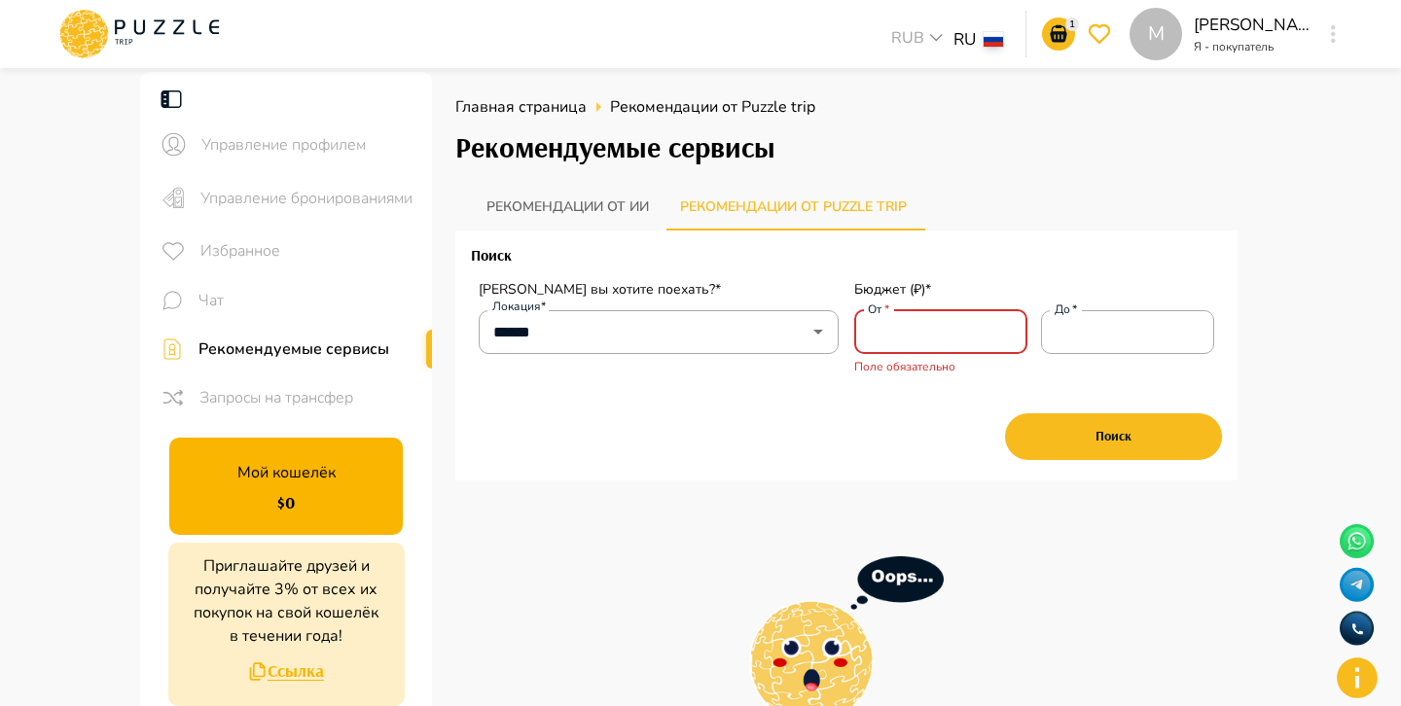
type input "*"
click at [875, 419] on div "Поиск" at bounding box center [846, 436] width 751 height 56
click at [276, 137] on span "Управление профилем" at bounding box center [308, 144] width 215 height 23
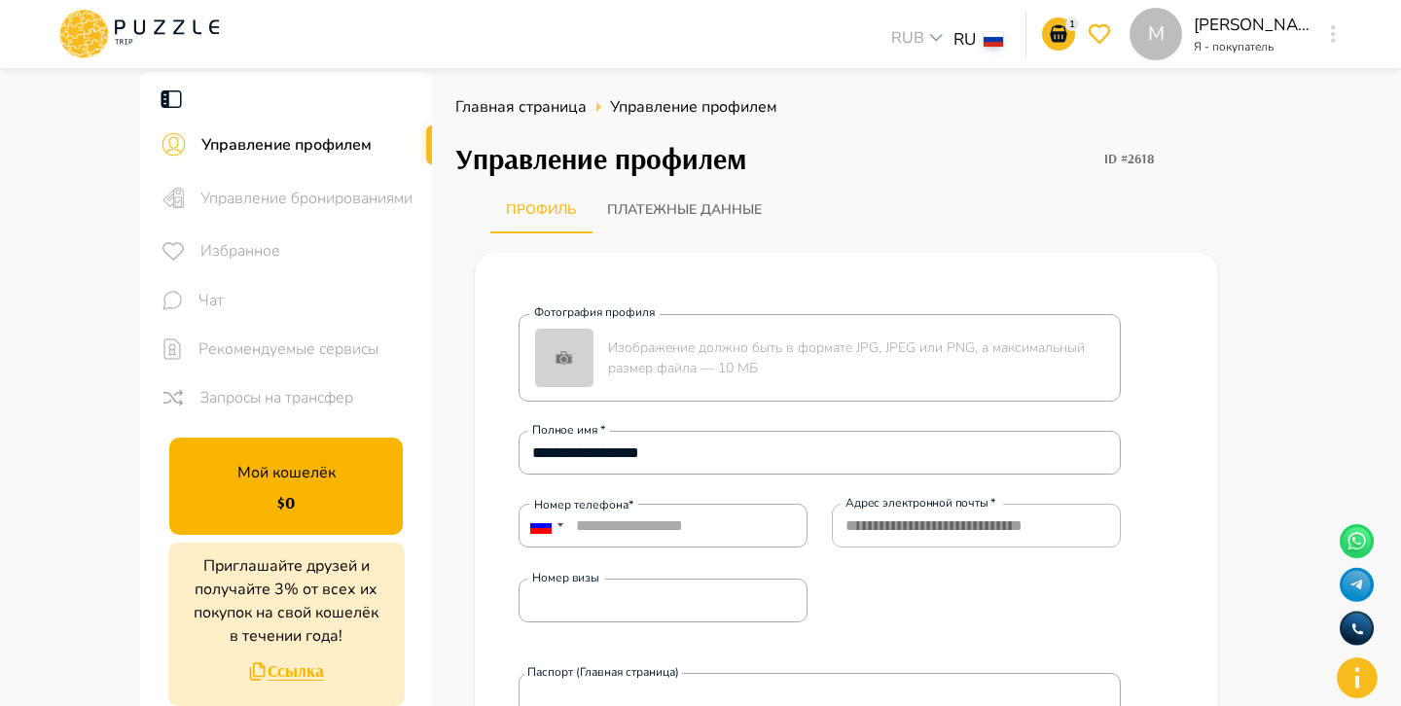
click at [377, 209] on div "Управление бронированиями" at bounding box center [286, 197] width 292 height 55
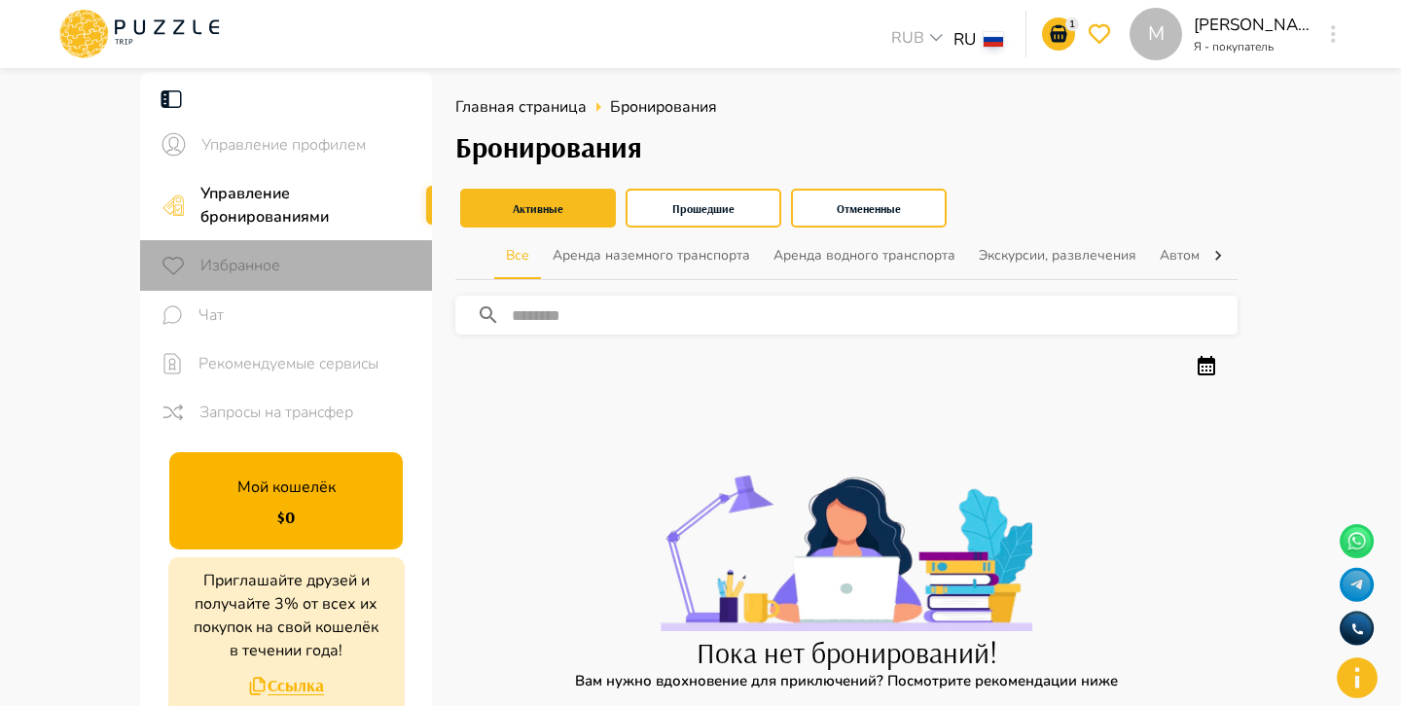
click at [362, 275] on span "Избранное" at bounding box center [308, 265] width 216 height 23
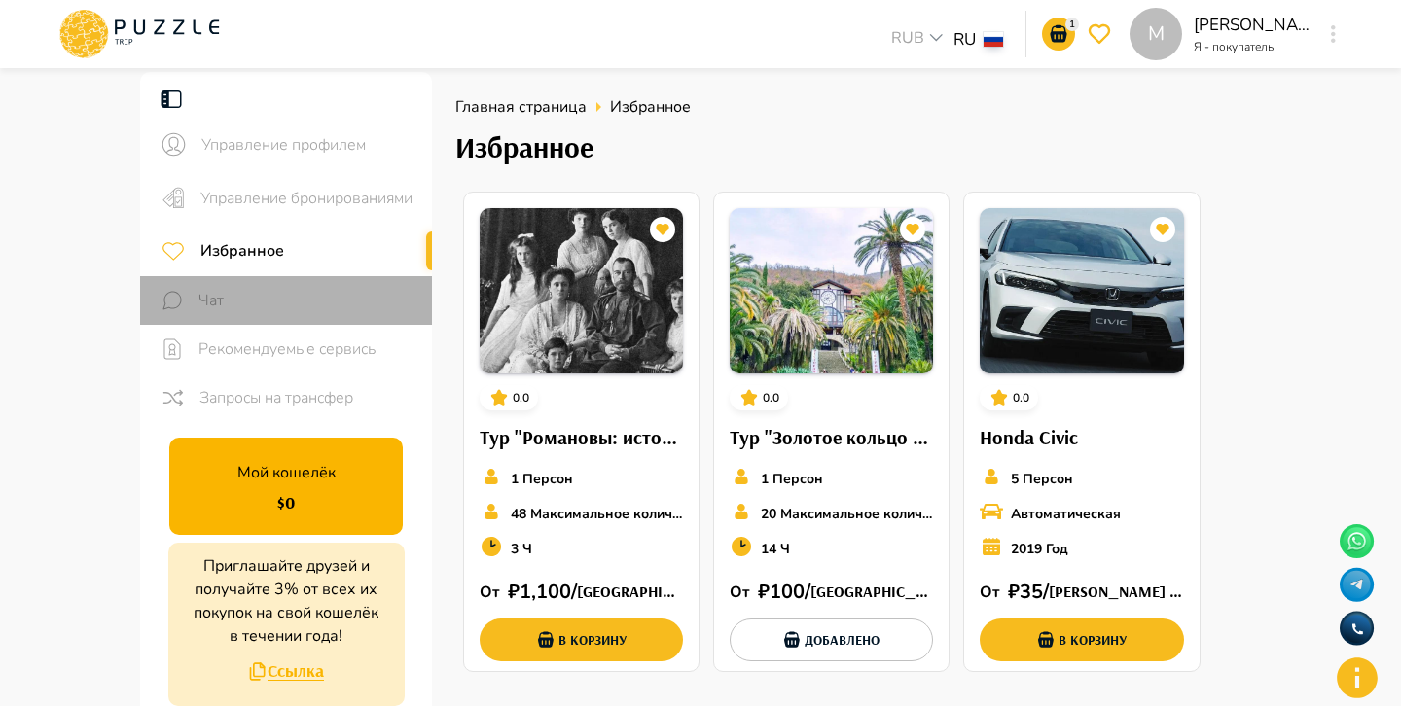
click at [363, 298] on span "Чат" at bounding box center [307, 300] width 218 height 23
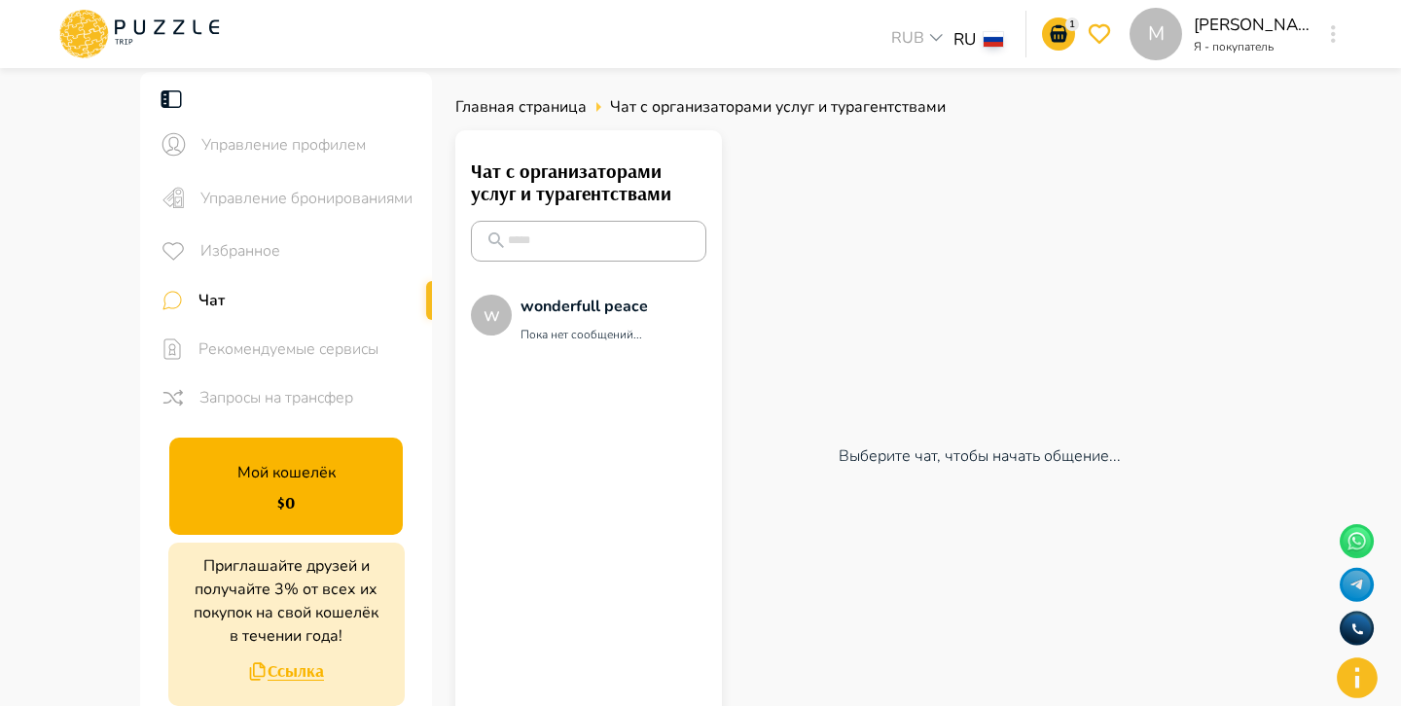
click at [360, 355] on span "Рекомендуемые сервисы" at bounding box center [307, 348] width 218 height 23
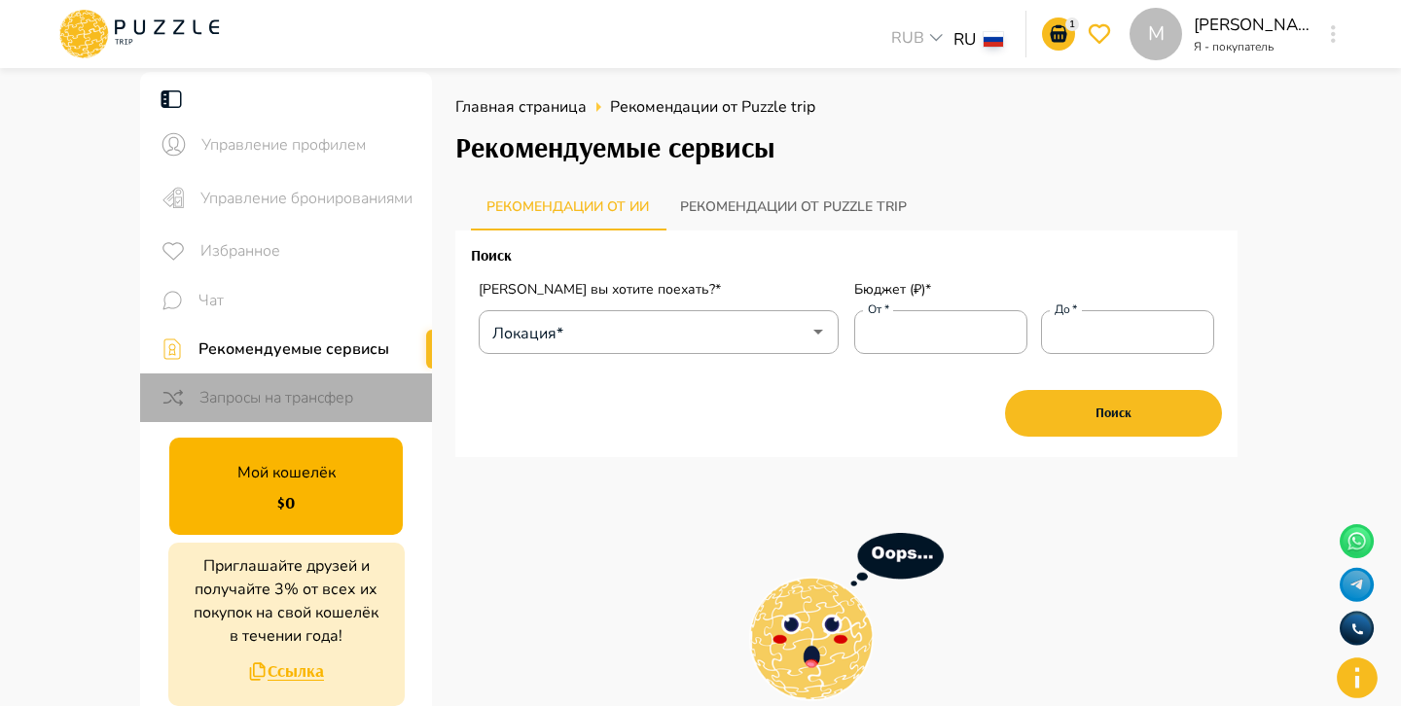
click at [359, 386] on span "Запросы на трансфер" at bounding box center [307, 397] width 217 height 23
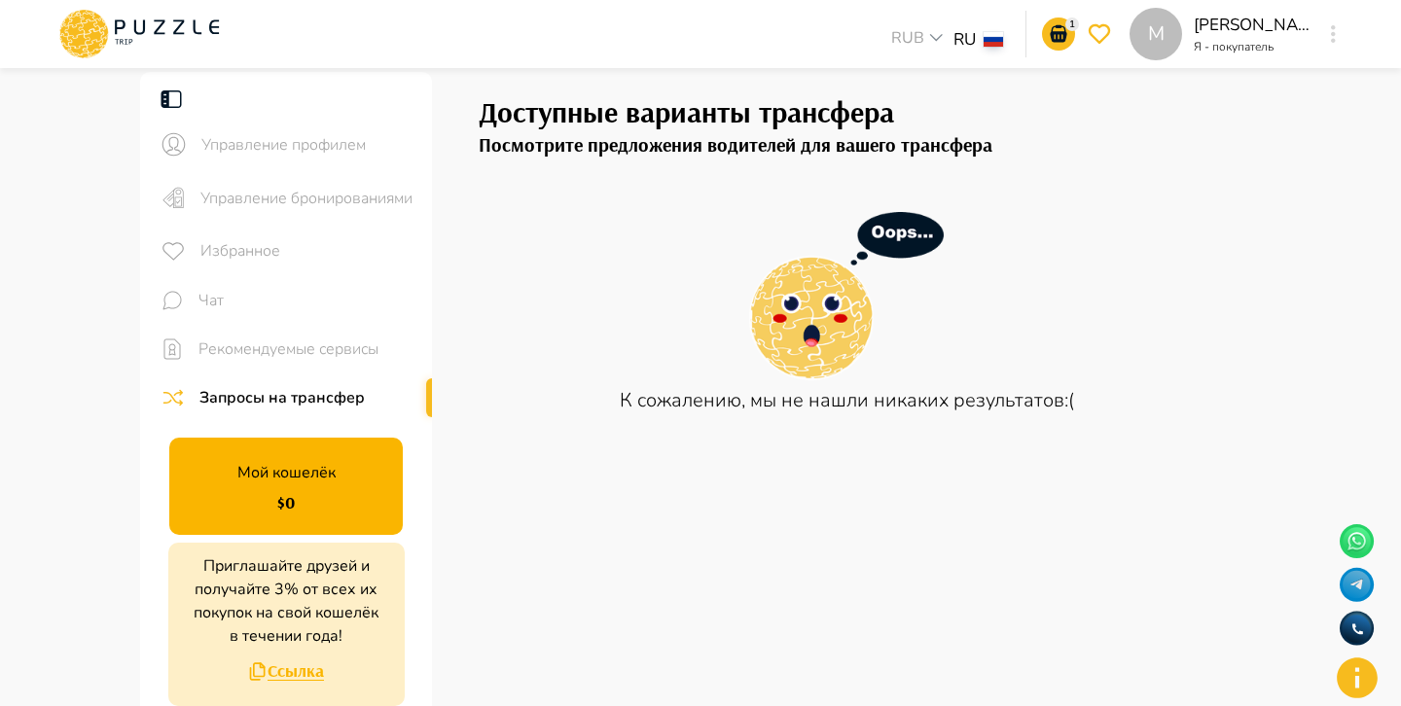
click at [187, 32] on icon at bounding box center [138, 34] width 165 height 51
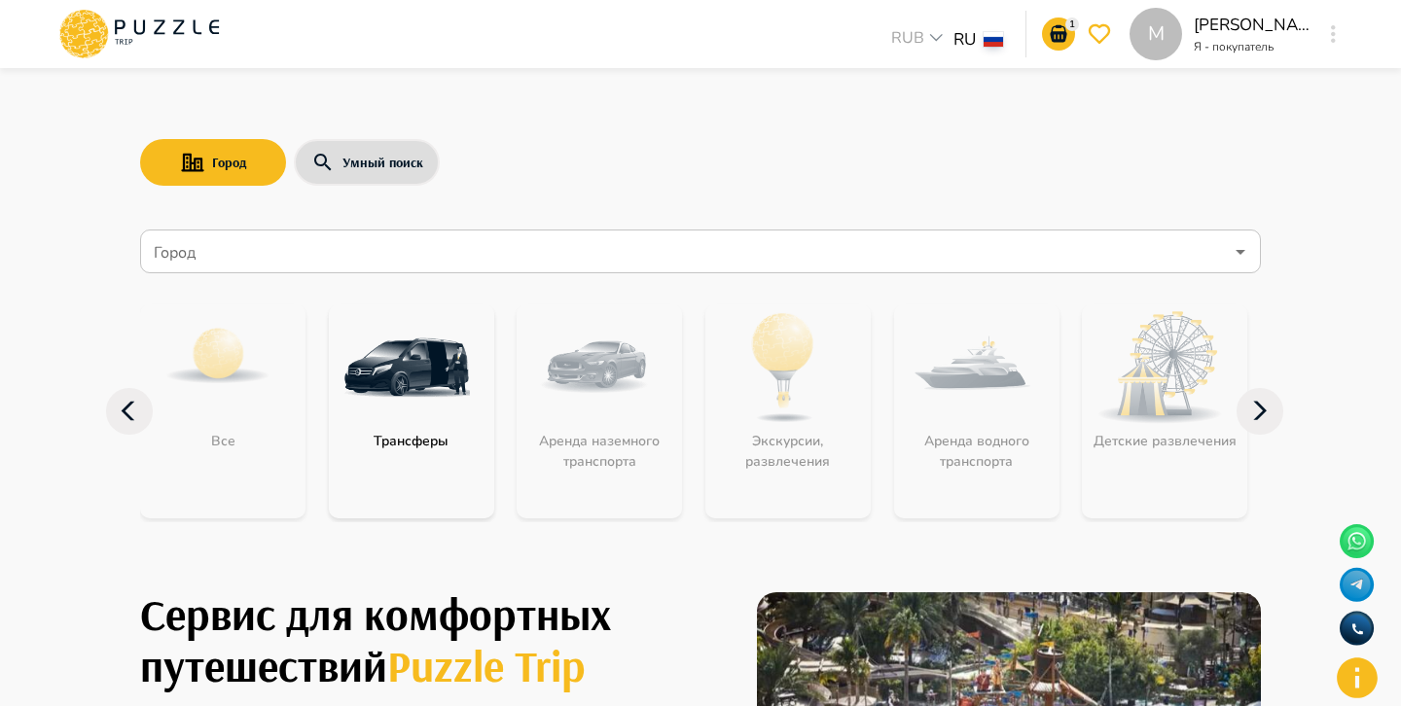
click at [371, 257] on input "Город" at bounding box center [686, 251] width 1073 height 37
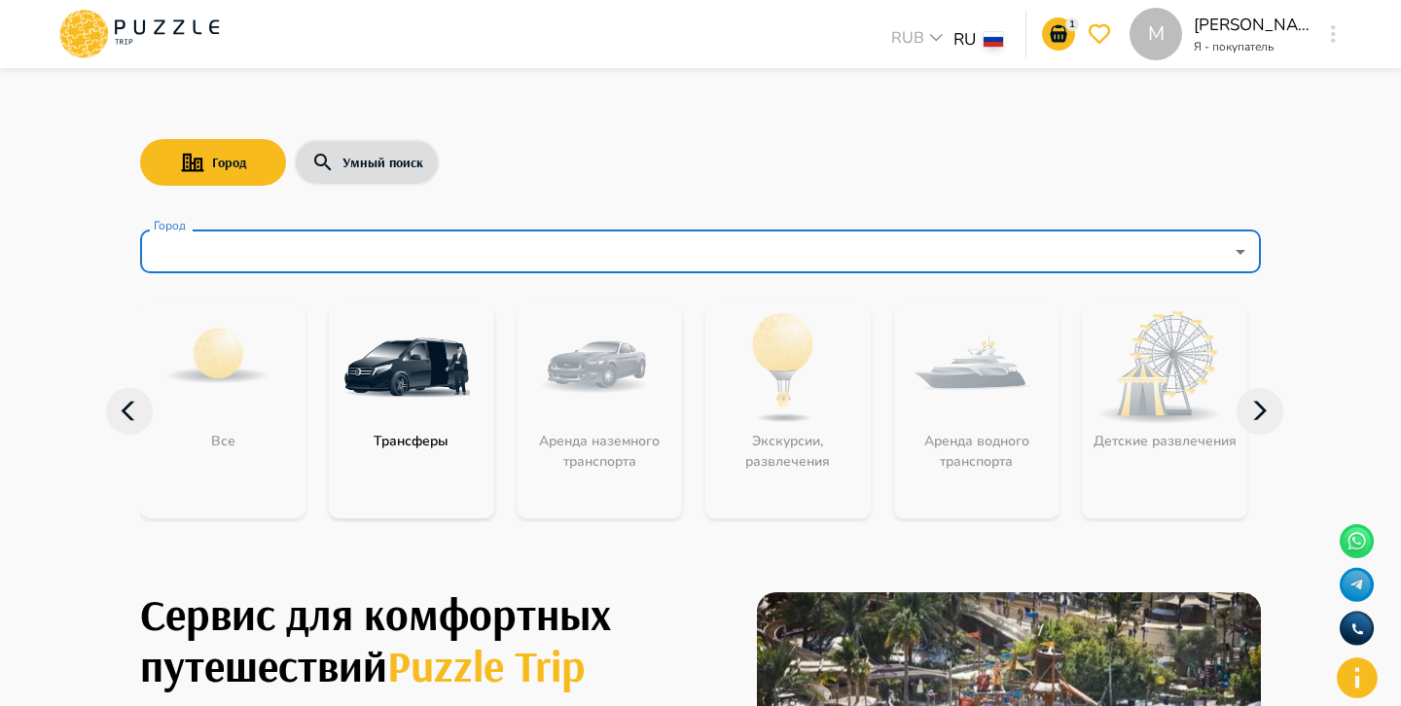
click at [371, 257] on input "Город" at bounding box center [686, 251] width 1073 height 37
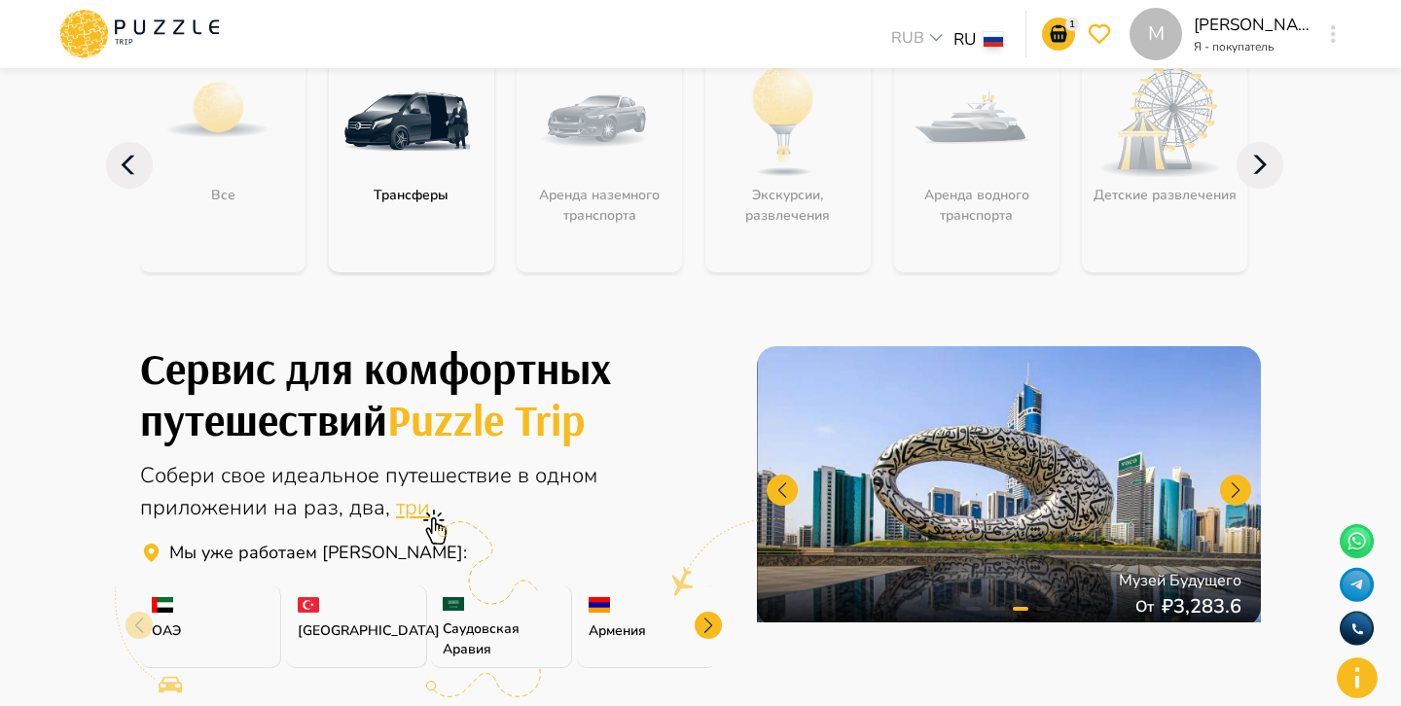
scroll to position [245, 0]
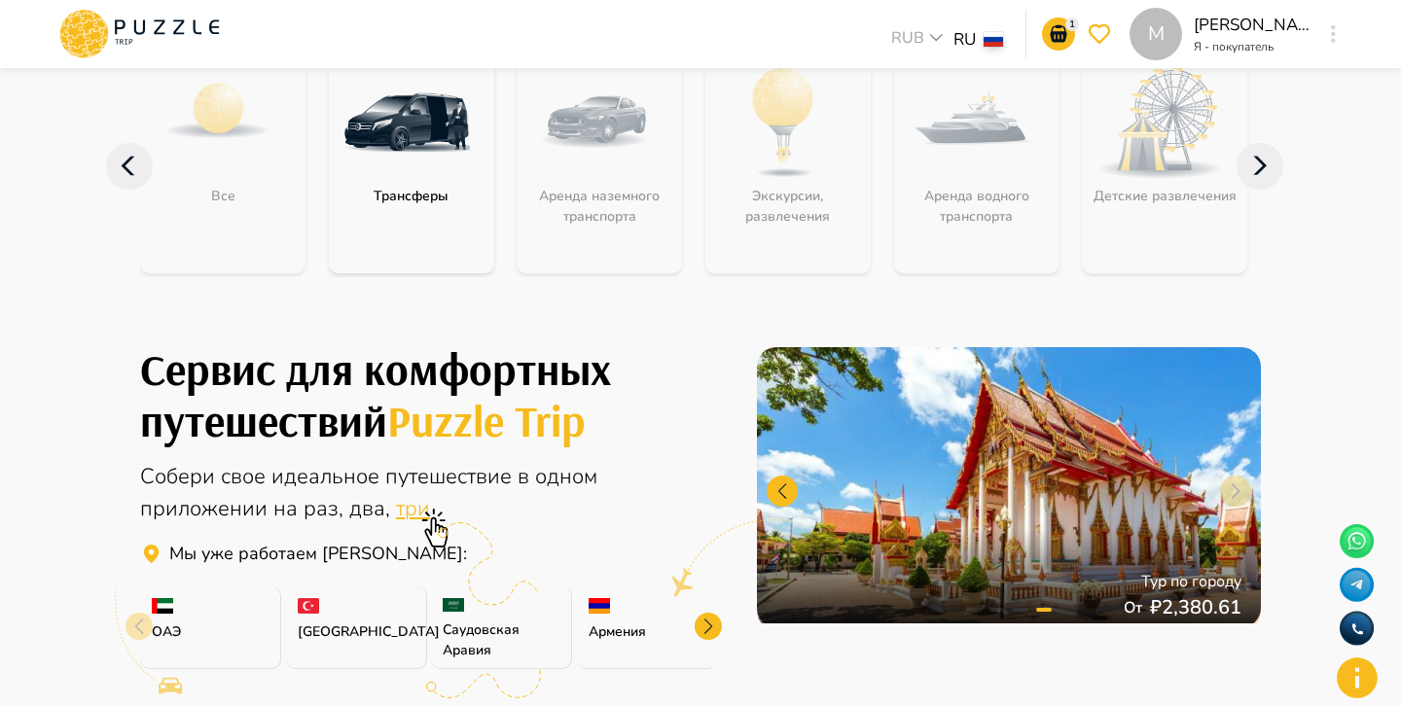
click at [715, 627] on div at bounding box center [707, 626] width 27 height 27
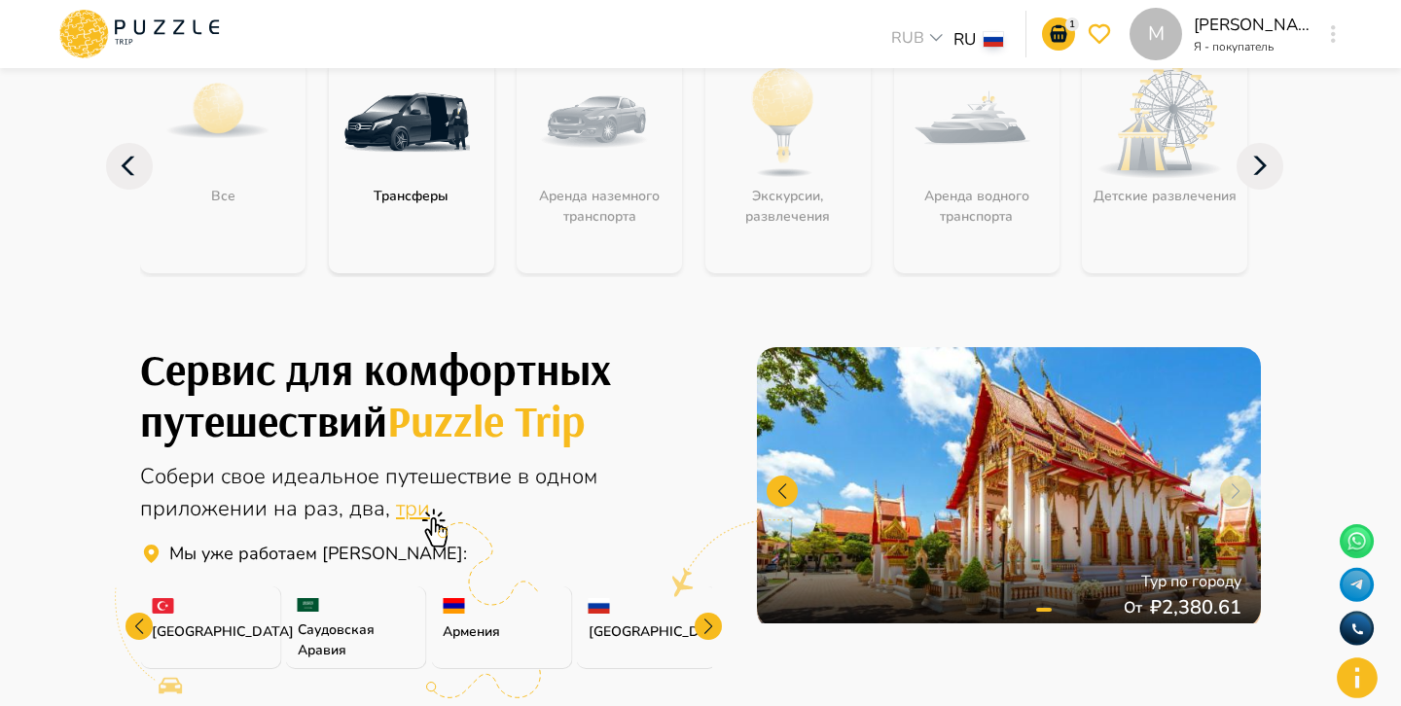
click at [715, 628] on div at bounding box center [707, 626] width 27 height 27
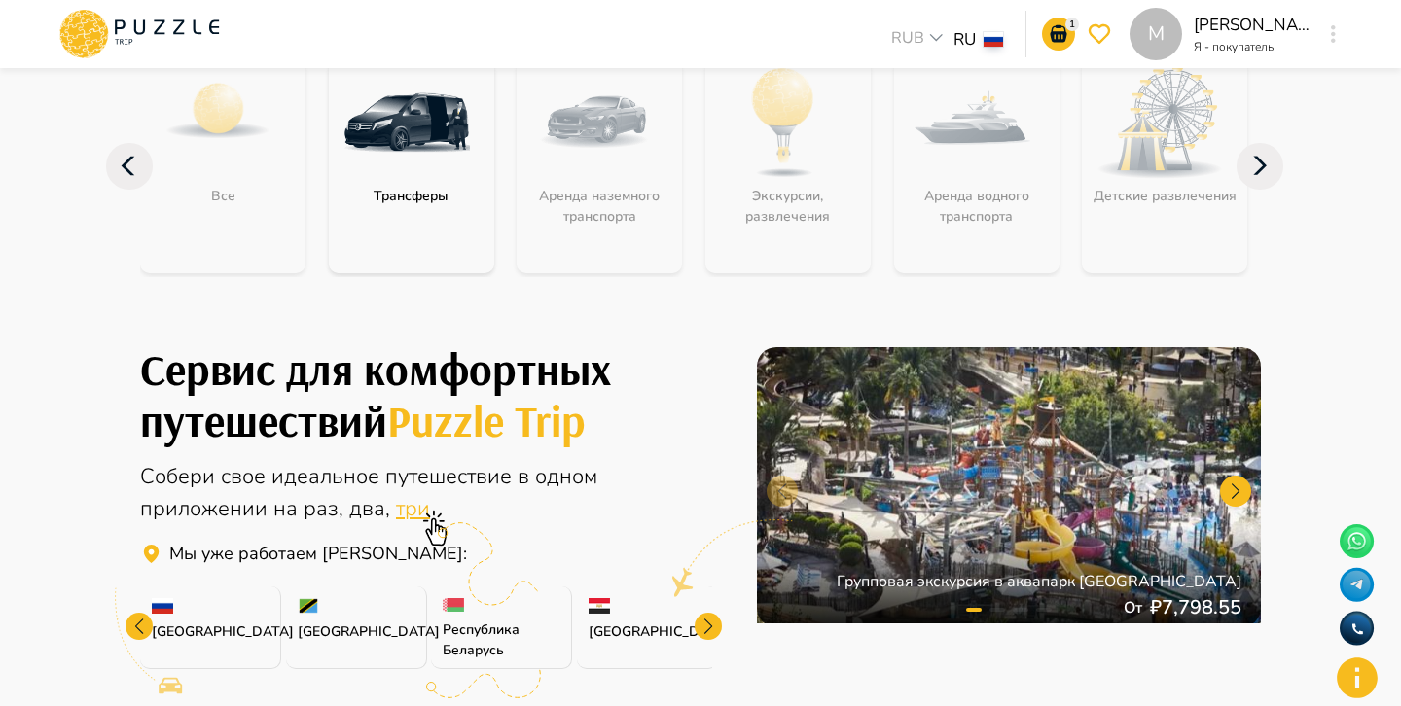
click at [715, 628] on div at bounding box center [707, 626] width 27 height 27
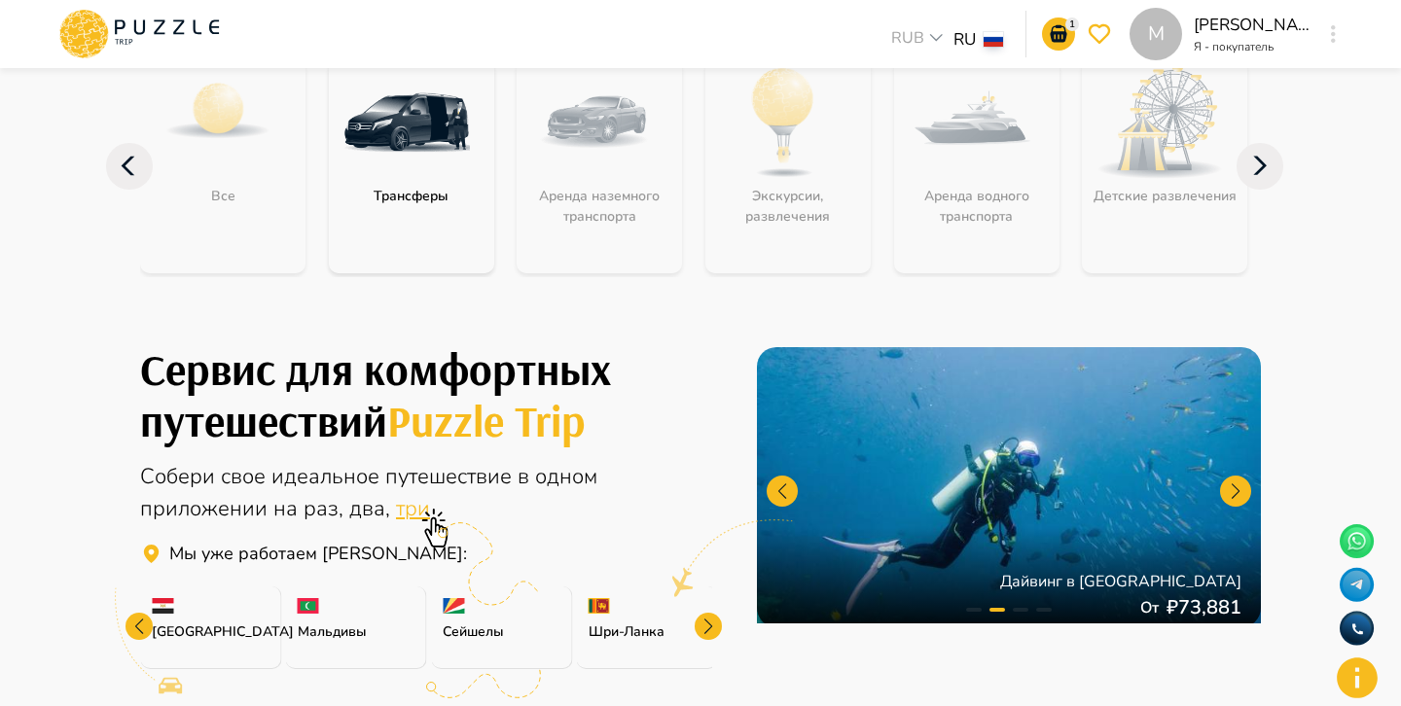
click at [715, 628] on div at bounding box center [707, 626] width 27 height 27
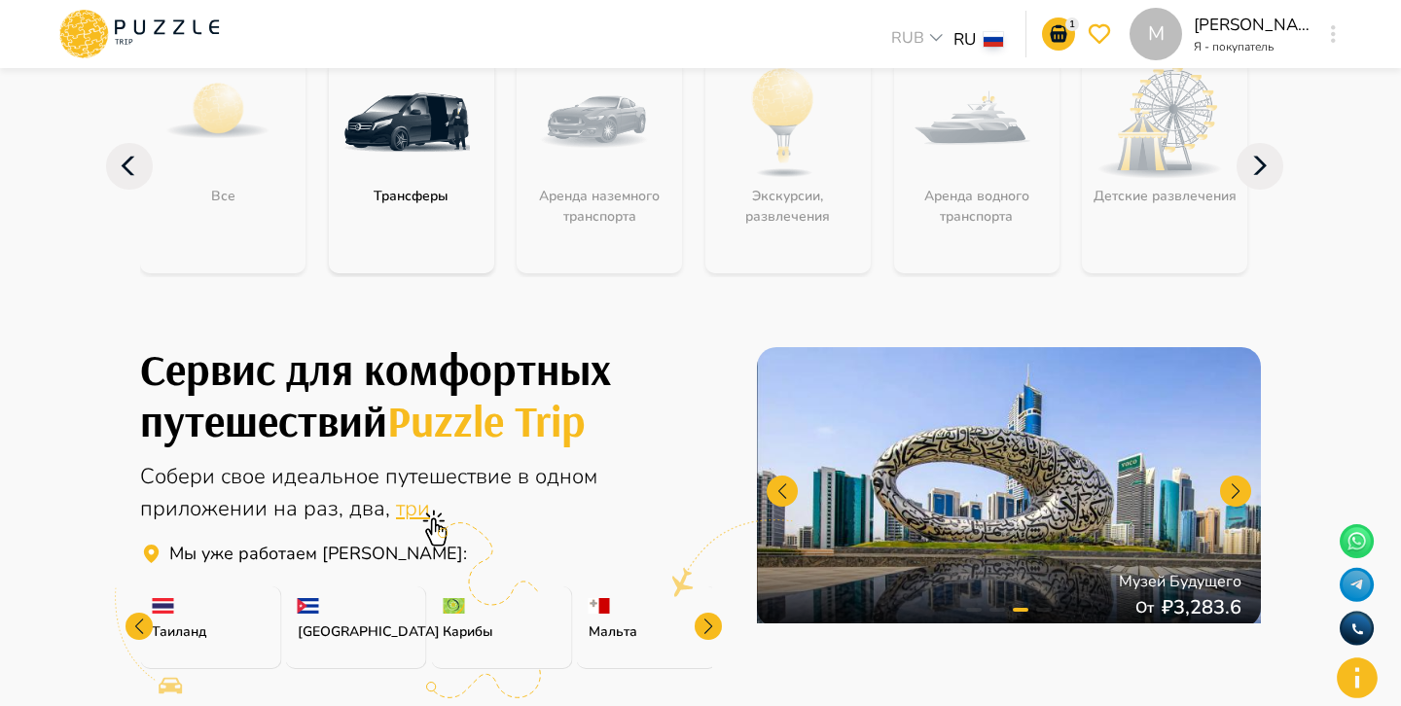
click at [715, 628] on div at bounding box center [707, 626] width 27 height 27
click at [715, 628] on div "Сервис для комфортных путешествий Puzzle Trip Собери свое идеальное путешествие…" at bounding box center [700, 488] width 1167 height 369
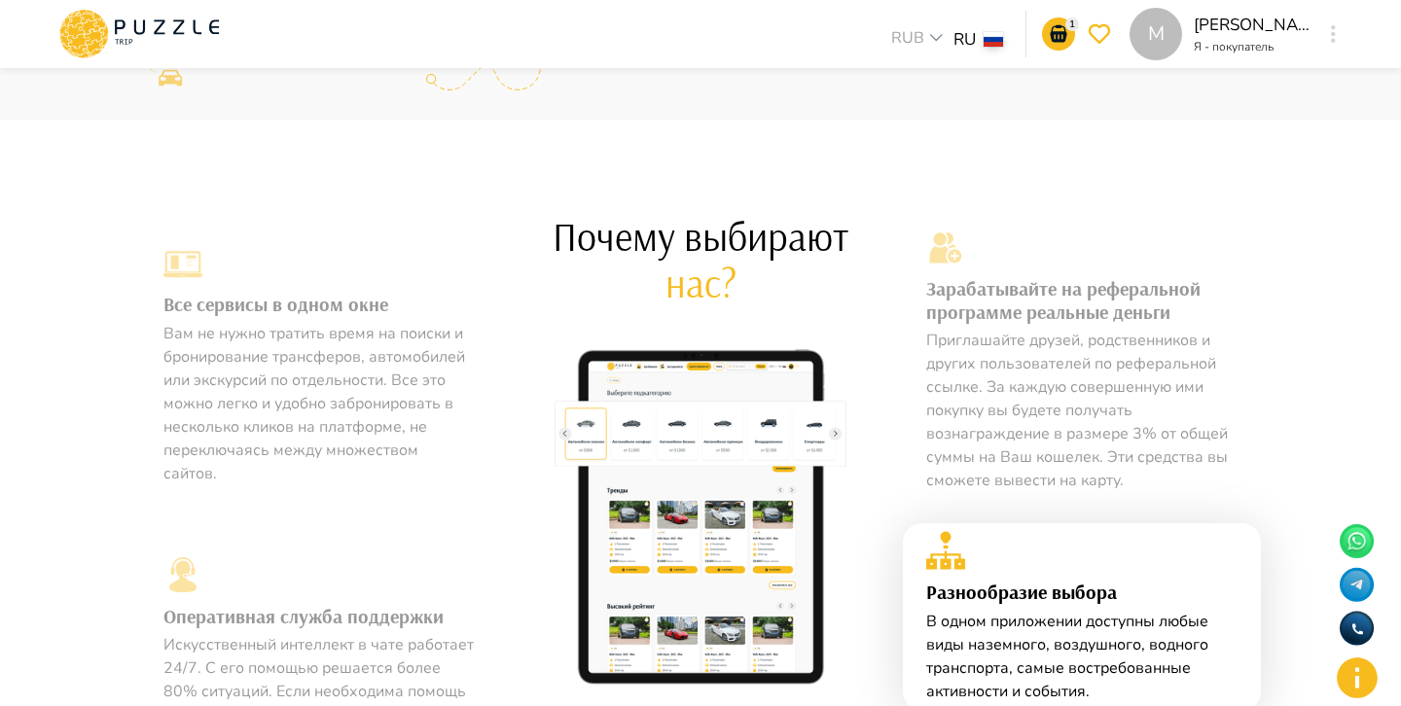
scroll to position [0, 0]
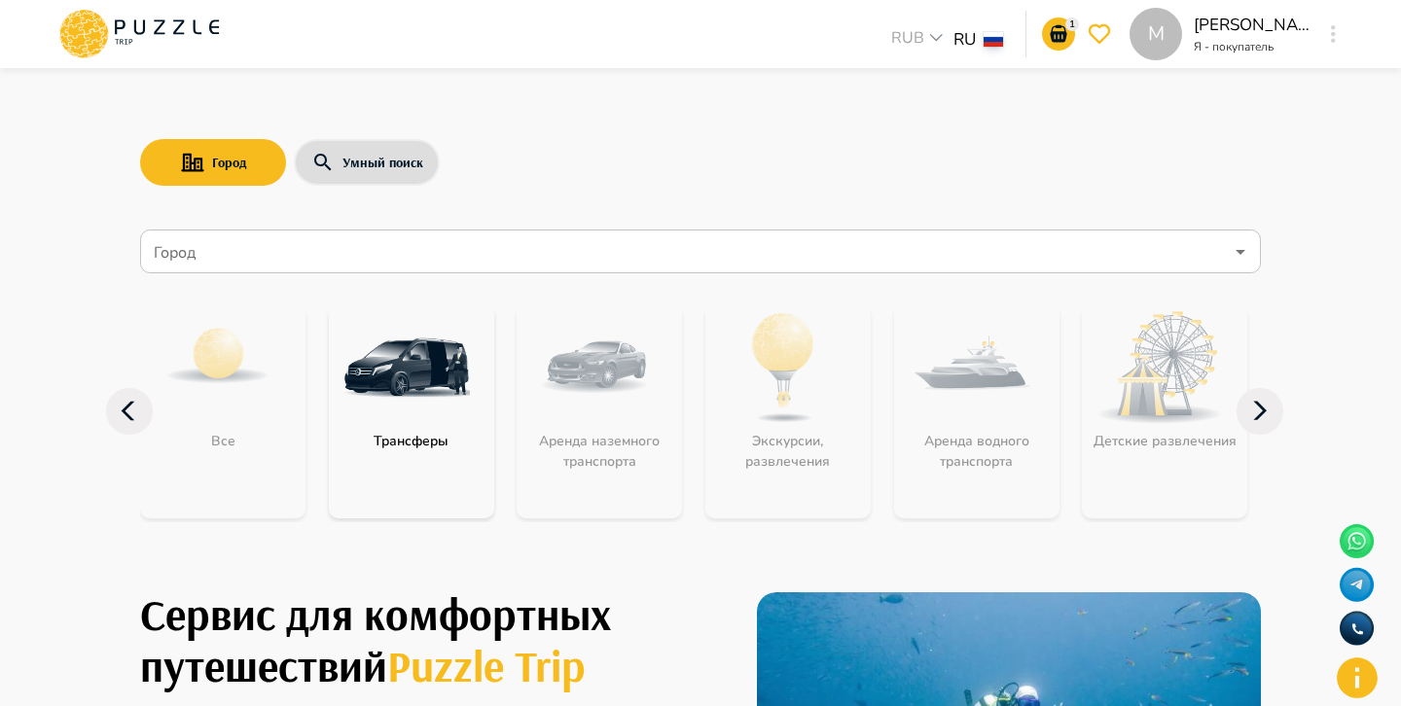
click at [704, 164] on div "Город Умный поиск" at bounding box center [700, 162] width 1120 height 56
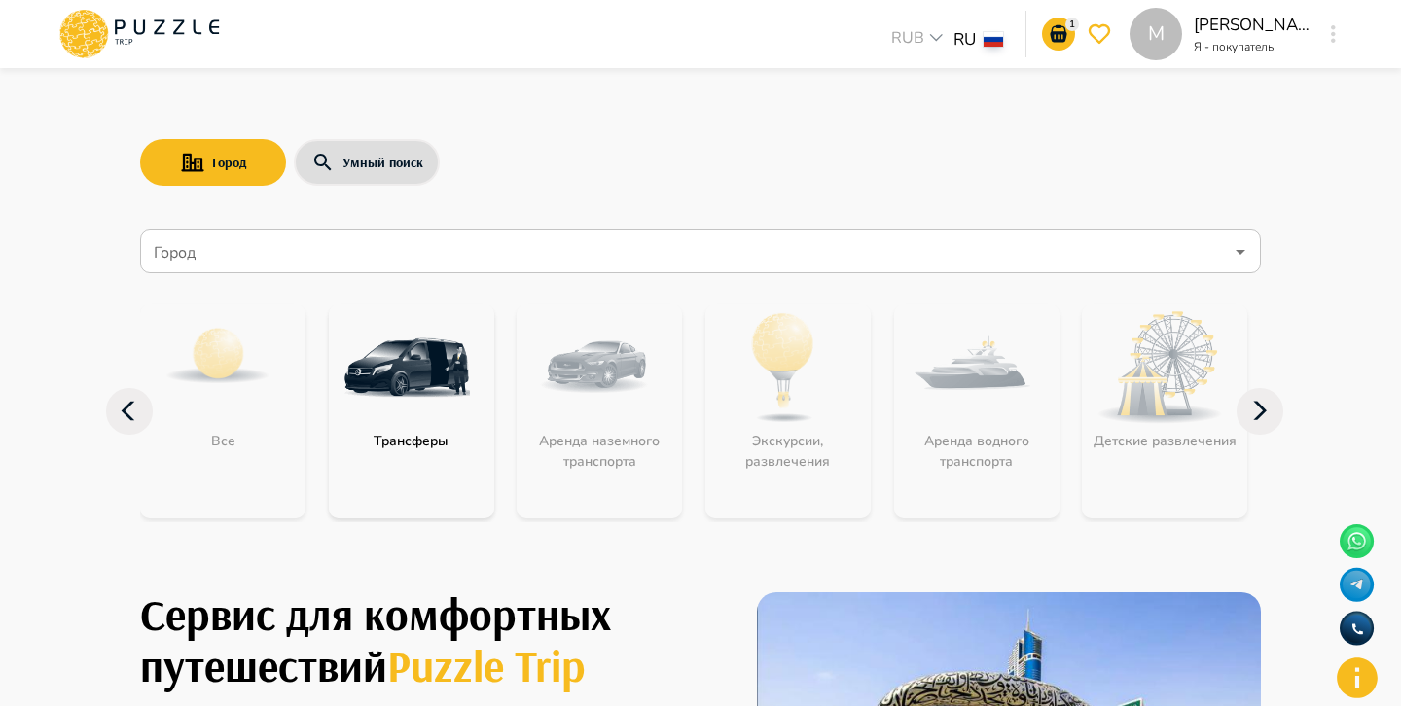
click at [205, 25] on icon at bounding box center [138, 34] width 165 height 51
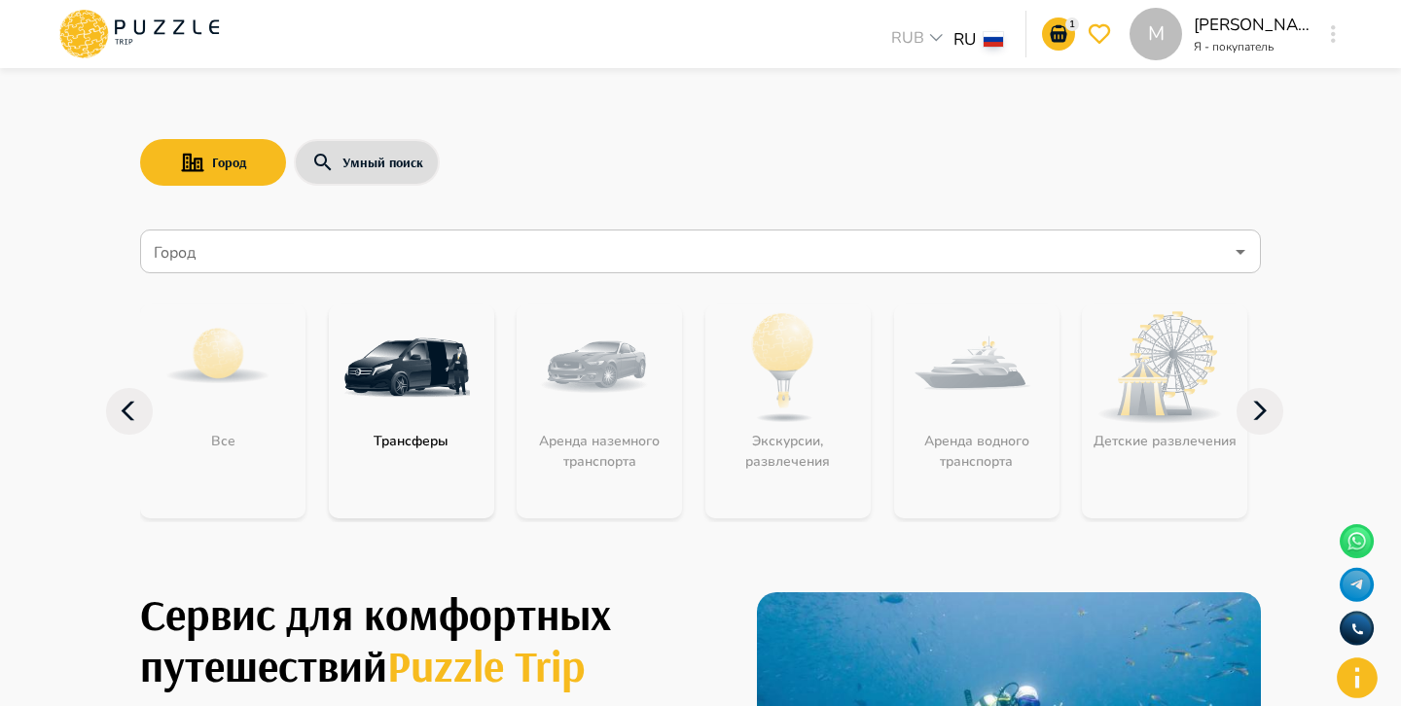
click at [1044, 234] on input "Город" at bounding box center [686, 251] width 1073 height 37
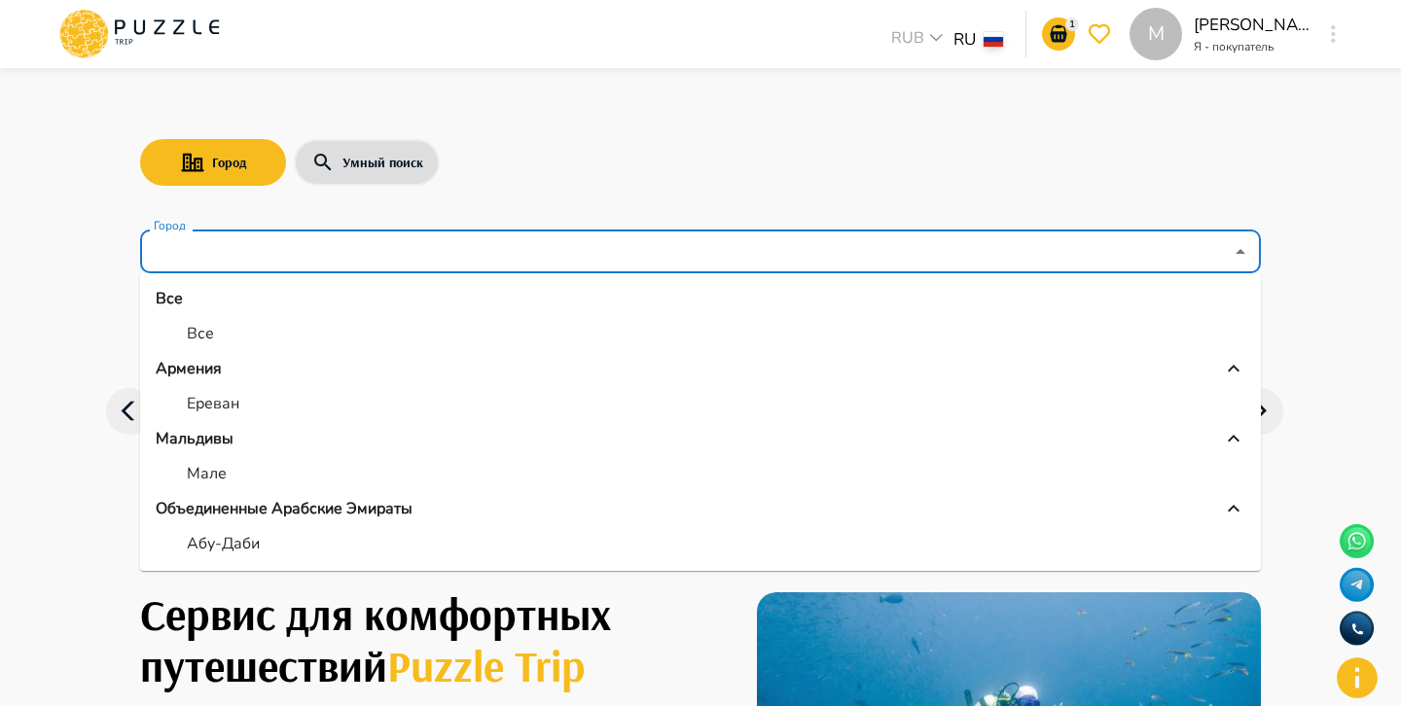
click at [402, 341] on li "Все" at bounding box center [700, 333] width 1120 height 35
type input "***"
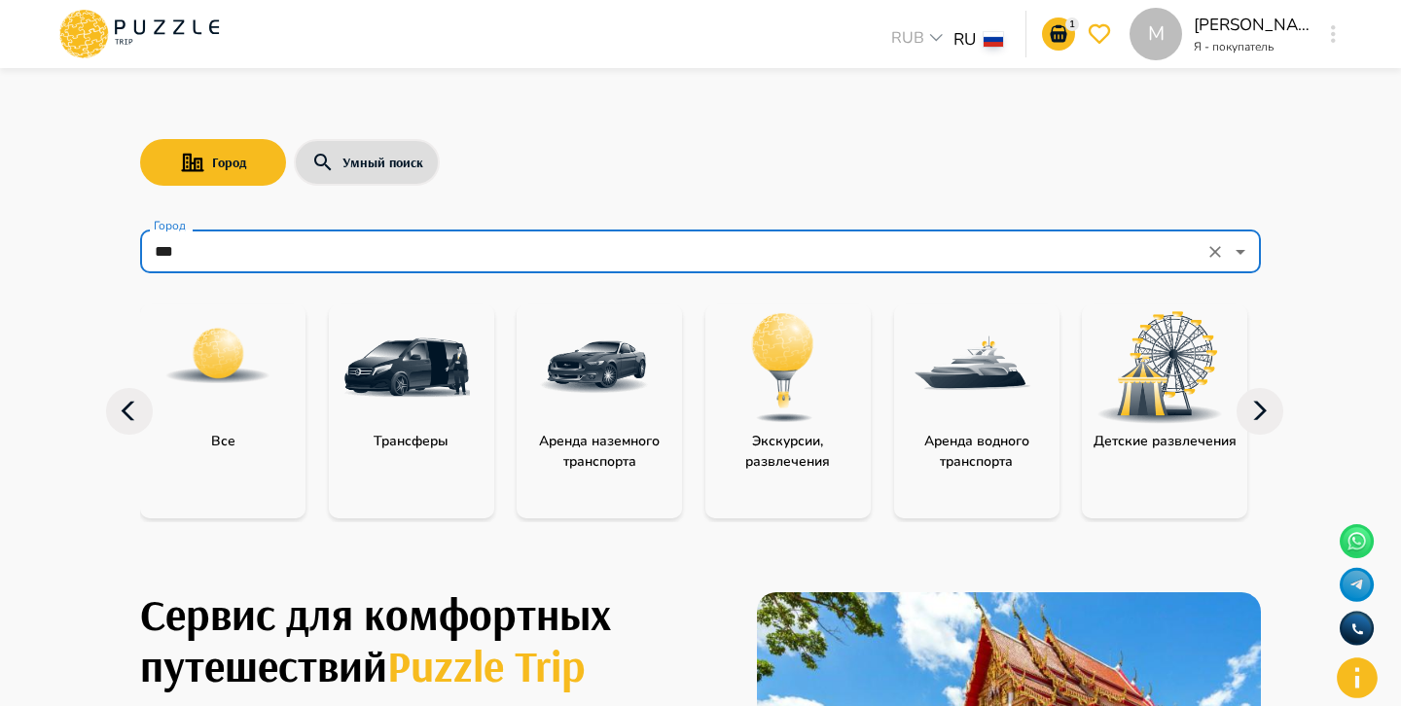
click at [438, 378] on img at bounding box center [406, 367] width 126 height 126
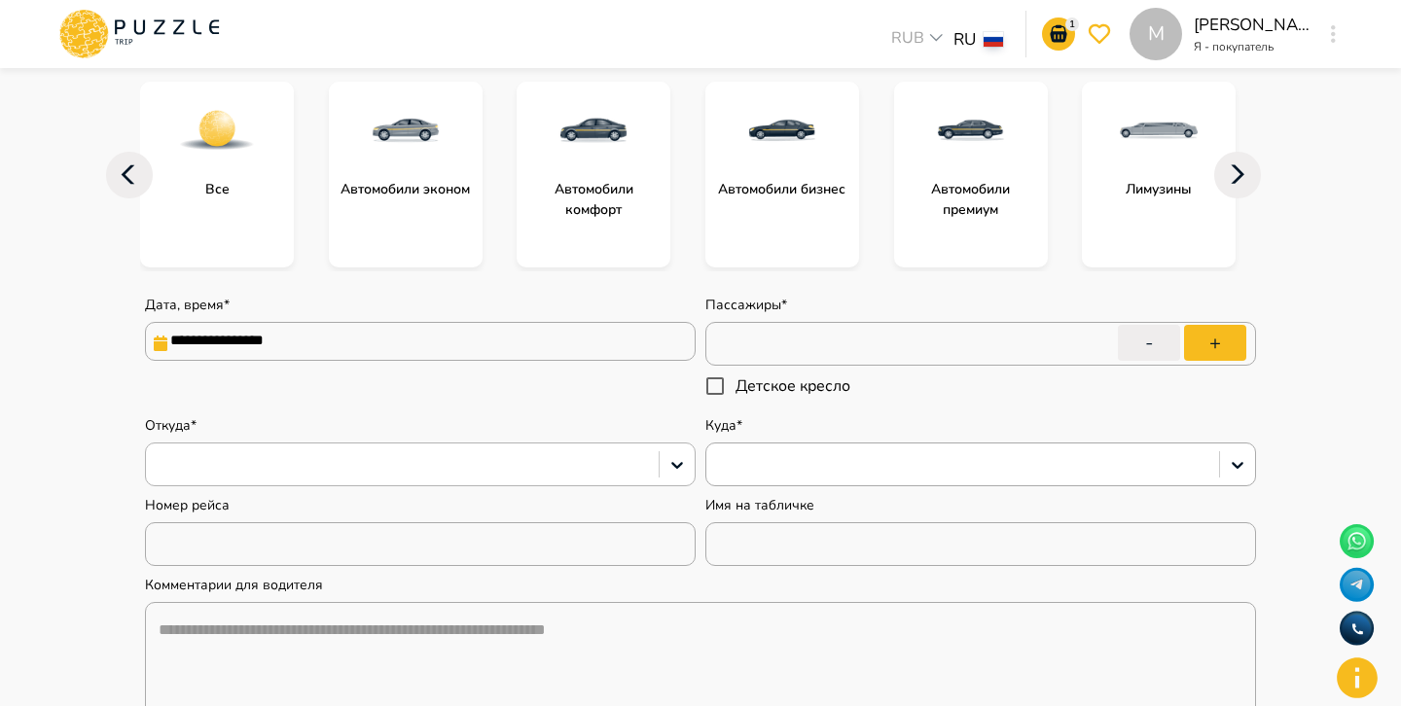
scroll to position [249, 0]
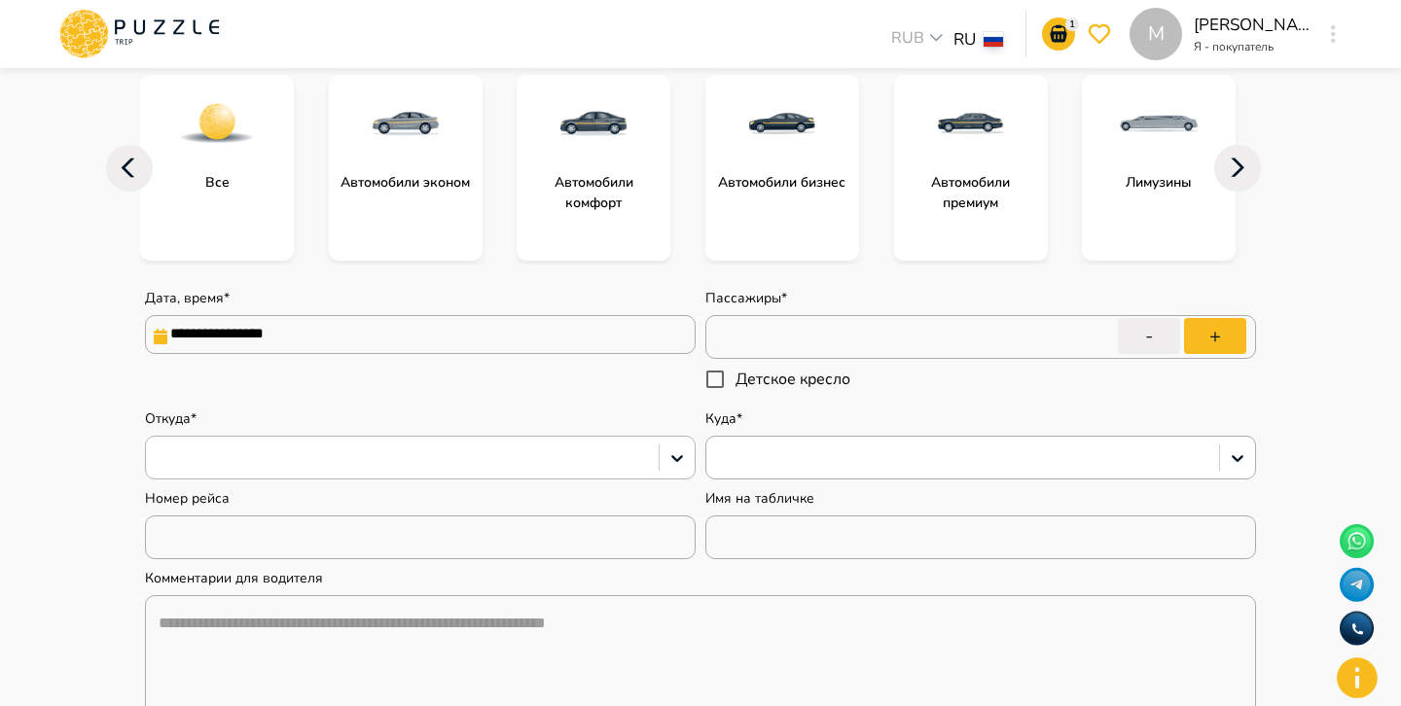
type textarea "*"
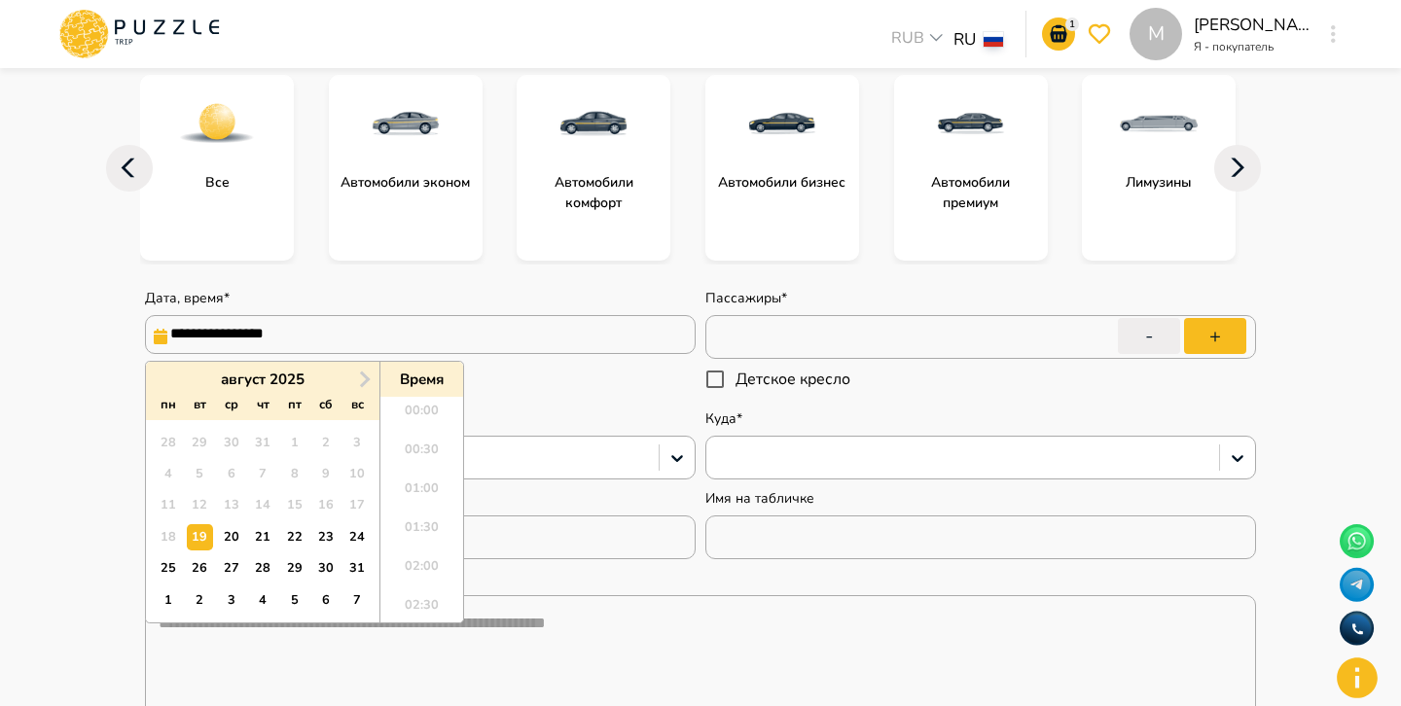
click at [350, 336] on input "**********" at bounding box center [420, 334] width 550 height 39
click at [265, 532] on div "21" at bounding box center [262, 537] width 26 height 26
type input "**********"
click at [508, 341] on input "**********" at bounding box center [420, 334] width 550 height 39
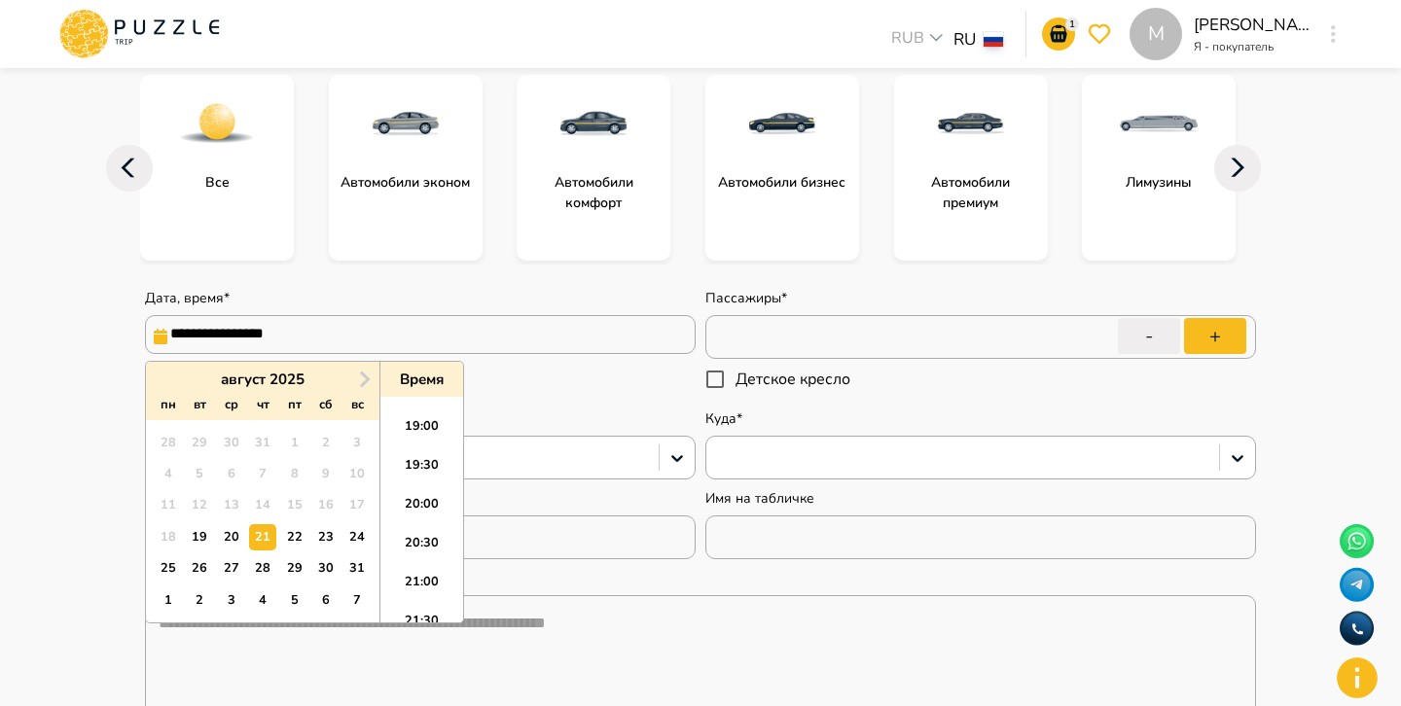
type textarea "*"
click at [428, 429] on li "19:00" at bounding box center [421, 431] width 83 height 39
type input "**********"
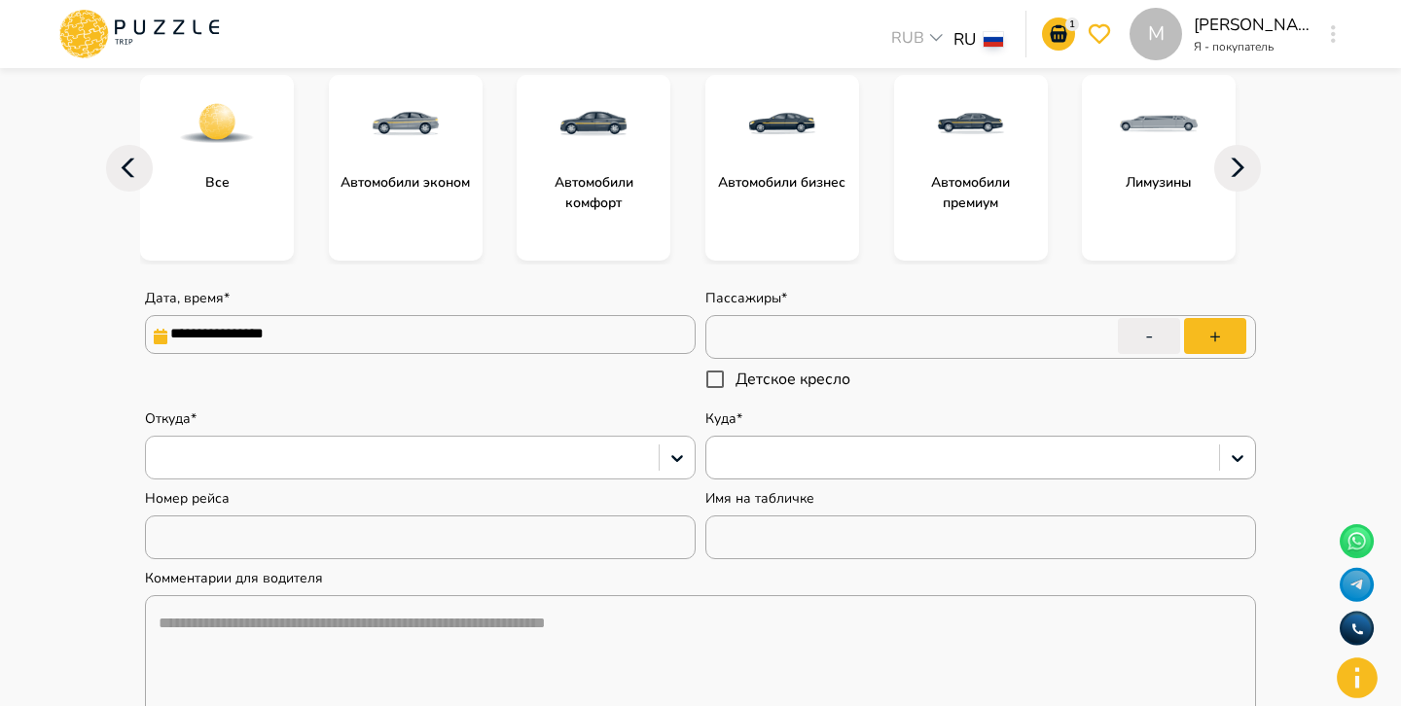
type textarea "*"
click at [500, 449] on div at bounding box center [402, 457] width 493 height 25
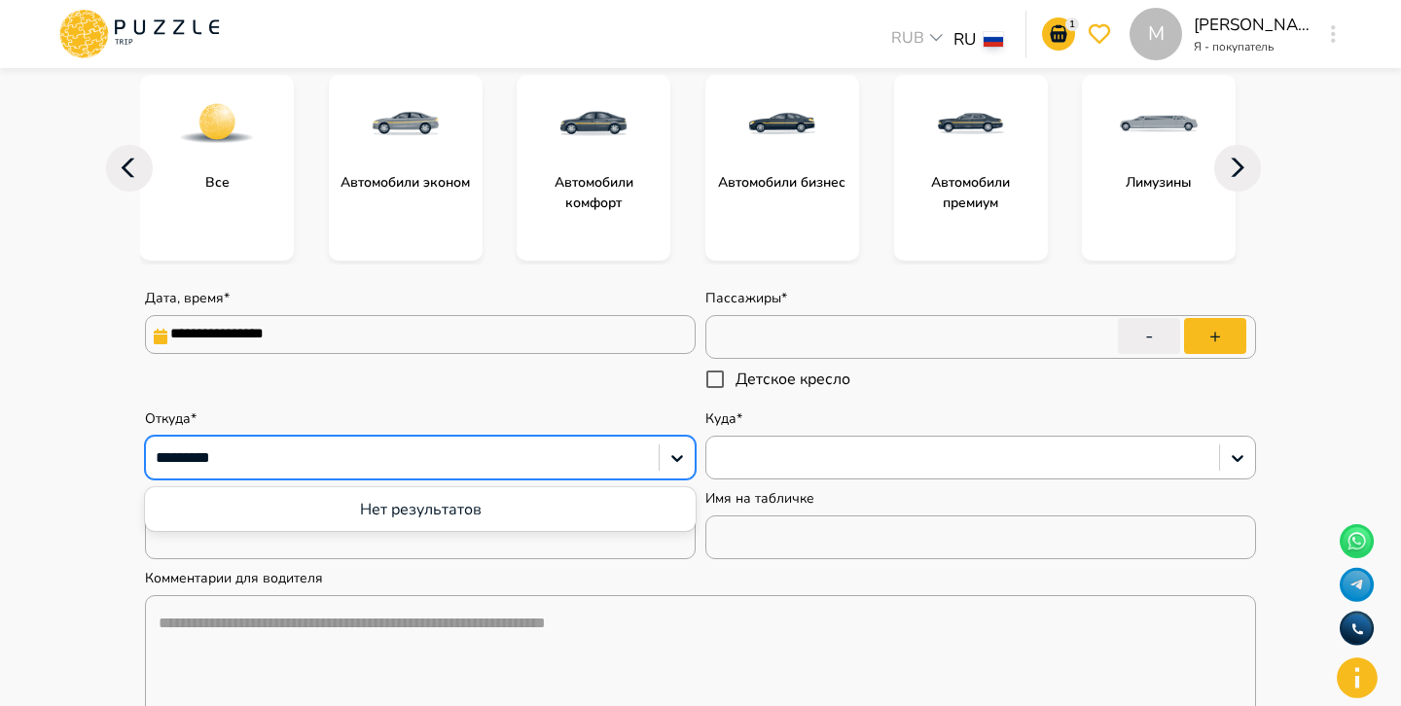
click at [215, 461] on input "********" at bounding box center [195, 457] width 78 height 21
type input "********"
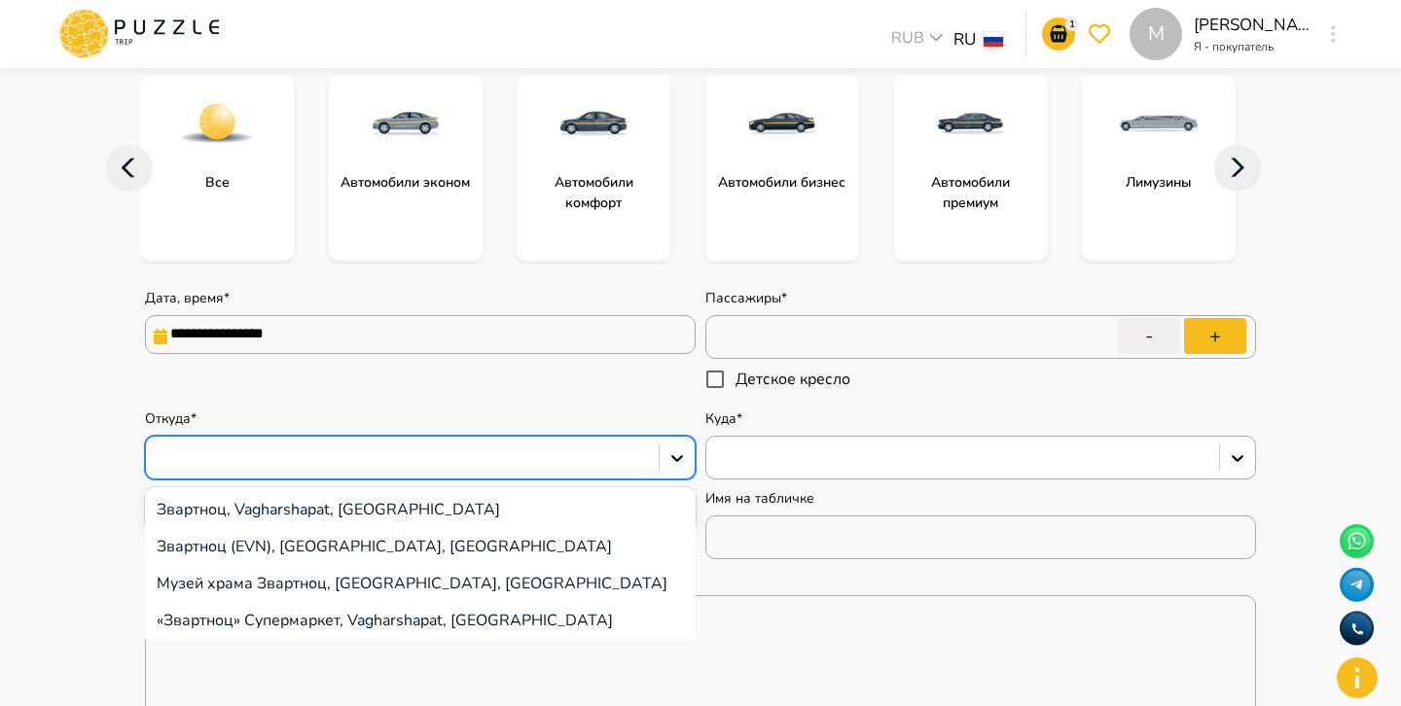
click at [372, 466] on div at bounding box center [402, 457] width 493 height 25
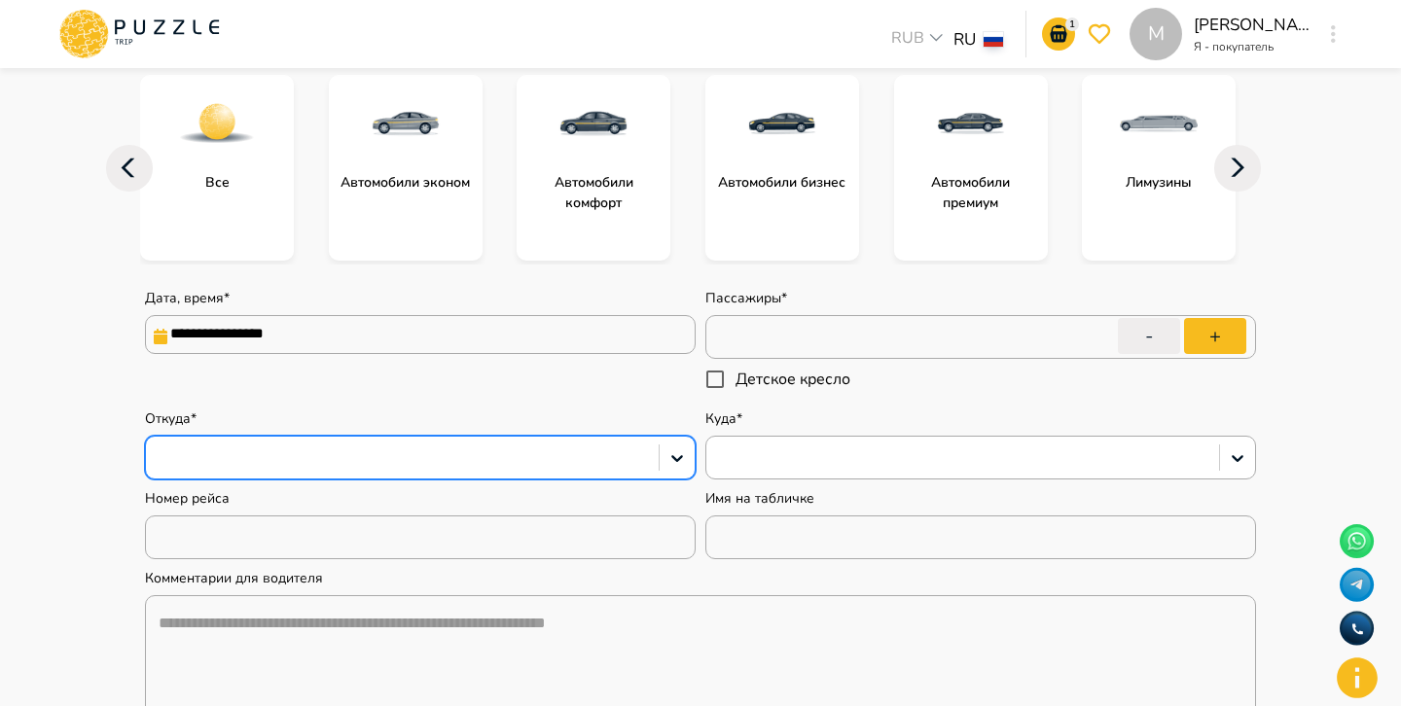
click at [436, 458] on div at bounding box center [402, 457] width 493 height 25
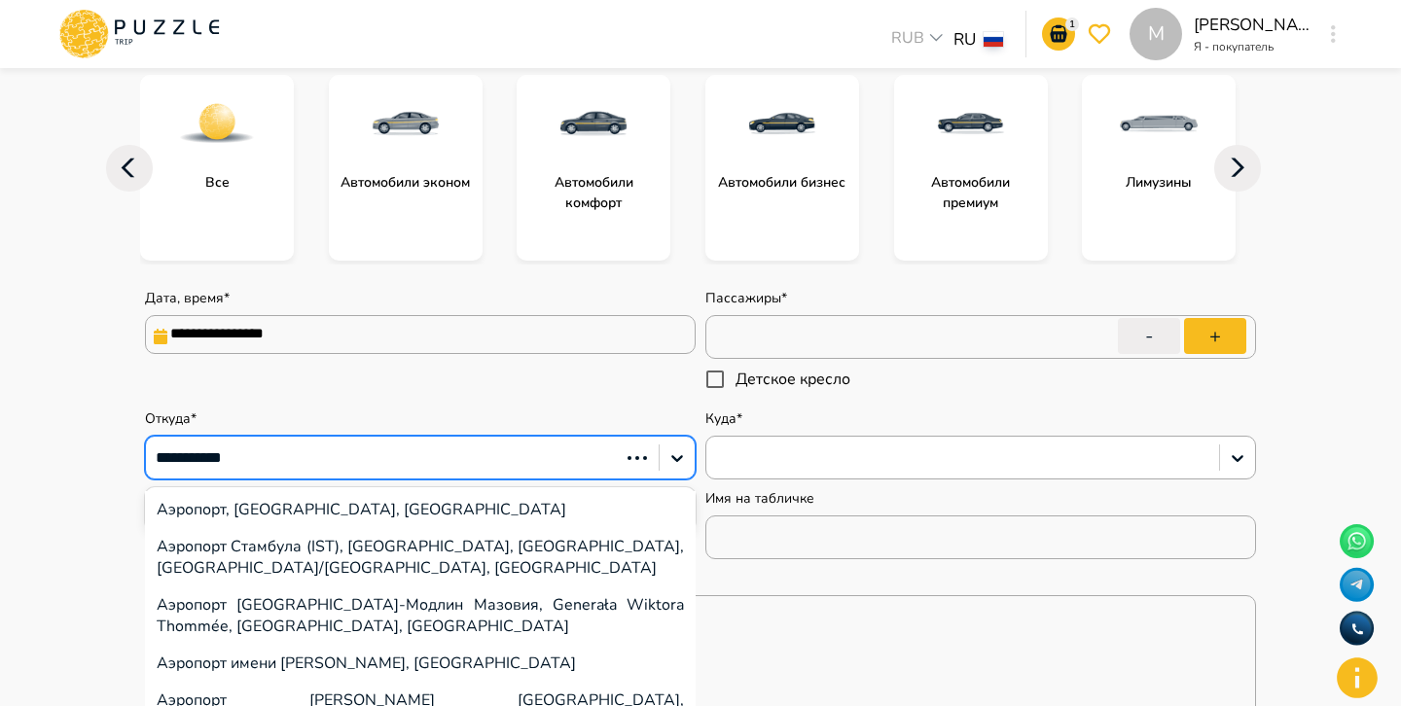
type input "**********"
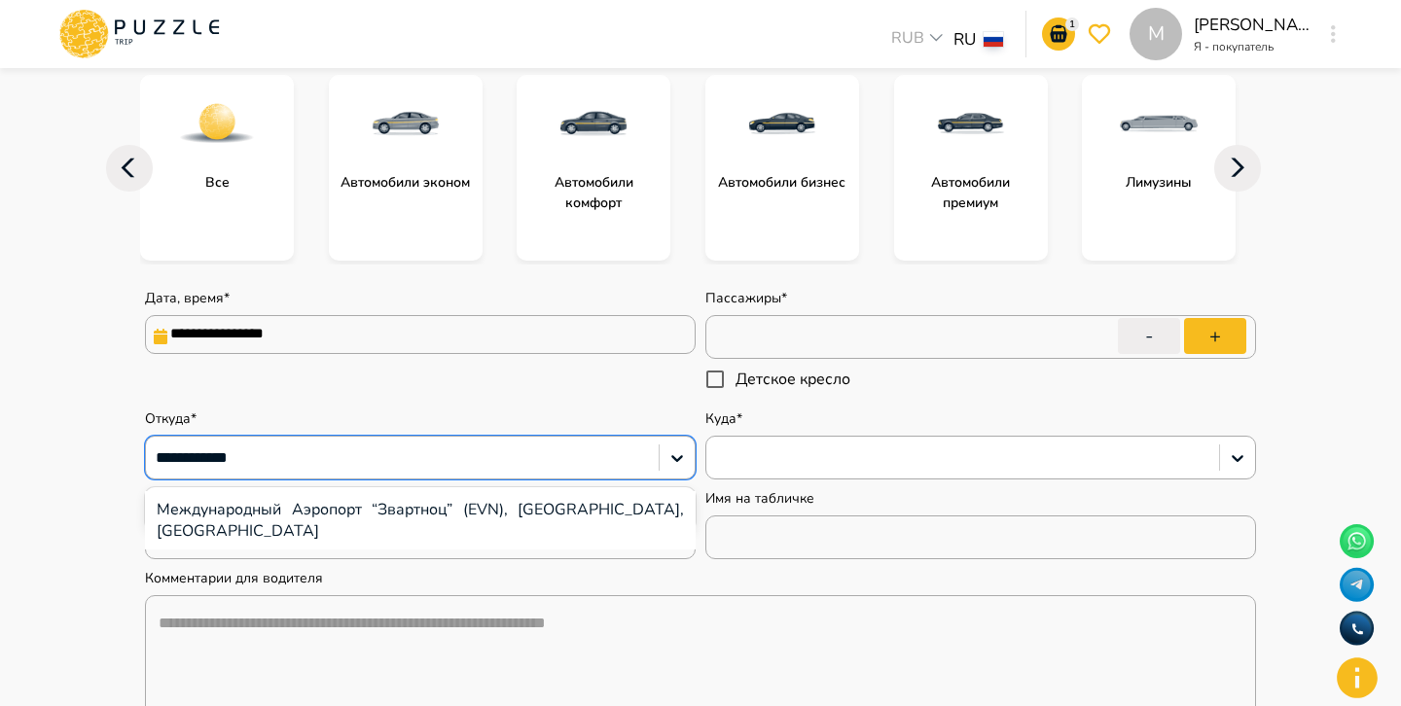
click at [438, 507] on div "Международный Аэропорт “Звартноц” (EVN), Yerevan, Armenia" at bounding box center [420, 520] width 550 height 58
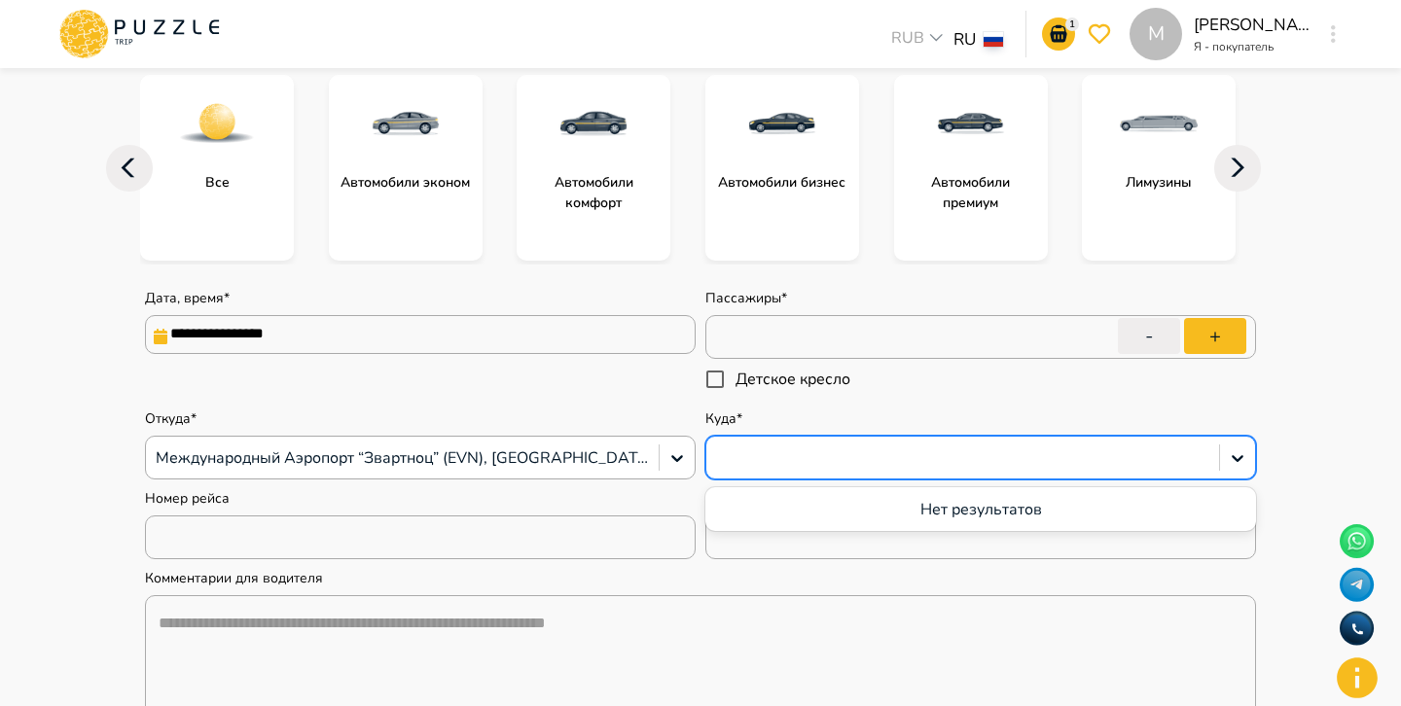
click at [785, 451] on div at bounding box center [962, 457] width 493 height 25
type textarea "*"
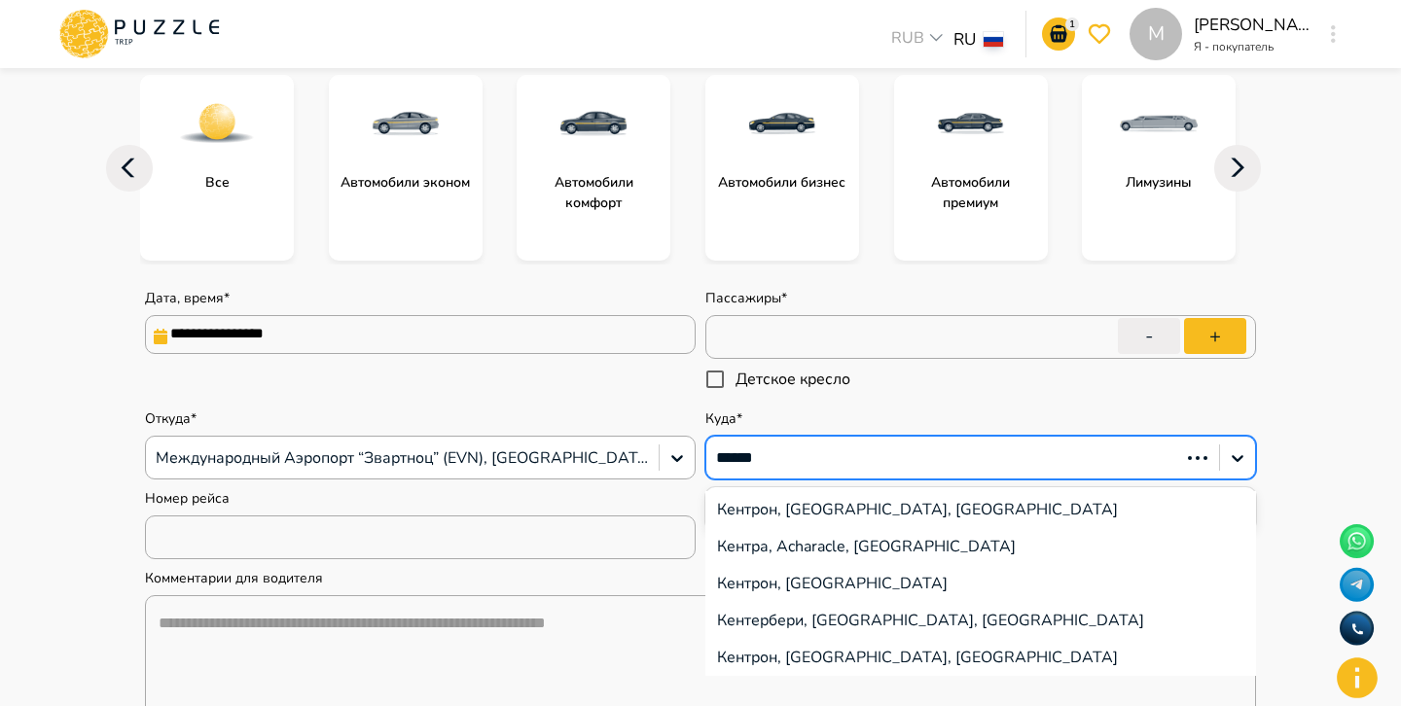
type input "*******"
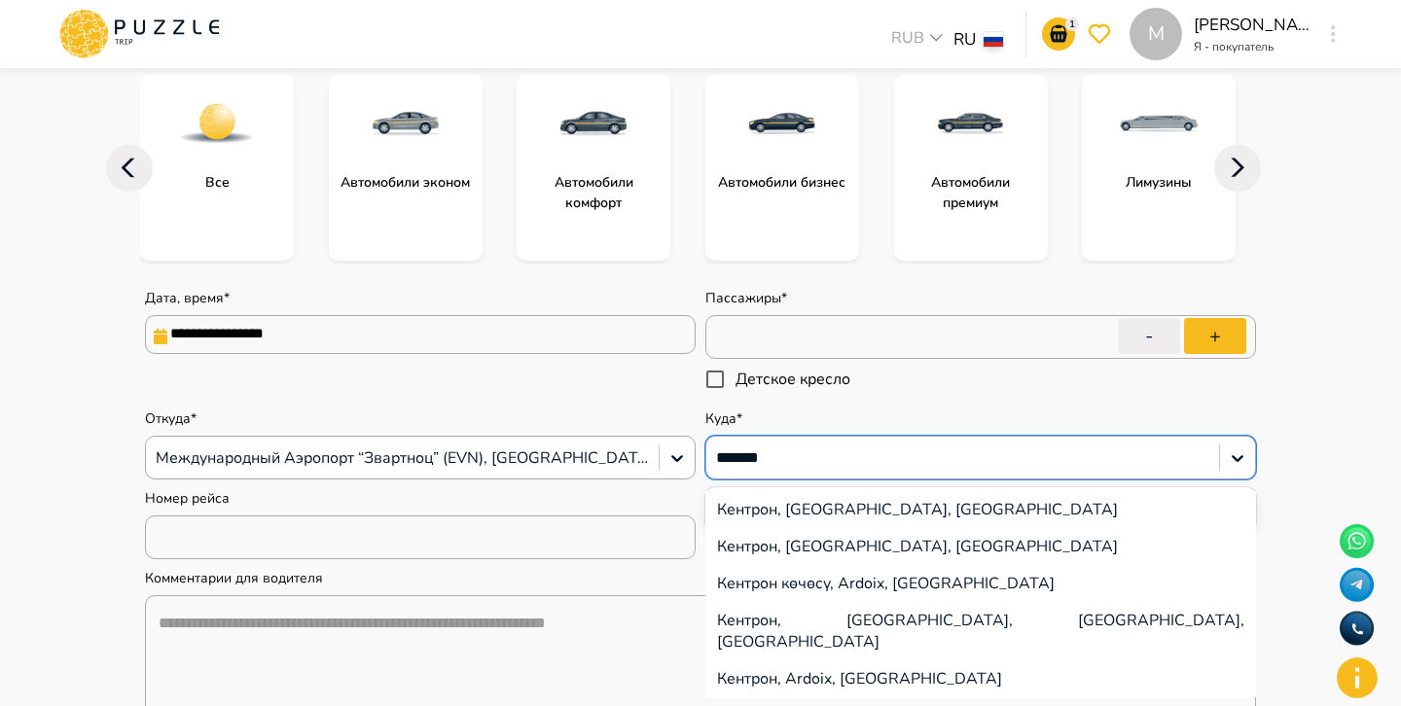
click at [818, 500] on div "Кентрон, Yerevan, Armenia" at bounding box center [980, 509] width 550 height 37
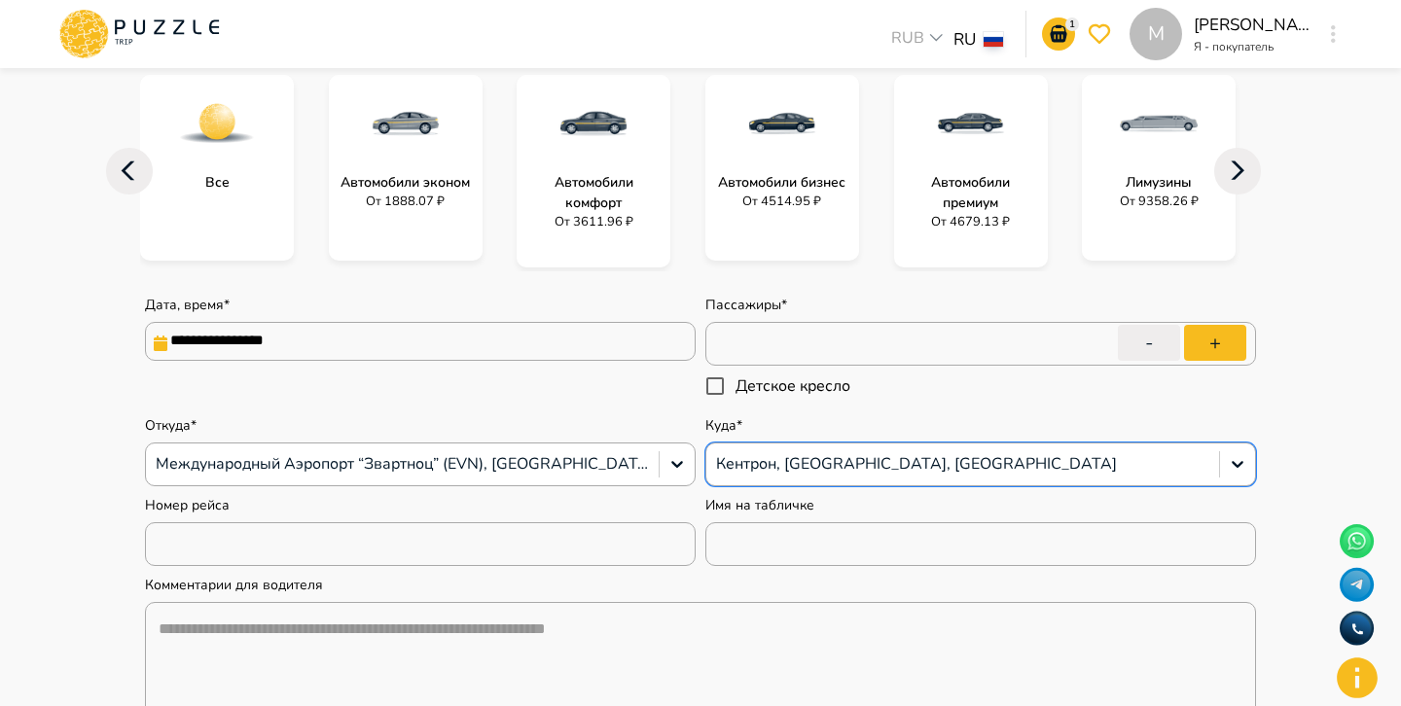
type textarea "*"
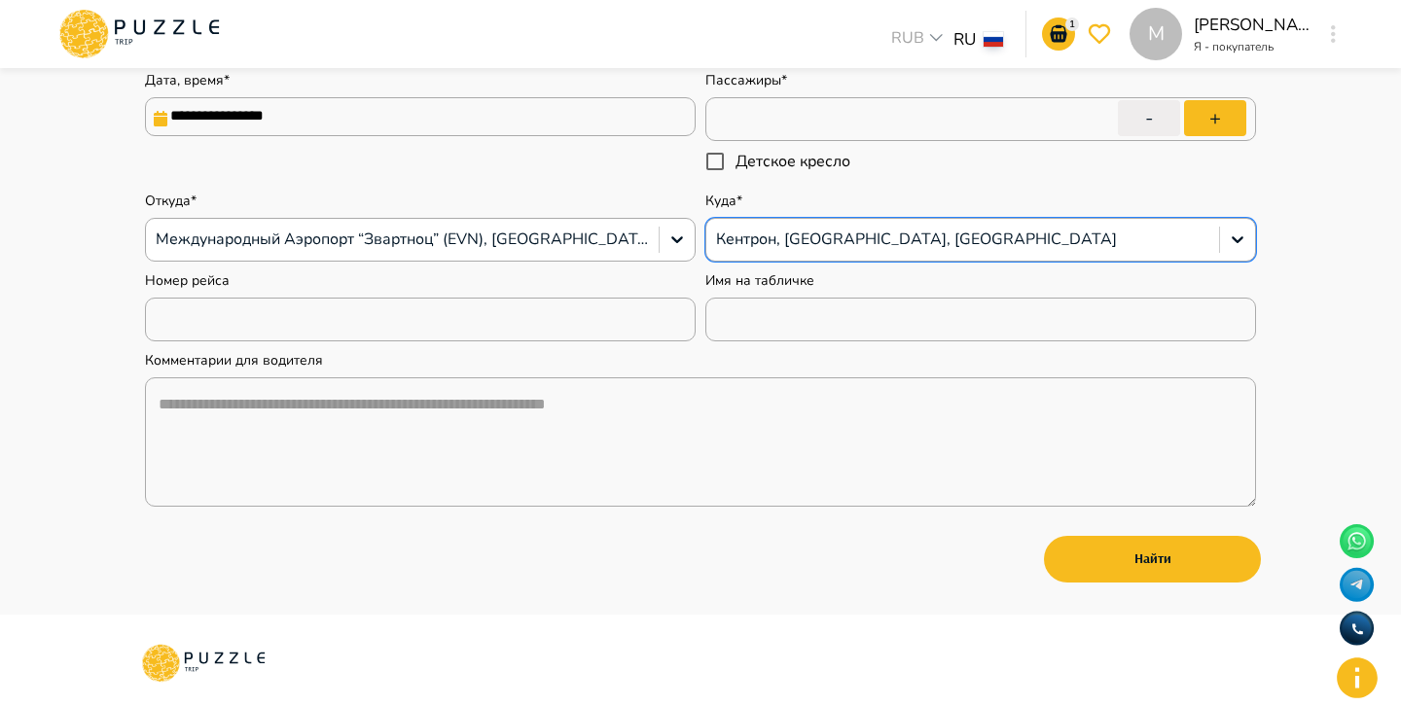
scroll to position [0, 0]
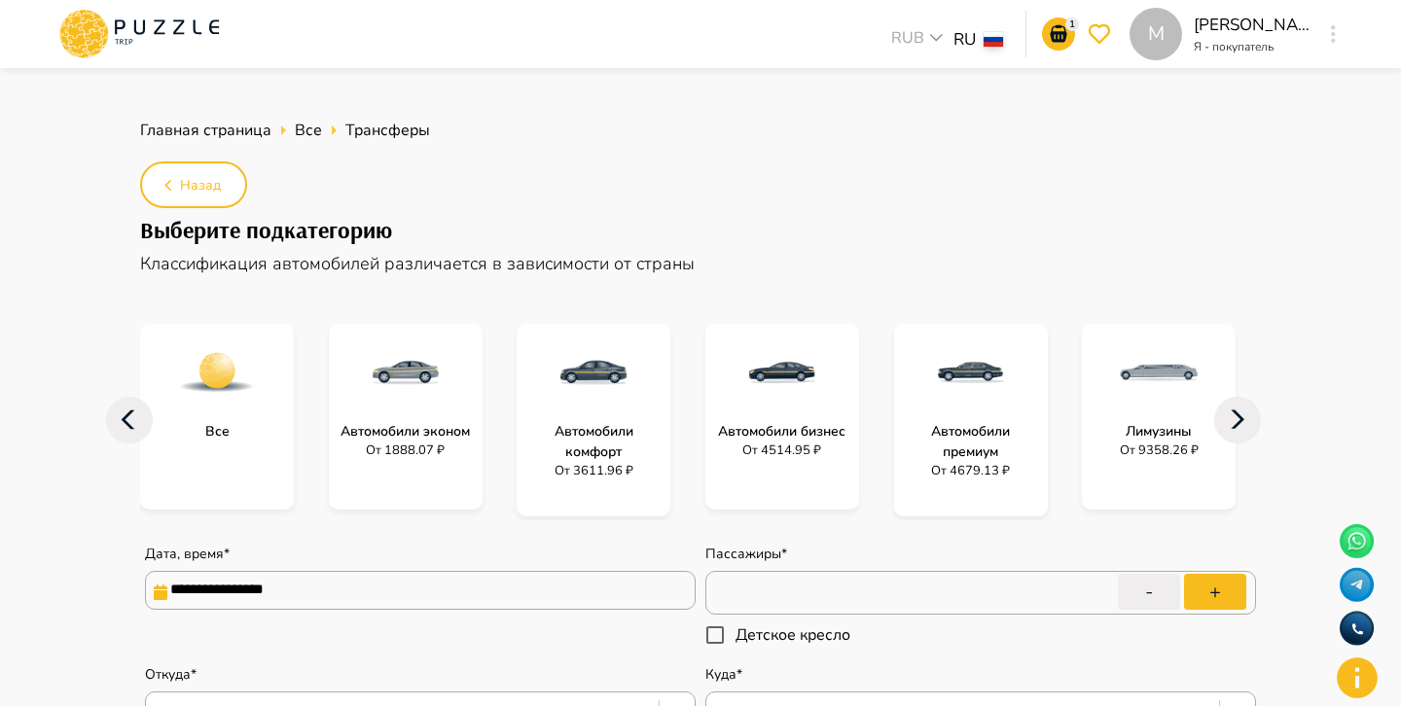
click at [180, 43] on icon at bounding box center [138, 34] width 165 height 51
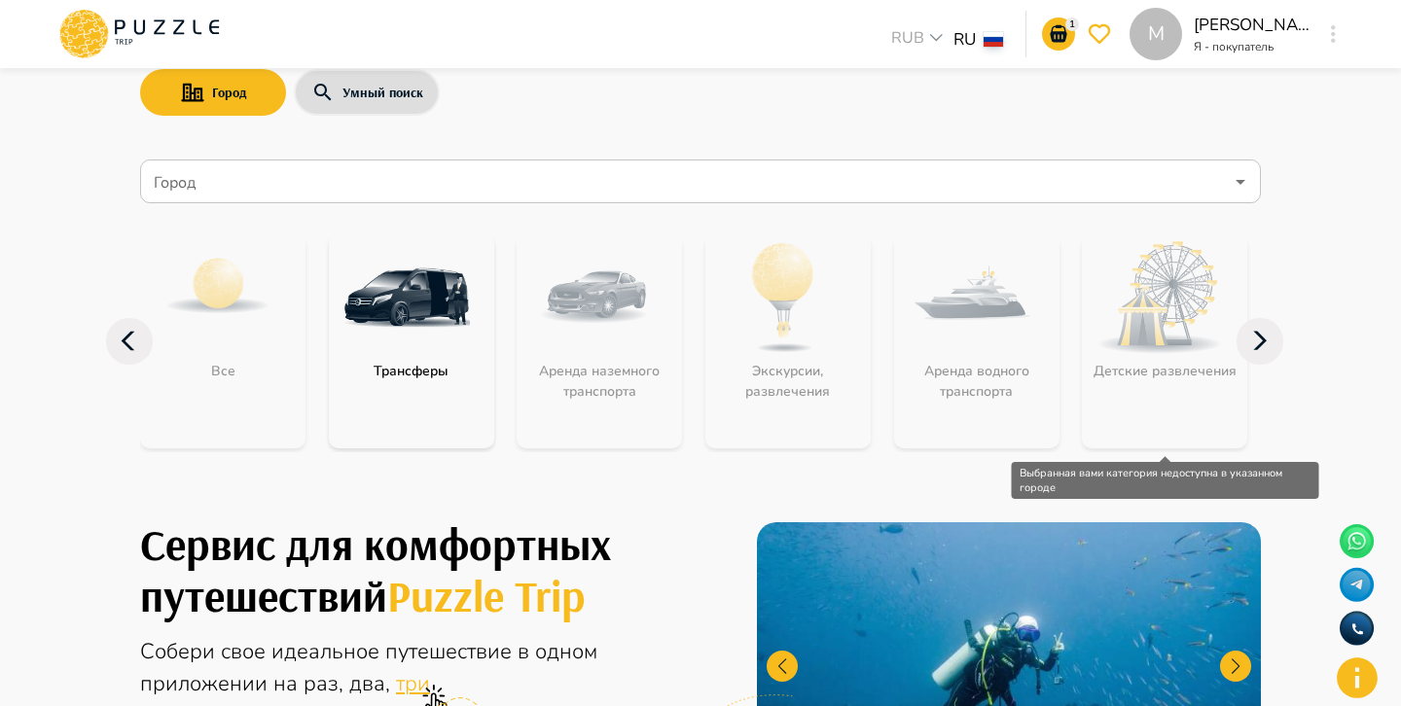
scroll to position [69, 0]
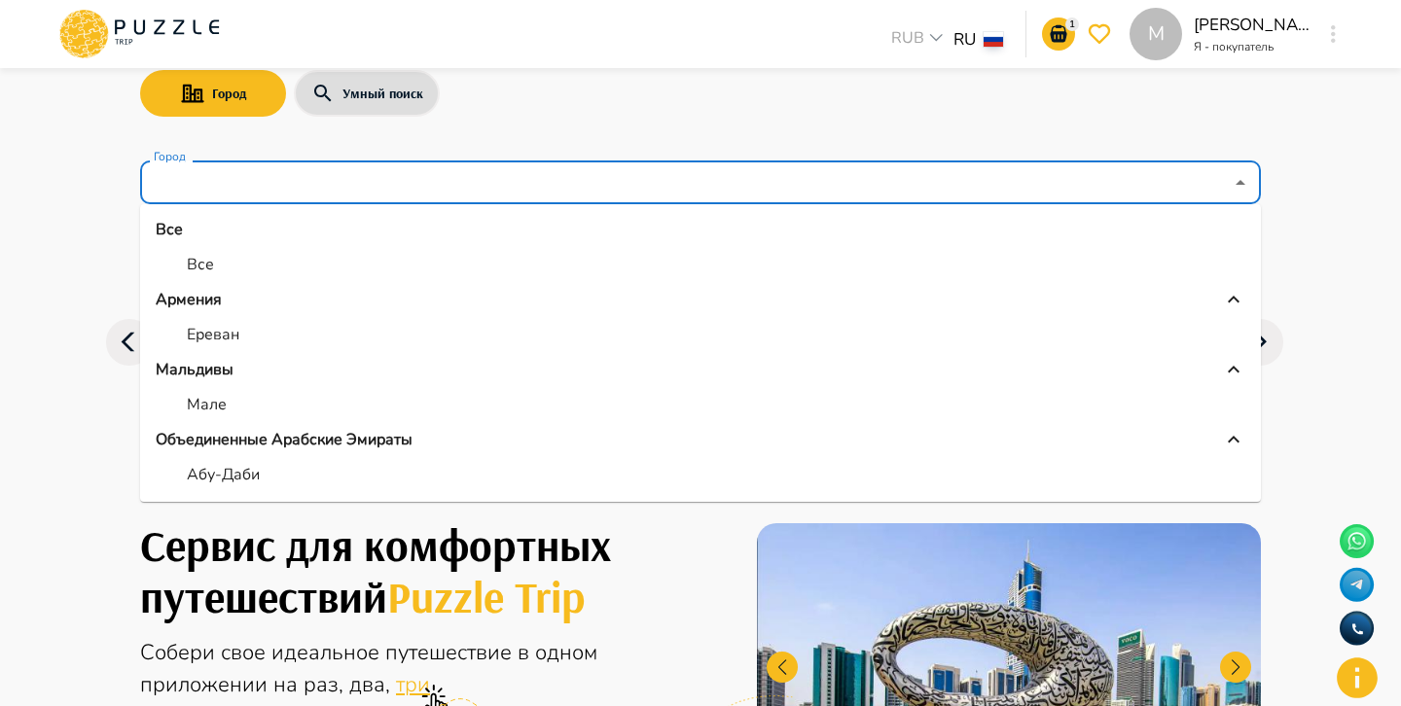
click at [1214, 191] on input "Город" at bounding box center [686, 182] width 1073 height 37
click at [1274, 178] on div "Город Умный поиск Город Город Все Все Армения Ереван Мальдивы Мале Объединенные…" at bounding box center [700, 242] width 1167 height 478
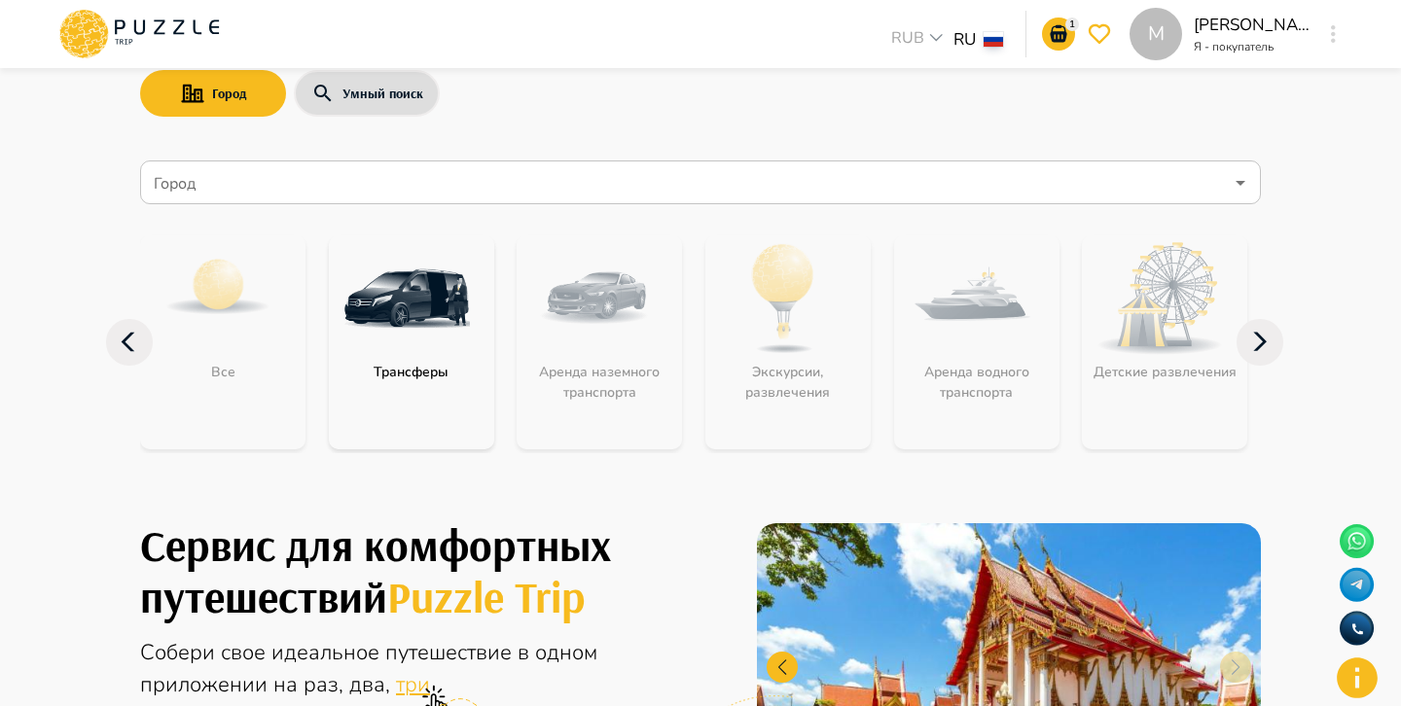
scroll to position [0, 0]
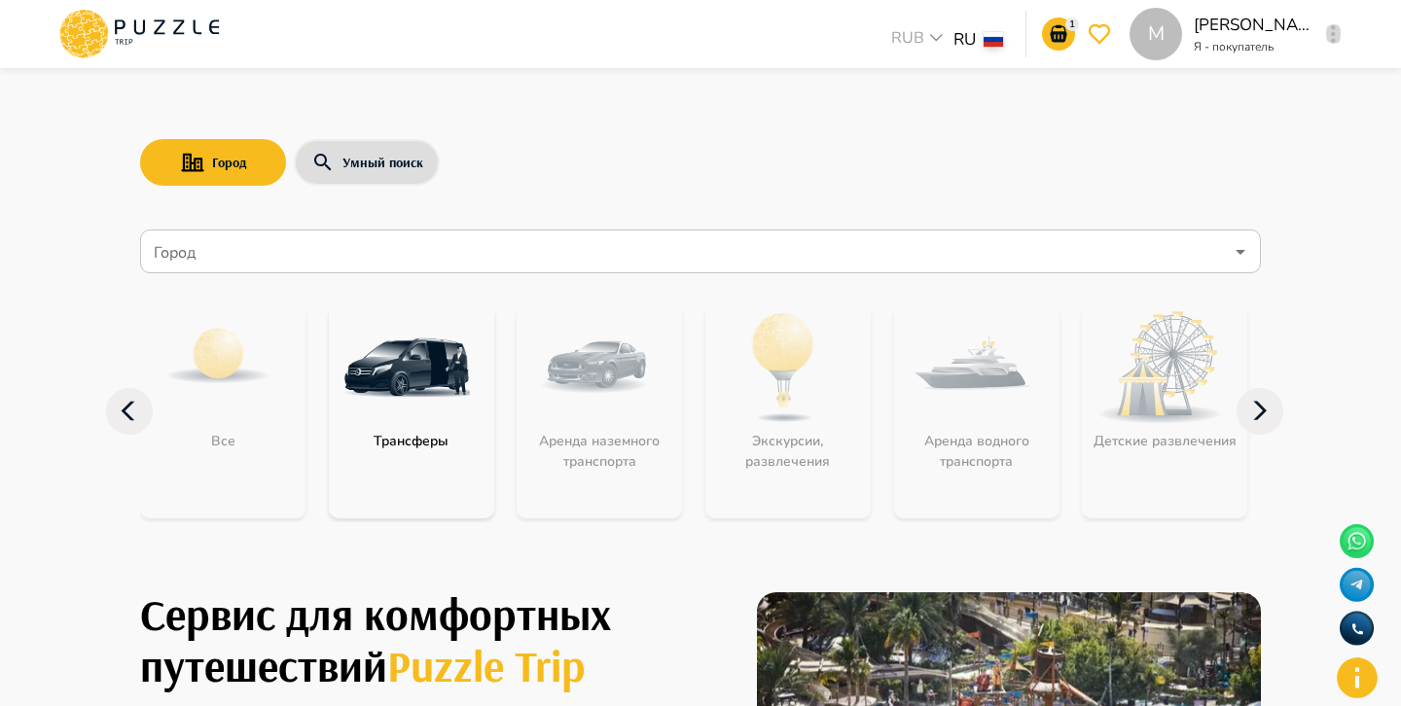
click at [1333, 29] on icon "button" at bounding box center [1332, 34] width 5 height 18
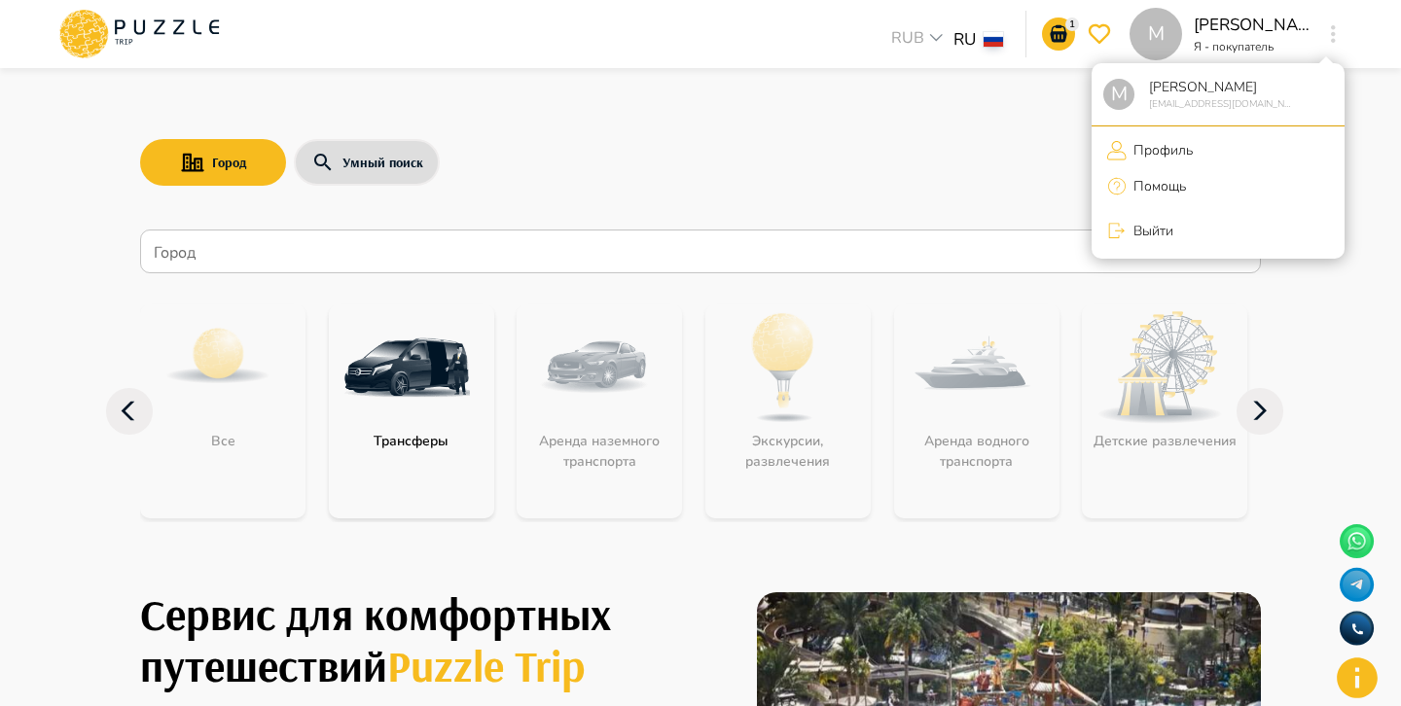
click at [1212, 135] on li "Профиль" at bounding box center [1217, 150] width 253 height 32
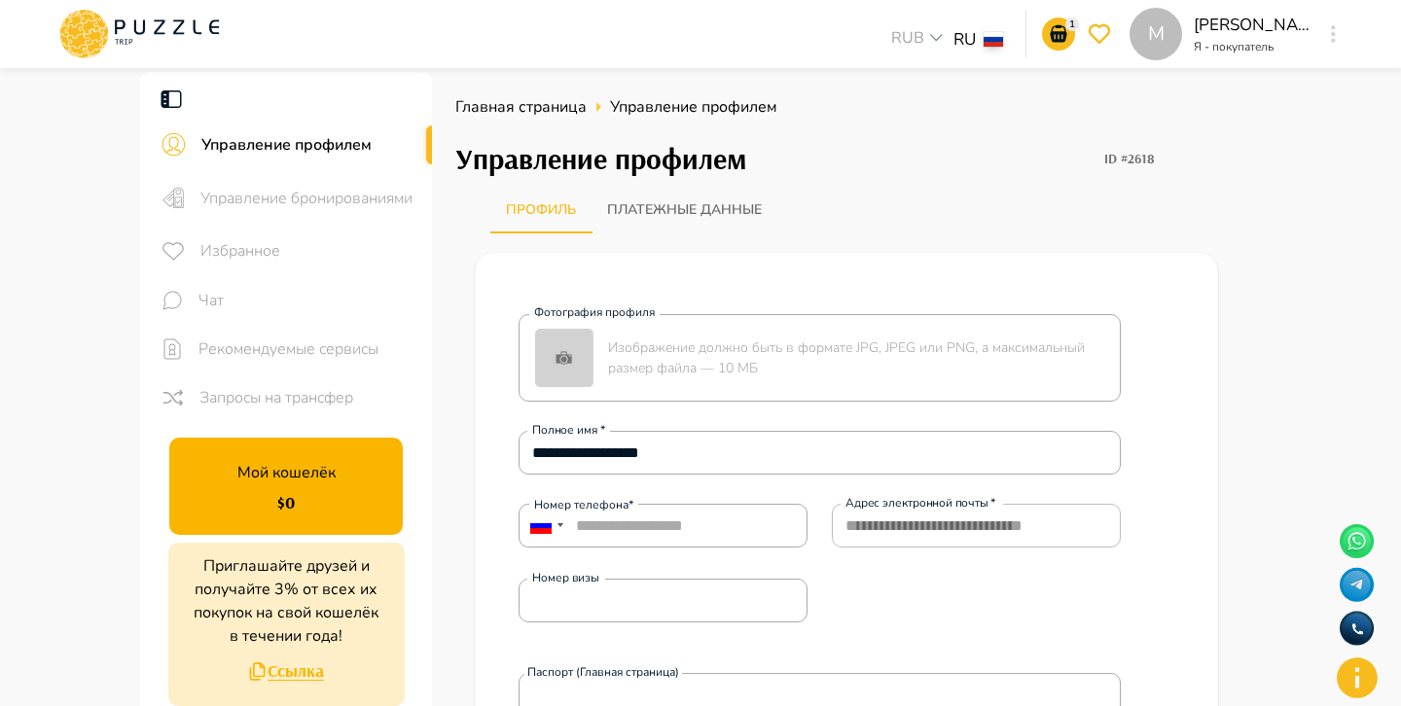
click at [292, 146] on span "Управление профилем" at bounding box center [308, 144] width 215 height 23
click at [190, 29] on icon at bounding box center [138, 34] width 165 height 51
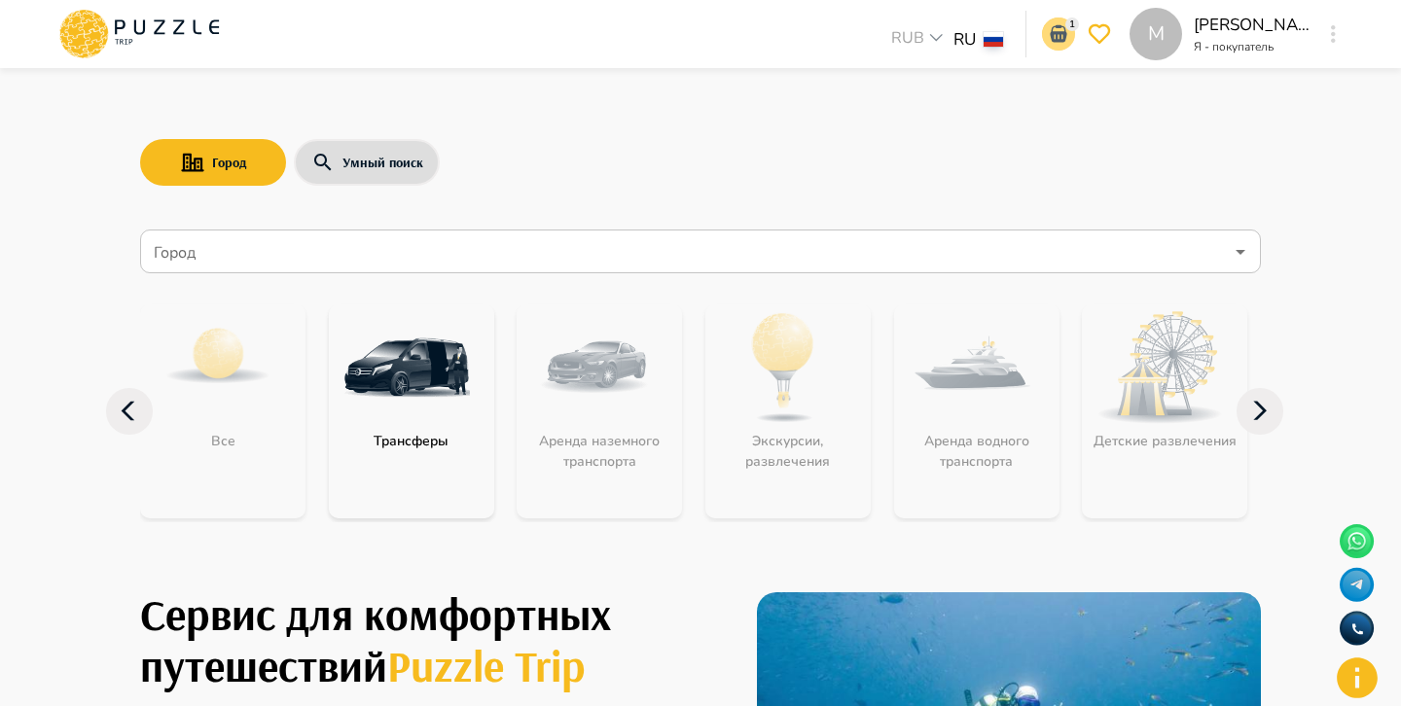
click at [1067, 38] on icon "notifications" at bounding box center [1057, 33] width 23 height 23
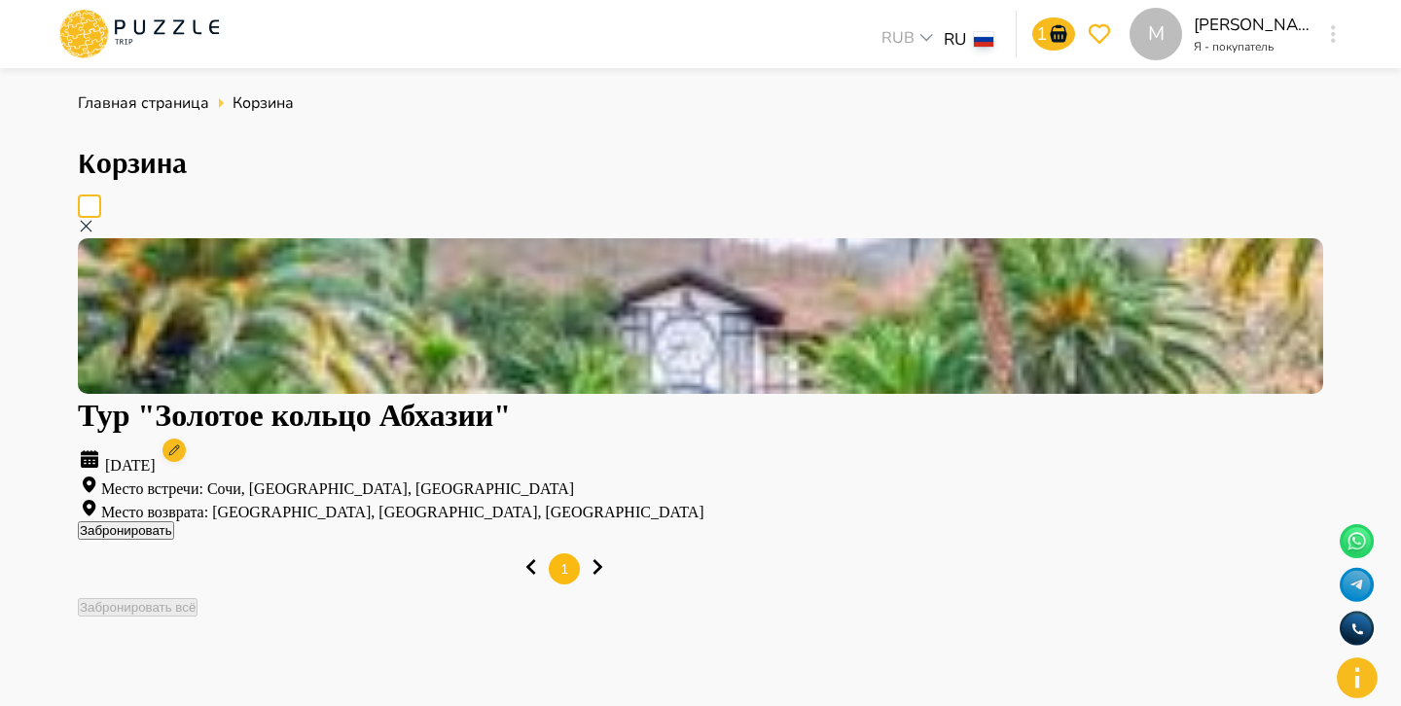
click at [94, 218] on icon at bounding box center [86, 226] width 17 height 17
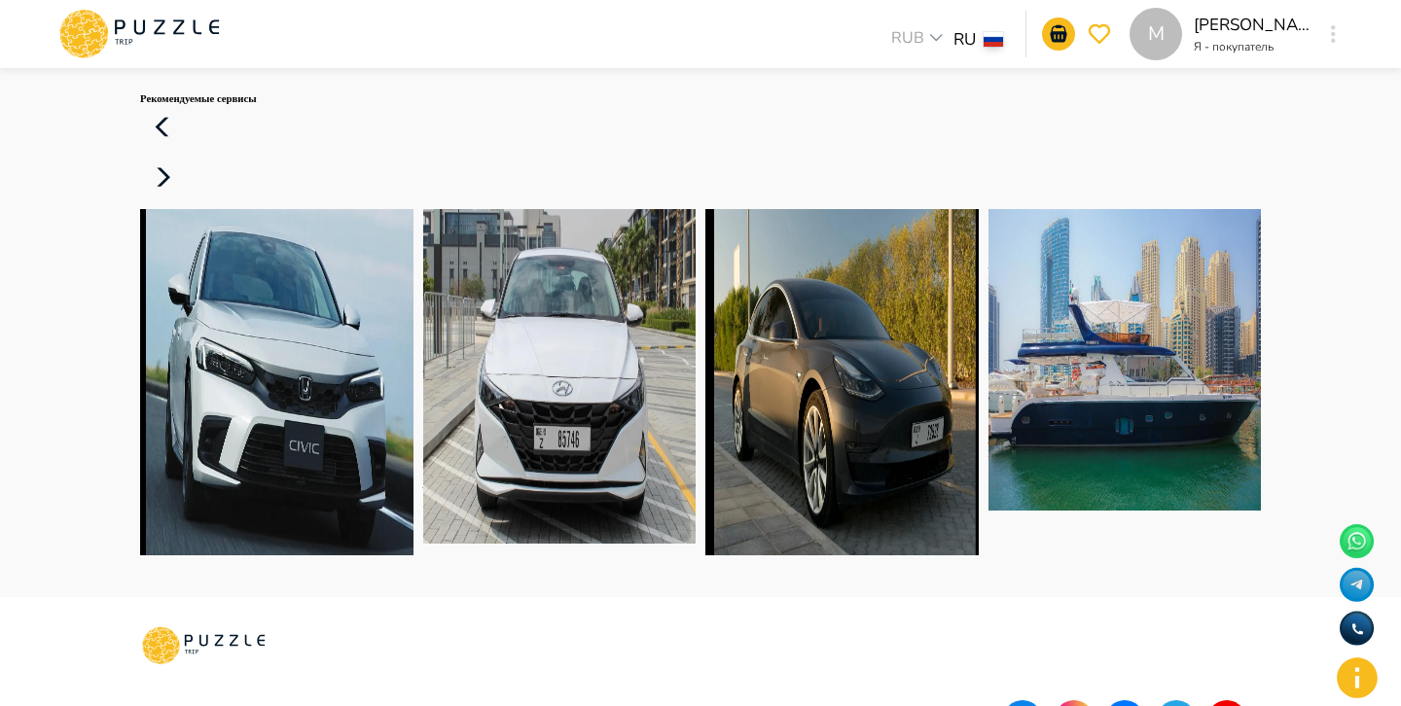
scroll to position [498, 0]
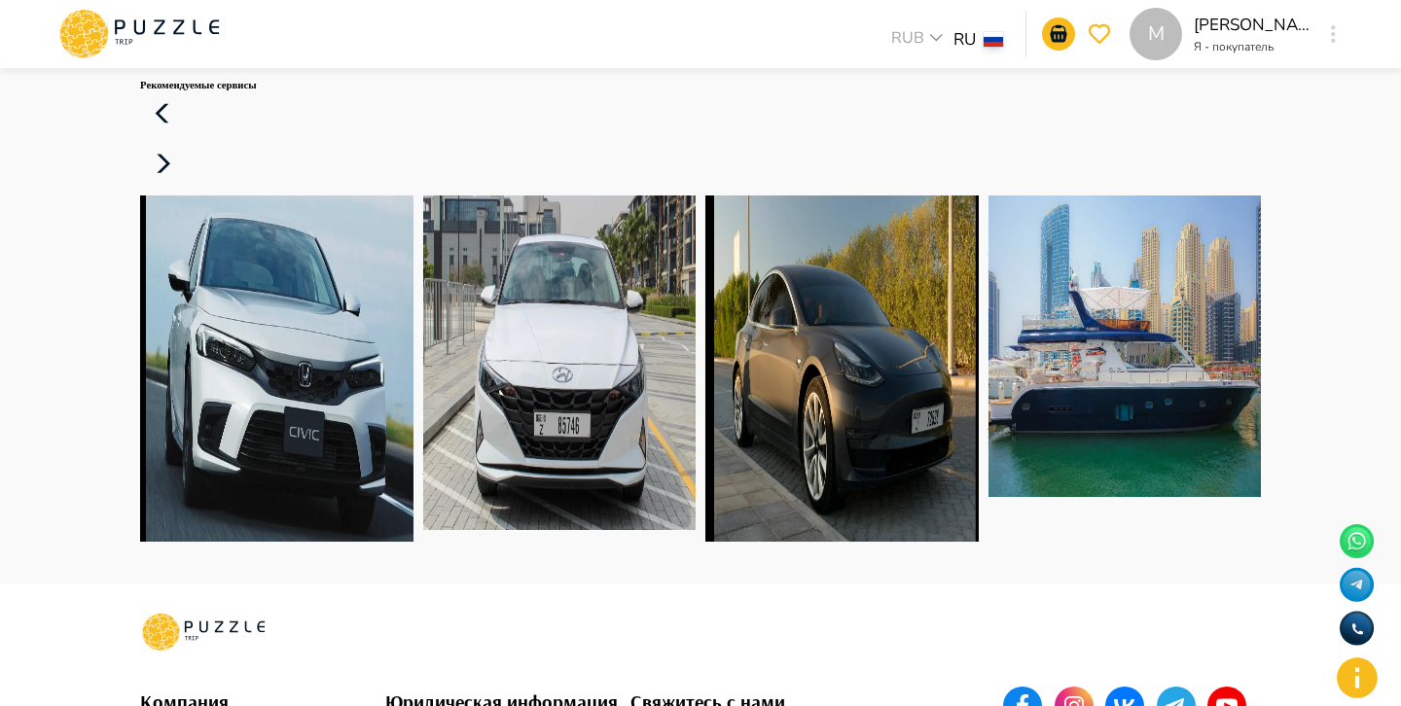
click at [309, 288] on img at bounding box center [276, 368] width 273 height 346
